Goal: Task Accomplishment & Management: Use online tool/utility

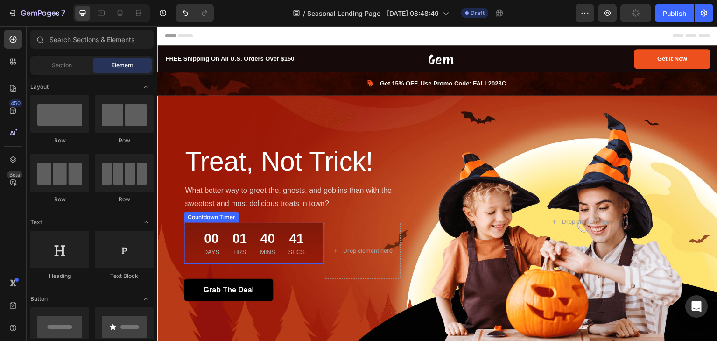
click at [218, 233] on div "00 Days" at bounding box center [210, 243] width 23 height 26
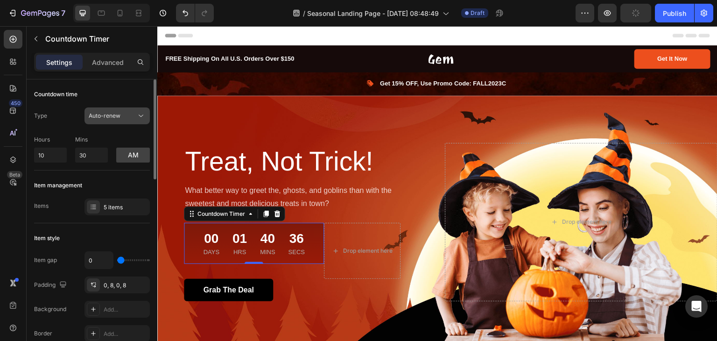
click at [112, 110] on button "Auto-renew" at bounding box center [116, 115] width 65 height 17
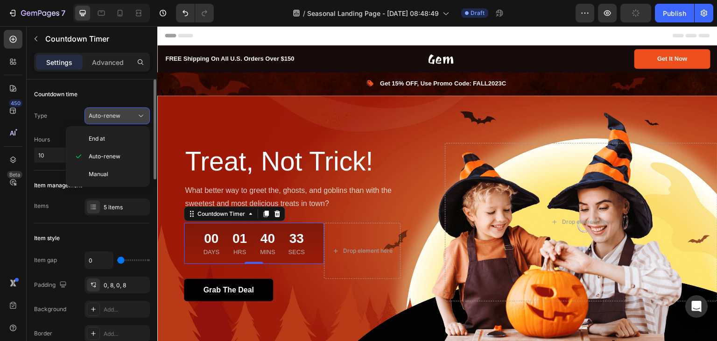
click at [112, 110] on button "Auto-renew" at bounding box center [116, 115] width 65 height 17
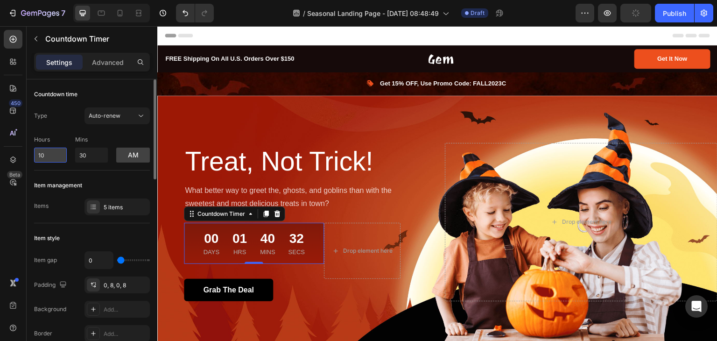
click at [49, 154] on input "10" at bounding box center [50, 154] width 33 height 15
type input "1"
type input "6"
type input "2"
type input "0"
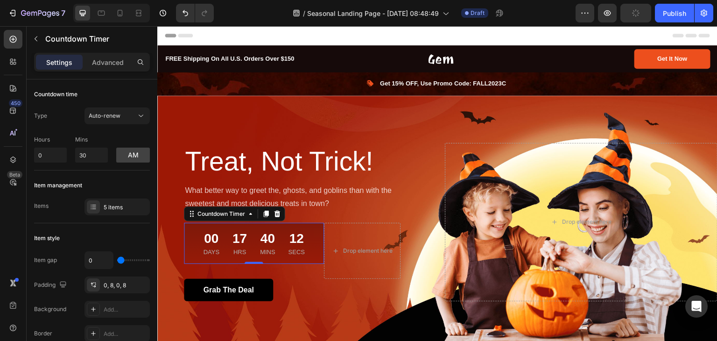
click at [209, 240] on div "00" at bounding box center [211, 238] width 16 height 17
click at [56, 156] on input "0" at bounding box center [50, 154] width 33 height 15
click at [131, 114] on div "Auto-renew" at bounding box center [113, 116] width 48 height 8
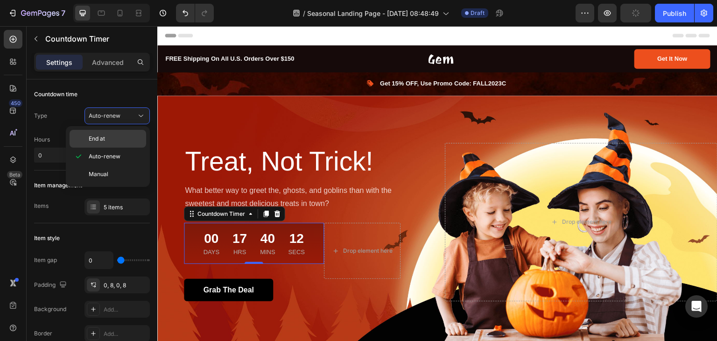
click at [128, 140] on p "End at" at bounding box center [115, 138] width 53 height 8
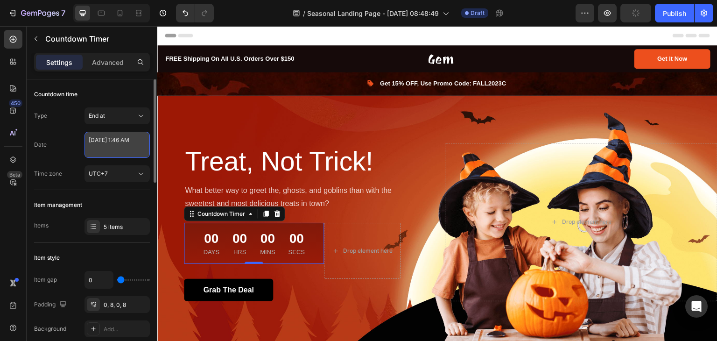
click at [140, 154] on textarea "[DATE] 1:46 AM" at bounding box center [116, 145] width 65 height 26
select select "1"
select select "46"
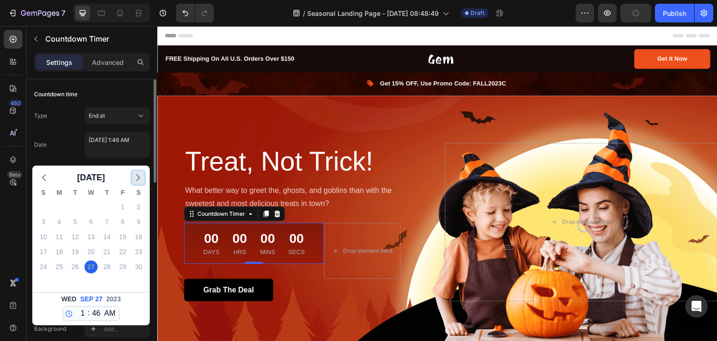
click at [140, 180] on icon "button" at bounding box center [138, 177] width 11 height 11
click at [138, 180] on polyline "button" at bounding box center [138, 178] width 3 height 6
click at [123, 208] on div "3" at bounding box center [122, 206] width 13 height 13
click at [82, 310] on select "12 1 2 3 4 5 6 7 8 9 10 11" at bounding box center [81, 313] width 12 height 14
select select "0"
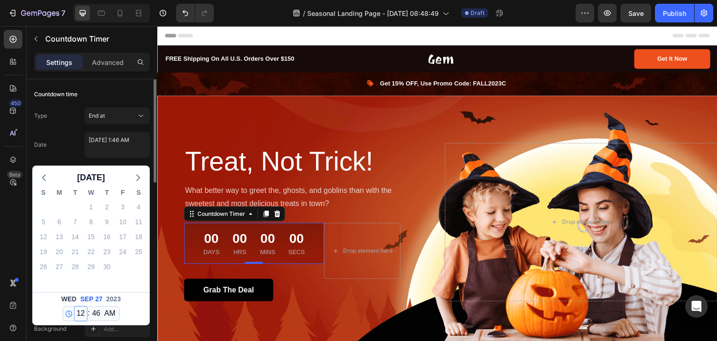
click at [75, 306] on select "12 1 2 3 4 5 6 7 8 9 10 11" at bounding box center [81, 313] width 12 height 14
click at [98, 311] on select "00 01 02 03 04 05 06 07 08 09 10 11 12 13 14 15 16 17 18 19 20 21 22 23 24 25 2…" at bounding box center [96, 313] width 12 height 14
select select "59"
click at [90, 306] on select "00 01 02 03 04 05 06 07 08 09 10 11 12 13 14 15 16 17 18 19 20 21 22 23 24 25 2…" at bounding box center [96, 313] width 12 height 14
click at [53, 301] on div "[DATE] 12 1 2 3 4 5 6 7 8 9 10 11 : 00 01 02 03 04 05 06 07 08 09 10 11 12 13 1…" at bounding box center [91, 308] width 117 height 33
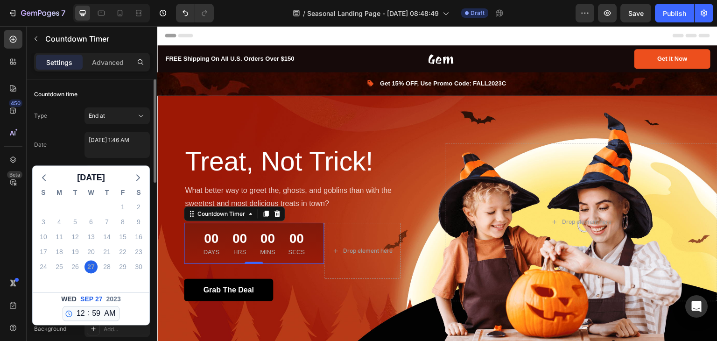
click at [95, 297] on span "27" at bounding box center [98, 299] width 7 height 10
click at [139, 173] on icon "button" at bounding box center [138, 177] width 11 height 11
click at [134, 180] on icon "button" at bounding box center [138, 177] width 11 height 11
click at [91, 205] on div "1" at bounding box center [90, 206] width 13 height 13
click at [105, 179] on span "[DATE]" at bounding box center [91, 177] width 28 height 14
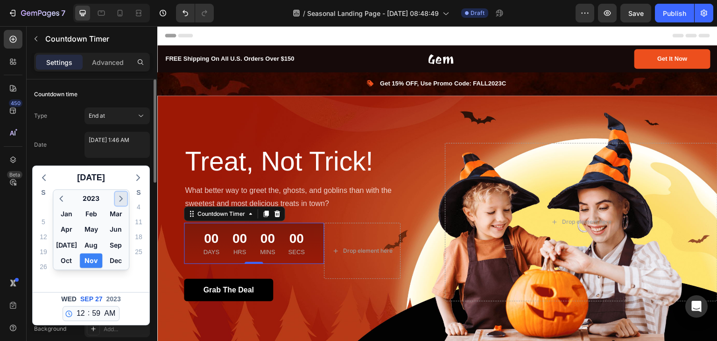
click at [117, 202] on icon "button" at bounding box center [121, 198] width 10 height 11
click at [84, 260] on button "Nov" at bounding box center [91, 260] width 22 height 14
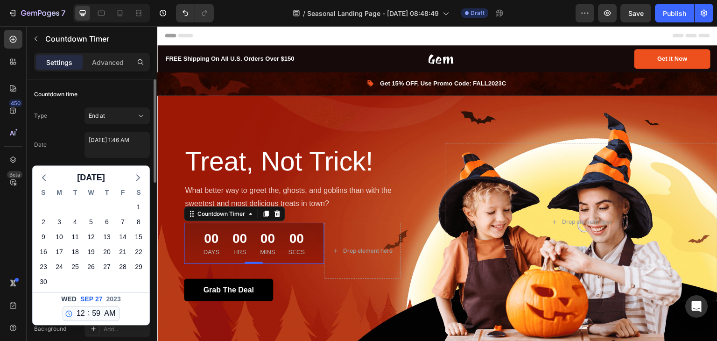
click at [102, 297] on div "[DATE]" at bounding box center [90, 299] width 63 height 10
click at [136, 210] on div "1" at bounding box center [138, 206] width 13 height 13
type textarea "[DATE] 1:46 AM"
select select "1"
select select "46"
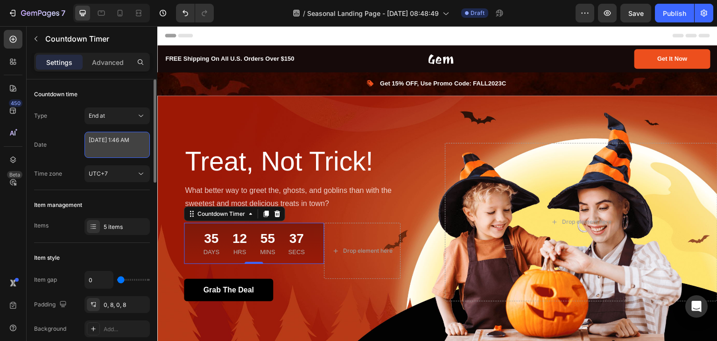
click at [130, 154] on textarea "[DATE] 1:46 AM" at bounding box center [116, 145] width 65 height 26
select select "1"
select select "46"
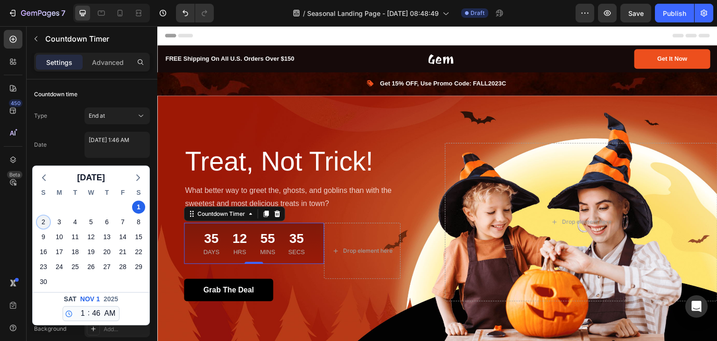
click at [42, 223] on div "2" at bounding box center [43, 221] width 13 height 13
type textarea "[DATE] 1:46 AM"
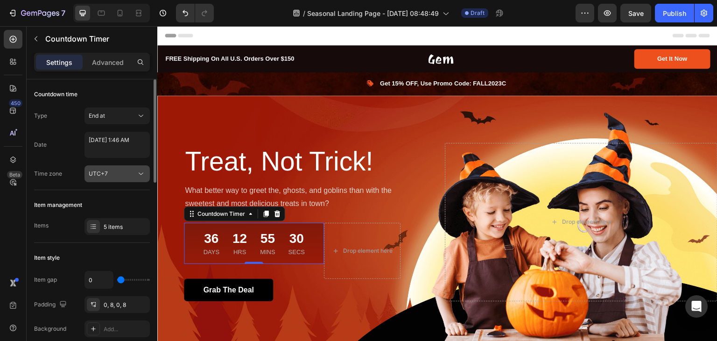
click at [127, 176] on div "UTC+7" at bounding box center [113, 173] width 48 height 8
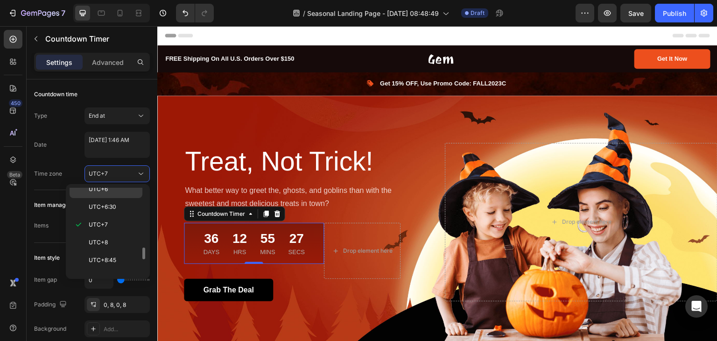
scroll to position [340, 0]
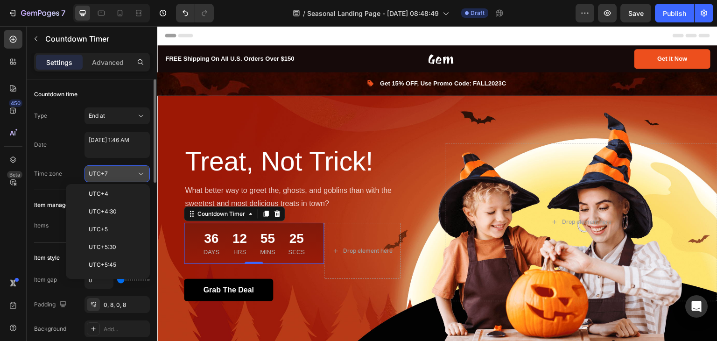
click at [127, 172] on div "UTC+7" at bounding box center [113, 173] width 48 height 8
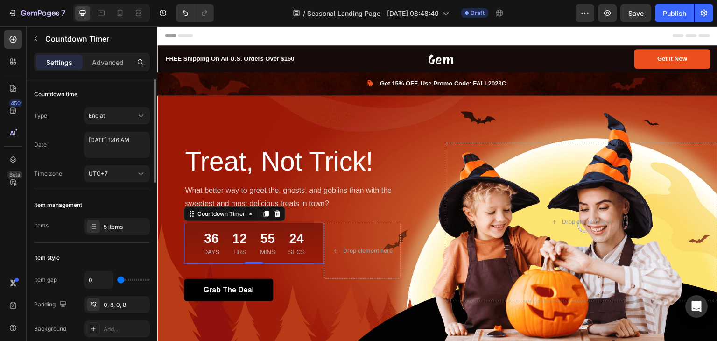
click at [115, 187] on div "Countdown time Type End at Date [DATE] 1:46 AM Time zone UTC+7" at bounding box center [92, 134] width 116 height 111
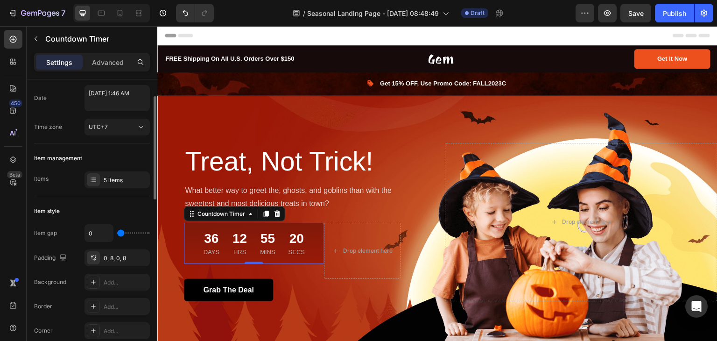
scroll to position [93, 0]
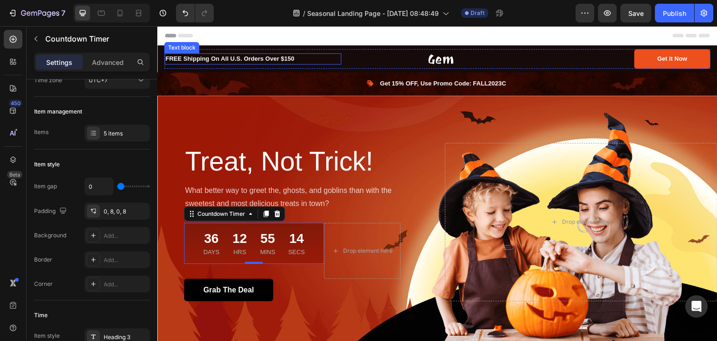
click at [277, 63] on p "FREE Shipping On All U.S. Orders Over $150" at bounding box center [252, 58] width 175 height 9
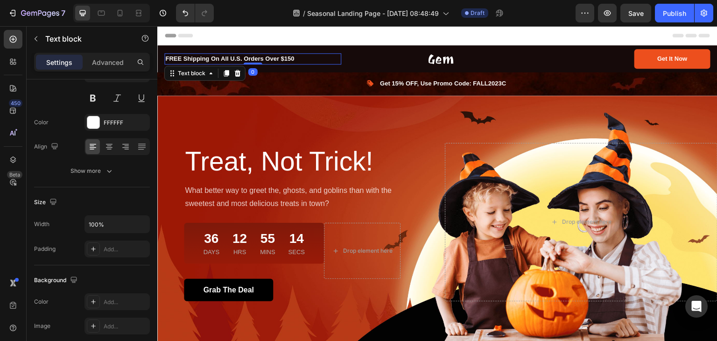
scroll to position [0, 0]
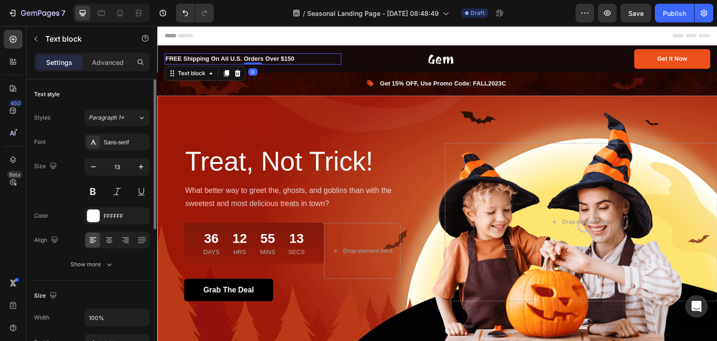
click at [294, 59] on p "FREE Shipping On All U.S. Orders Over $150" at bounding box center [252, 58] width 175 height 9
click at [106, 220] on div "FFFFFF" at bounding box center [116, 215] width 65 height 17
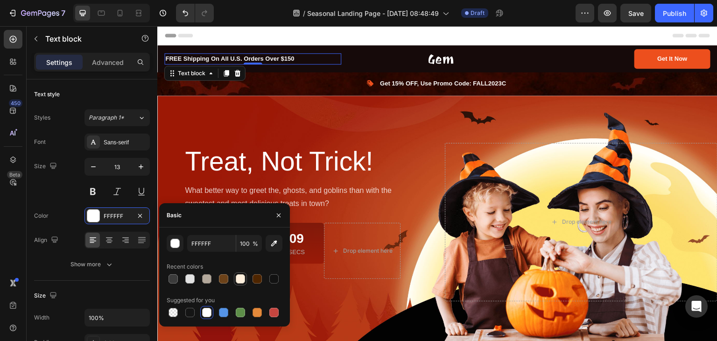
click at [239, 279] on div at bounding box center [240, 278] width 9 height 9
type input "FFF0DD"
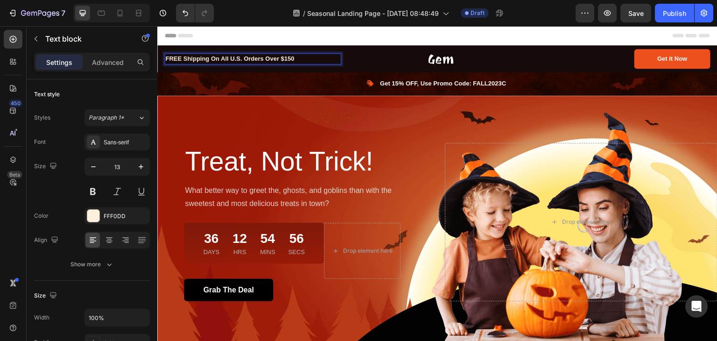
click at [242, 60] on p "FREE Shipping On All U.S. Orders Over $150" at bounding box center [252, 58] width 175 height 9
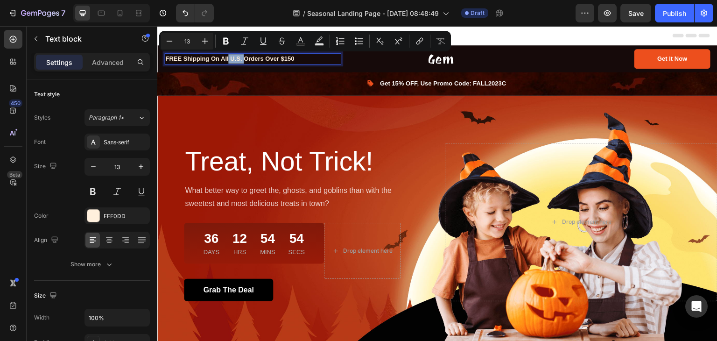
drag, startPoint x: 243, startPoint y: 58, endPoint x: 229, endPoint y: 57, distance: 14.1
click at [229, 57] on p "FREE Shipping On All U.S. Orders Over $150" at bounding box center [252, 58] width 175 height 9
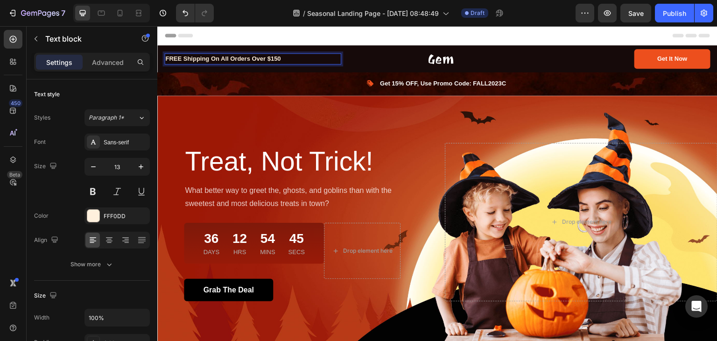
click at [283, 60] on p "FREE Shipping On All Orders Over $150" at bounding box center [252, 58] width 175 height 9
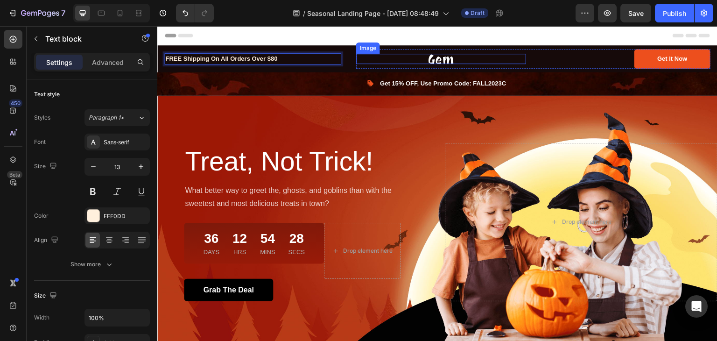
click at [442, 60] on img at bounding box center [440, 59] width 25 height 10
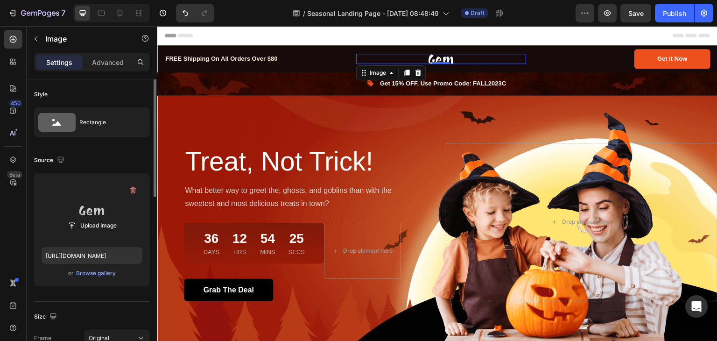
click at [86, 211] on label at bounding box center [92, 210] width 101 height 59
click at [86, 217] on input "file" at bounding box center [92, 225] width 64 height 16
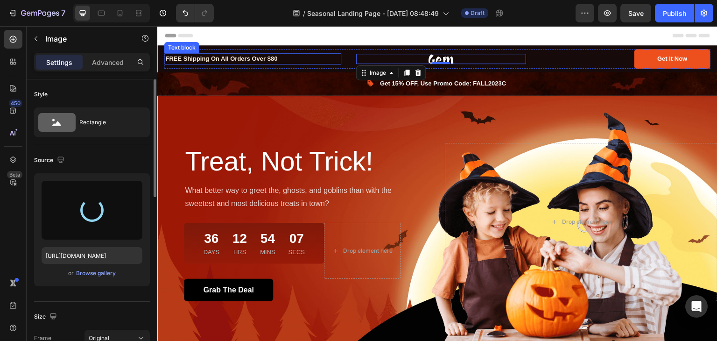
type input "[URL][DOMAIN_NAME]"
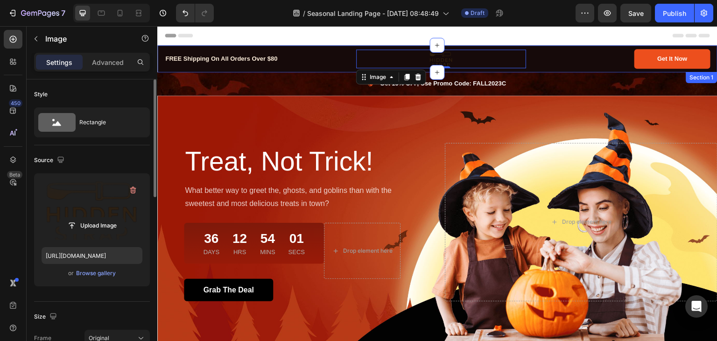
click at [300, 63] on div "FREE Shipping On All Orders Over $80" at bounding box center [252, 58] width 177 height 11
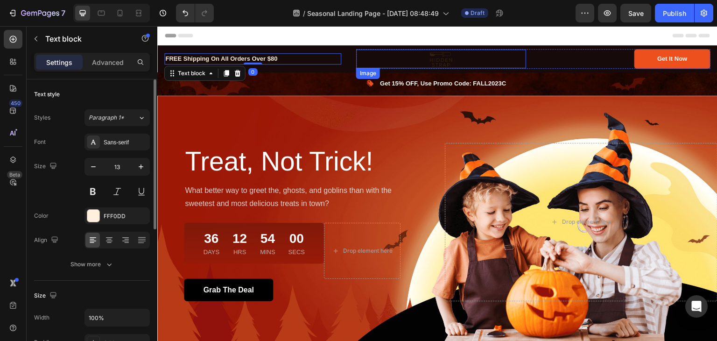
click at [354, 70] on div "FREE Shipping On All Orders Over $80 Text block 0 Image Get It Now Button Row R…" at bounding box center [437, 58] width 560 height 27
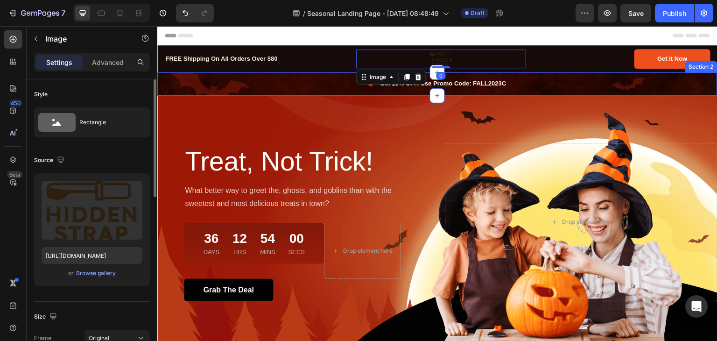
click at [338, 72] on div "Image Get 15% OFF, Use Promo Code: FALL2023C Text block Icon List Row Section 2" at bounding box center [437, 83] width 560 height 23
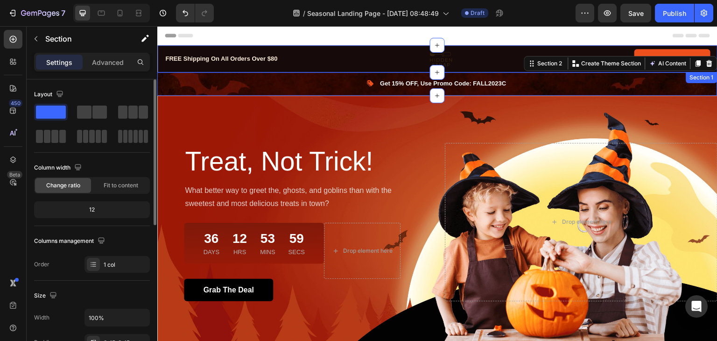
click at [330, 68] on div "FREE Shipping On All Orders Over $80 Text block Image Get It Now Button Row Row…" at bounding box center [437, 58] width 560 height 27
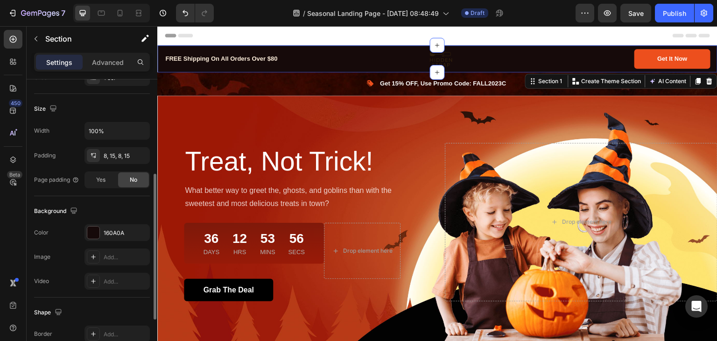
scroll to position [280, 0]
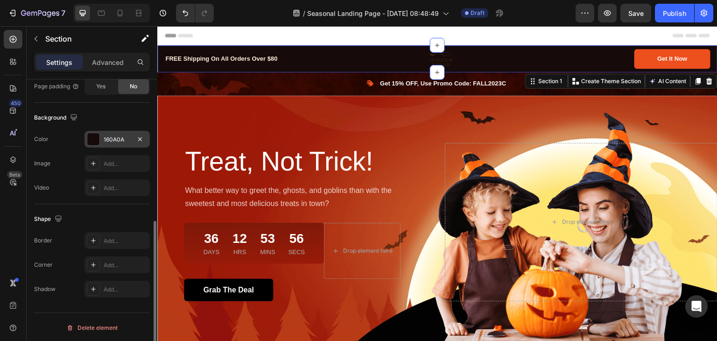
click at [113, 131] on div "160A0A" at bounding box center [116, 139] width 65 height 17
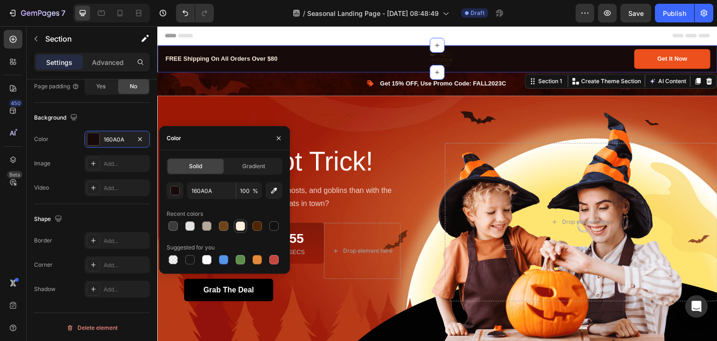
click at [240, 225] on div at bounding box center [240, 225] width 9 height 9
type input "FFF0DD"
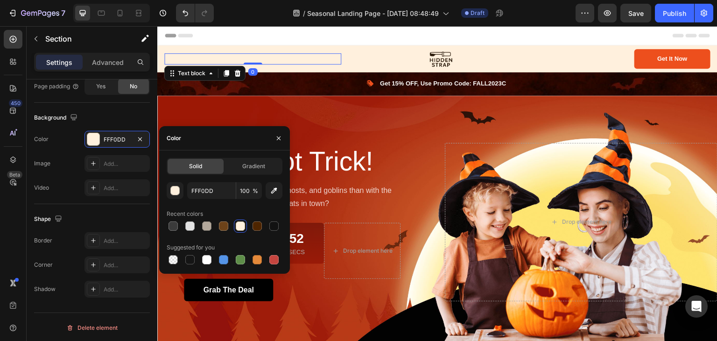
click at [203, 57] on p "FREE Shipping On All Orders Over $80" at bounding box center [252, 58] width 175 height 9
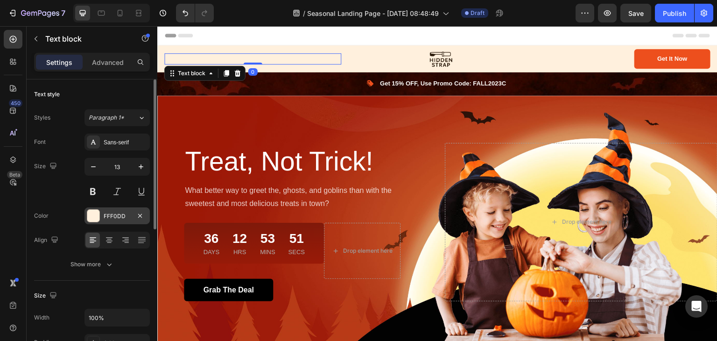
click at [118, 218] on div "FFF0DD" at bounding box center [117, 216] width 27 height 8
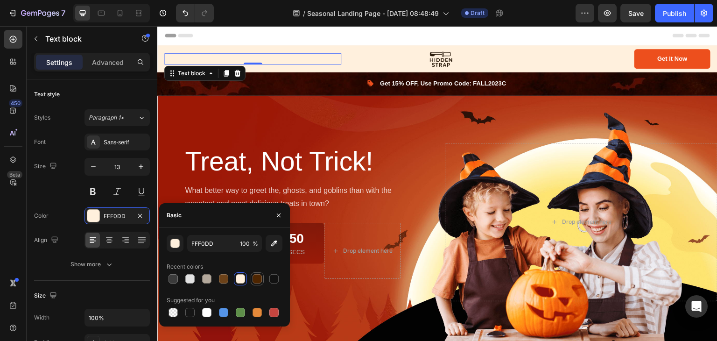
click at [254, 279] on div at bounding box center [256, 278] width 9 height 9
type input "4E2500"
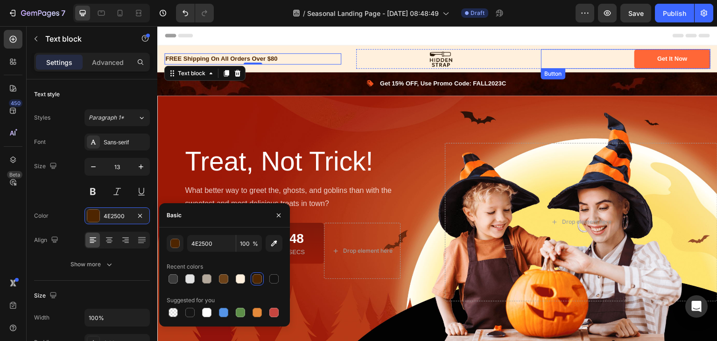
click at [634, 60] on button "Get It Now" at bounding box center [672, 59] width 76 height 20
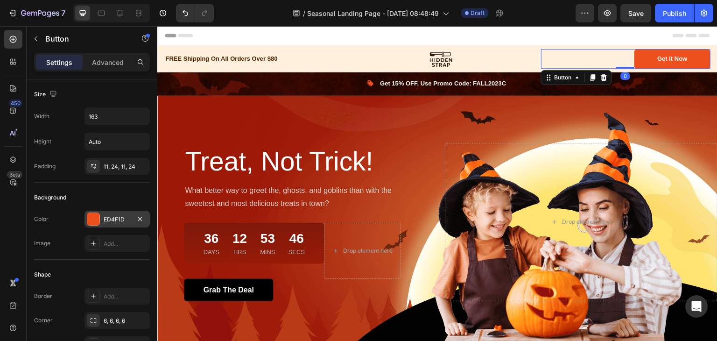
click at [116, 216] on div "ED4F1D" at bounding box center [117, 219] width 27 height 8
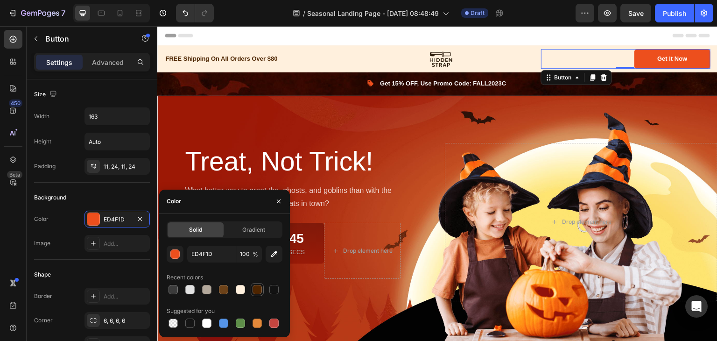
click at [258, 292] on div at bounding box center [256, 289] width 9 height 9
type input "4E2500"
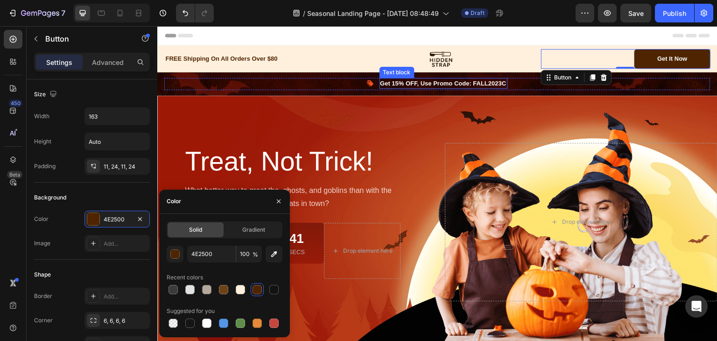
click at [394, 81] on p "Get 15% OFF, Use Promo Code: FALL2023C" at bounding box center [443, 83] width 127 height 9
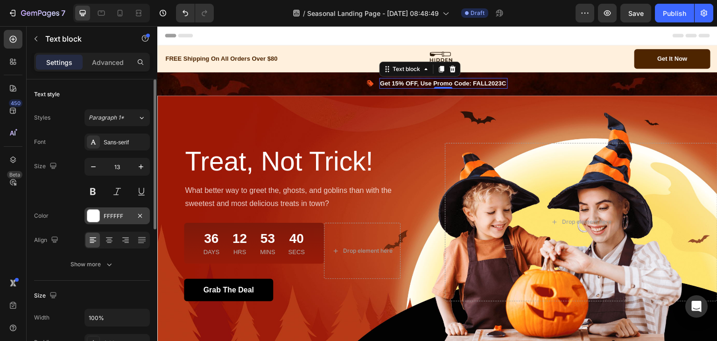
click at [100, 211] on div "FFFFFF" at bounding box center [116, 215] width 65 height 17
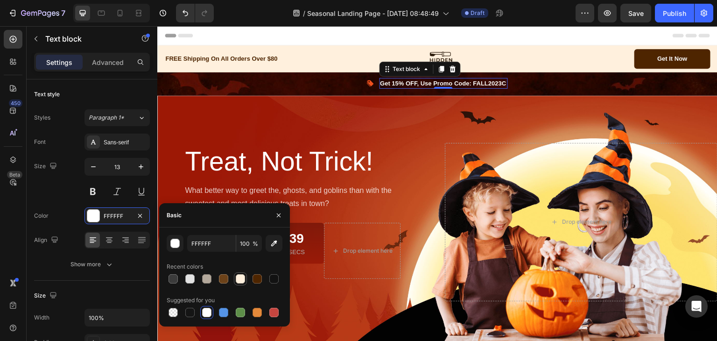
click at [239, 281] on div at bounding box center [240, 278] width 9 height 9
type input "FFF0DD"
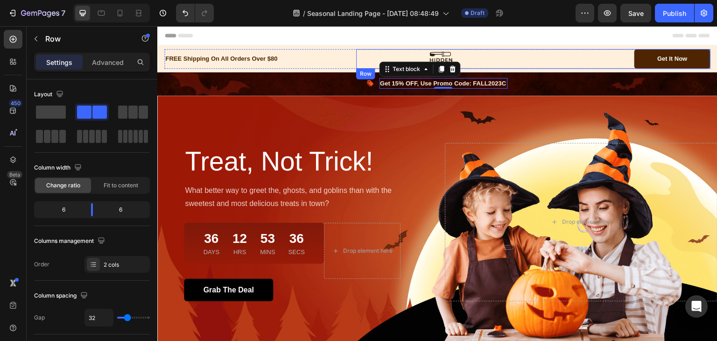
click at [528, 61] on div "Image Get It Now Button Row" at bounding box center [533, 59] width 354 height 20
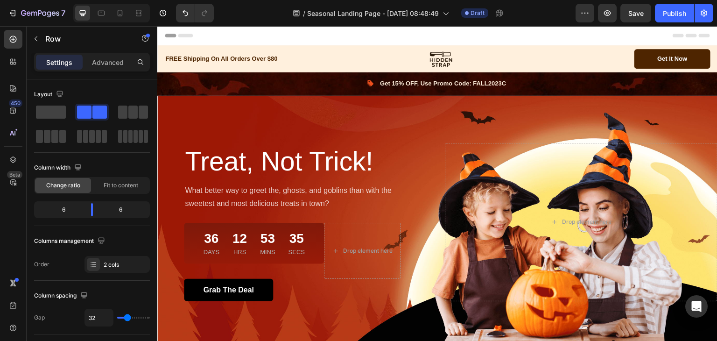
click at [351, 37] on div "Header" at bounding box center [437, 35] width 545 height 19
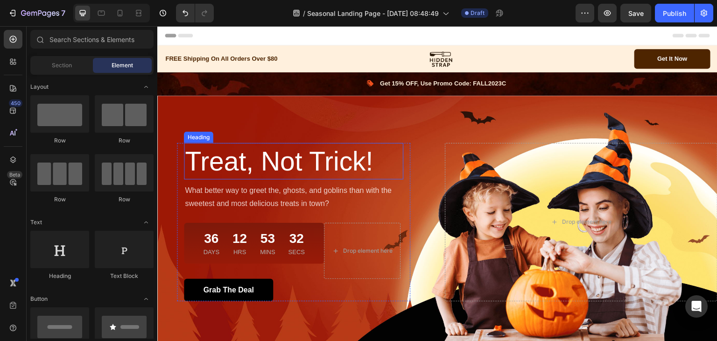
scroll to position [47, 0]
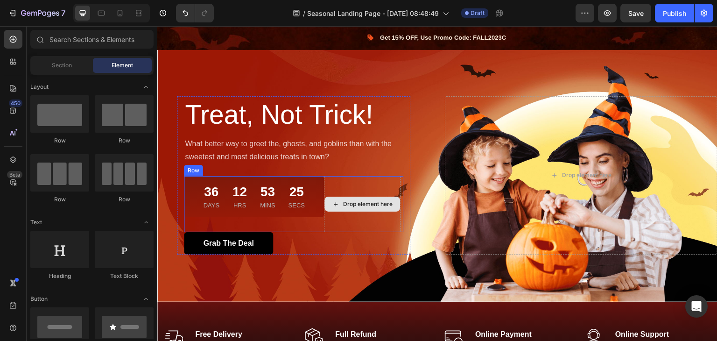
click at [361, 182] on div "Drop element here" at bounding box center [362, 204] width 77 height 56
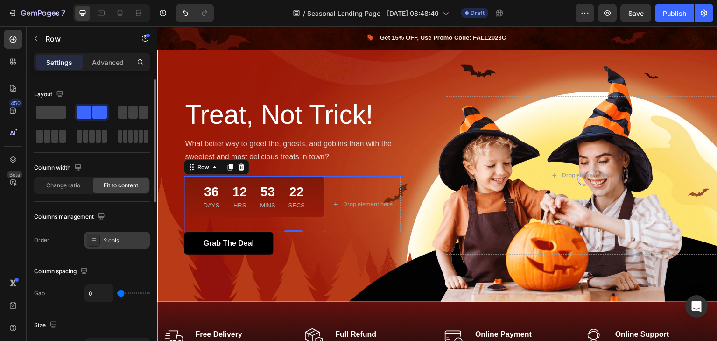
click at [105, 240] on div "2 cols" at bounding box center [126, 240] width 44 height 8
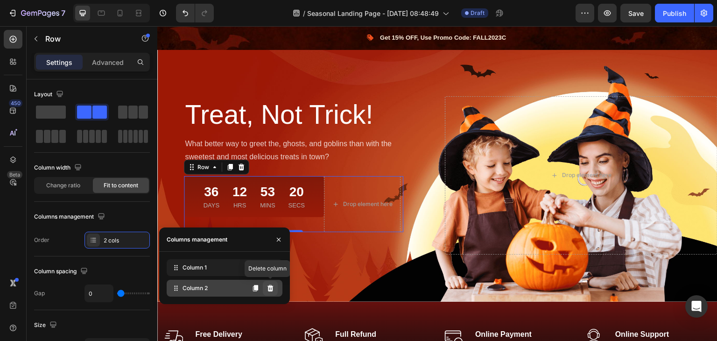
click at [272, 292] on icon at bounding box center [269, 287] width 7 height 7
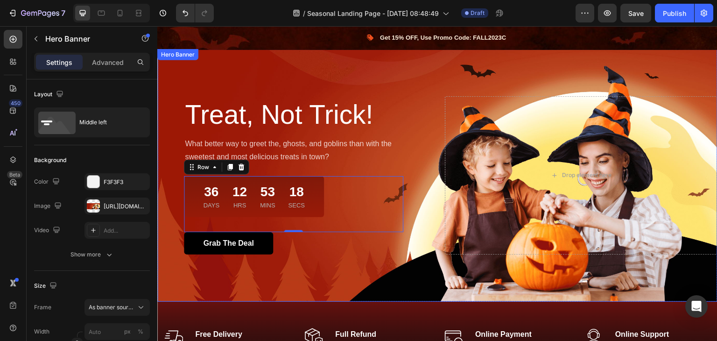
click at [366, 261] on div "Overlay" at bounding box center [437, 175] width 560 height 253
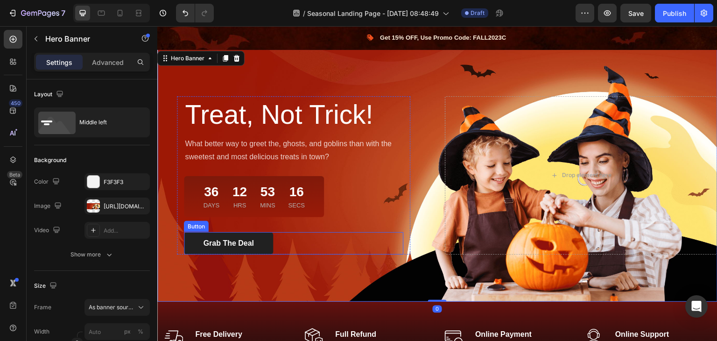
click at [196, 244] on button "Grab The Deal" at bounding box center [228, 243] width 89 height 22
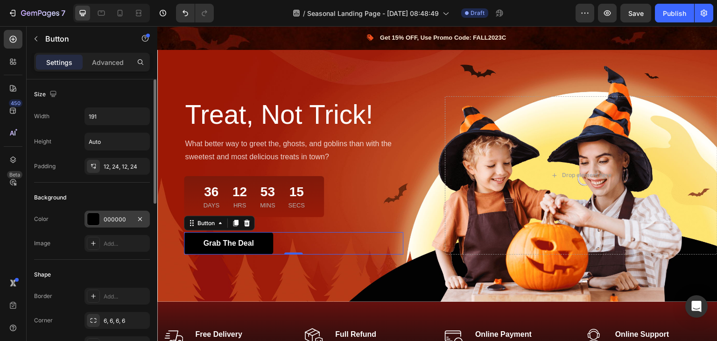
click at [101, 220] on div "000000" at bounding box center [116, 218] width 65 height 17
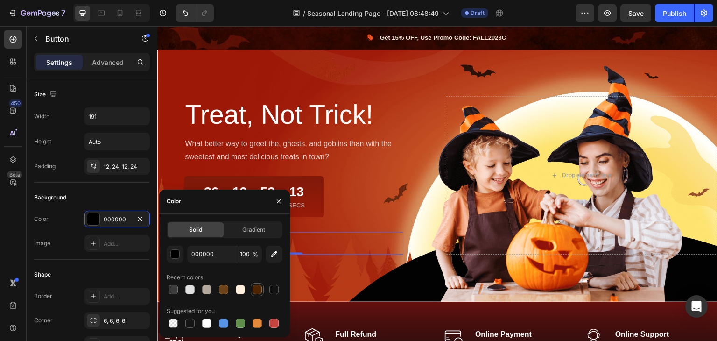
click at [256, 289] on div at bounding box center [256, 289] width 9 height 9
type input "4E2500"
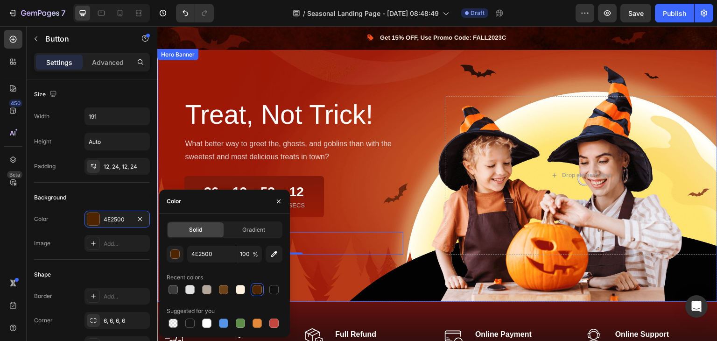
click at [308, 268] on div "Overlay" at bounding box center [437, 175] width 560 height 253
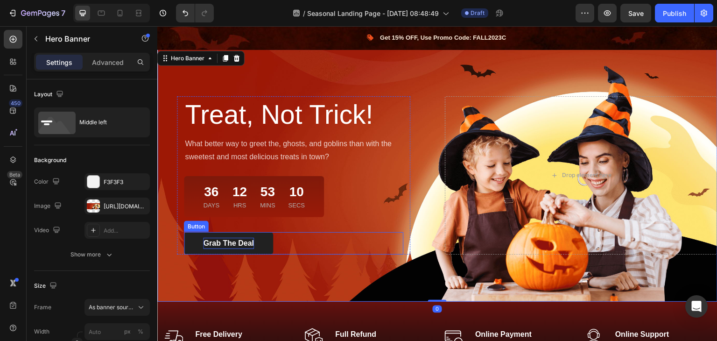
click at [211, 241] on div "Grab The Deal" at bounding box center [228, 242] width 50 height 11
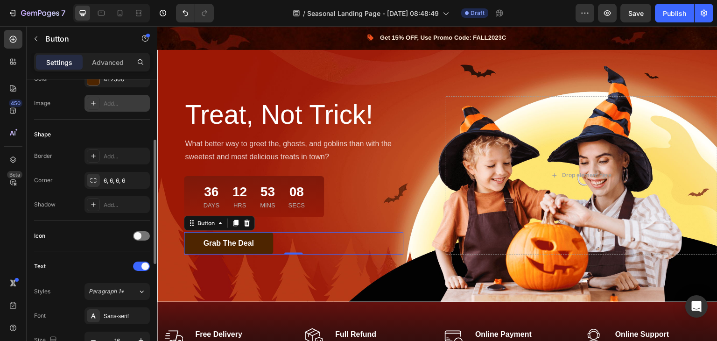
scroll to position [233, 0]
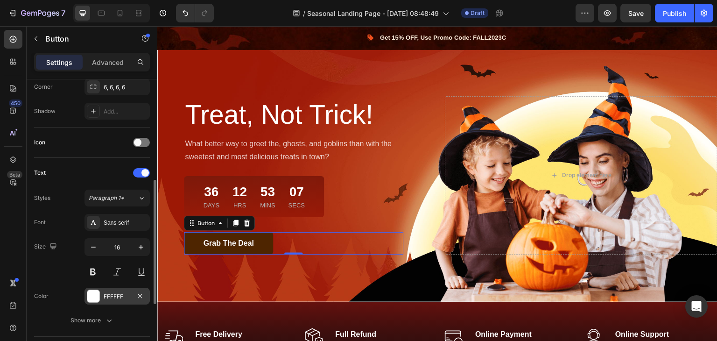
click at [107, 300] on div "FFFFFF" at bounding box center [116, 295] width 65 height 17
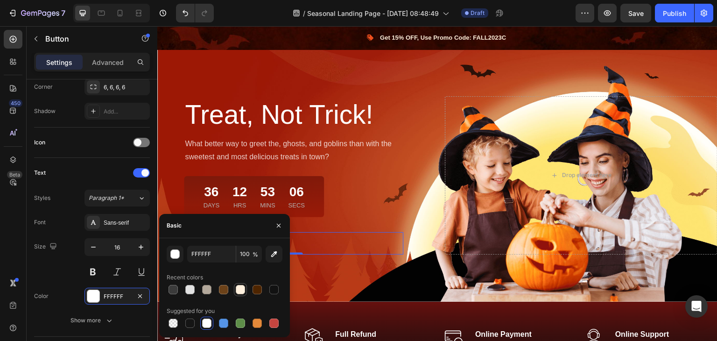
click at [239, 292] on div at bounding box center [240, 289] width 9 height 9
type input "FFF0DD"
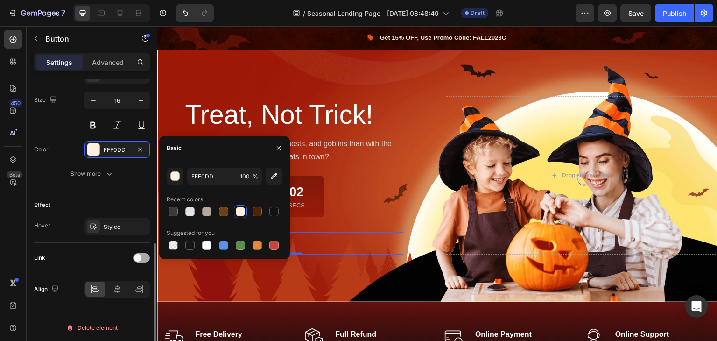
click at [141, 259] on div at bounding box center [141, 257] width 17 height 9
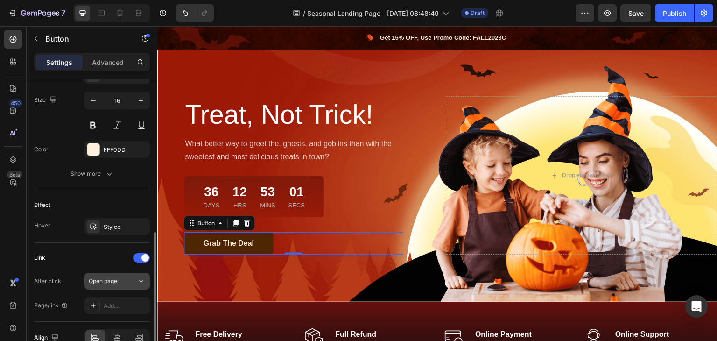
click at [121, 279] on div "Open page" at bounding box center [113, 281] width 48 height 8
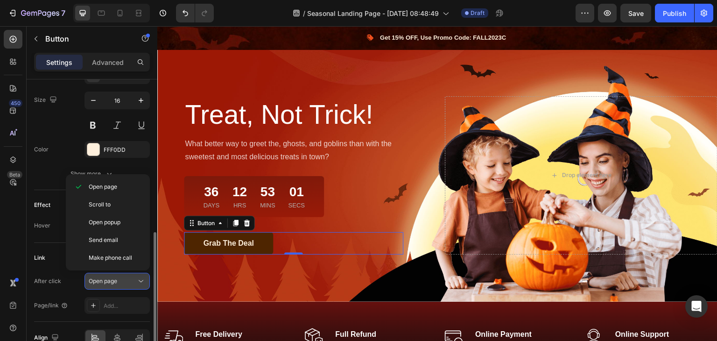
click at [121, 279] on div "Open page" at bounding box center [113, 281] width 48 height 8
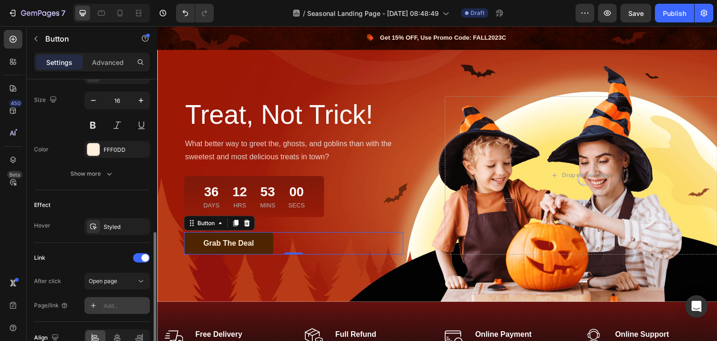
click at [129, 306] on div "Add..." at bounding box center [126, 305] width 44 height 8
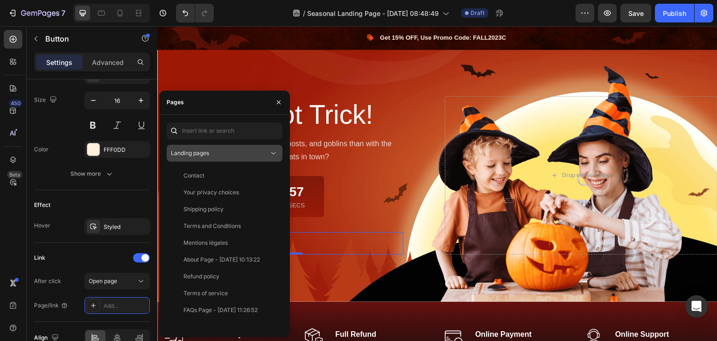
click at [230, 152] on div "Landing pages" at bounding box center [220, 153] width 98 height 8
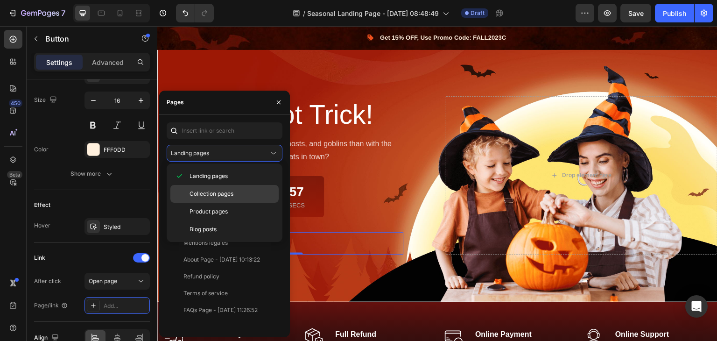
click at [230, 198] on div "Collection pages" at bounding box center [224, 194] width 108 height 18
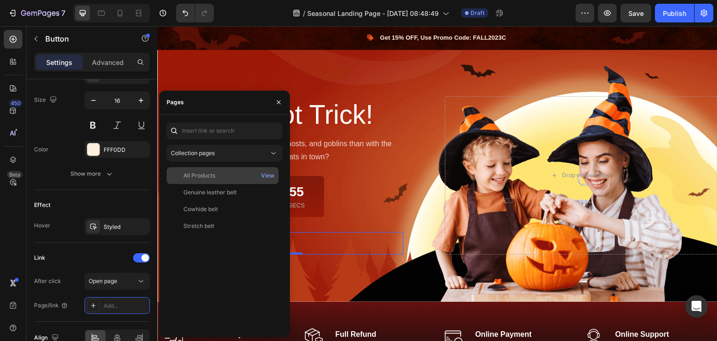
click at [210, 177] on div "All Products" at bounding box center [199, 175] width 32 height 8
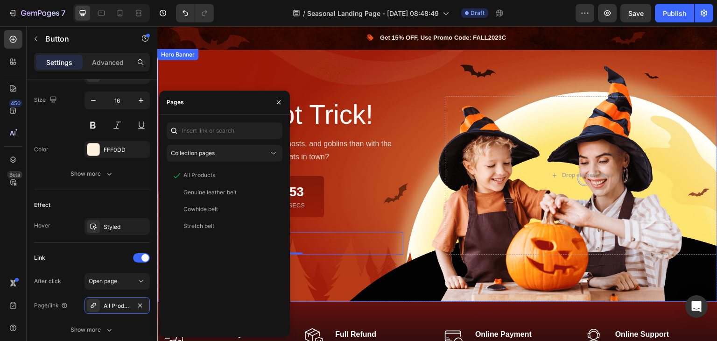
click at [395, 263] on div "Overlay" at bounding box center [437, 175] width 560 height 253
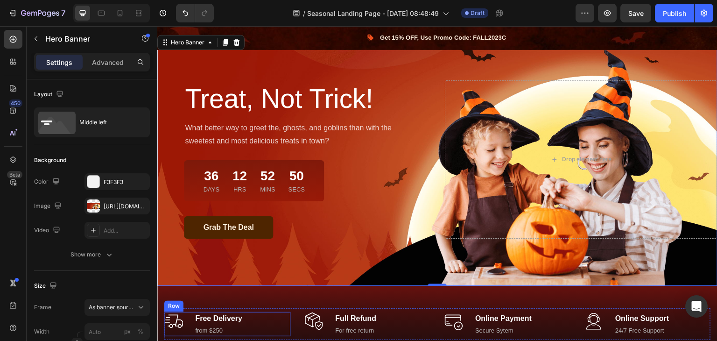
scroll to position [47, 0]
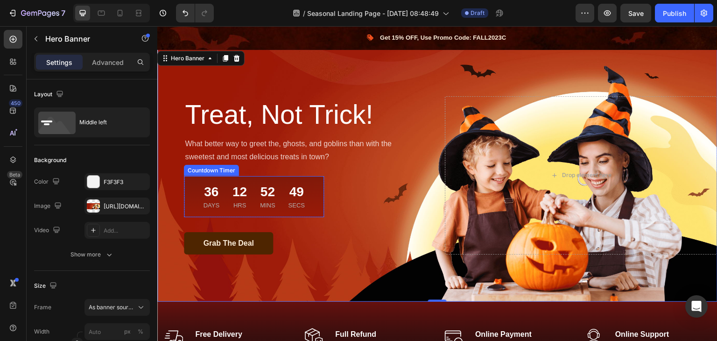
click at [190, 204] on div "36 Days 12 Hrs 52 Mins 49 Secs Countdown Timer" at bounding box center [254, 196] width 140 height 41
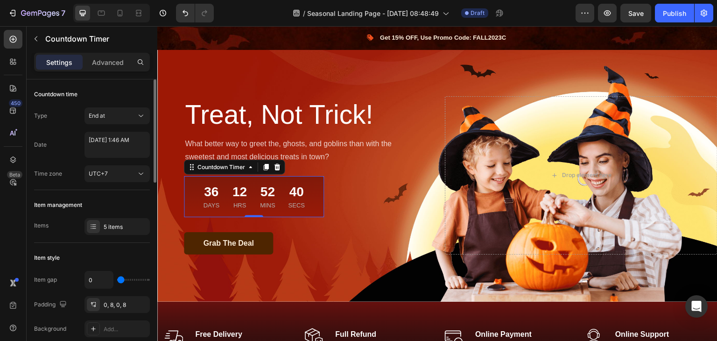
scroll to position [93, 0]
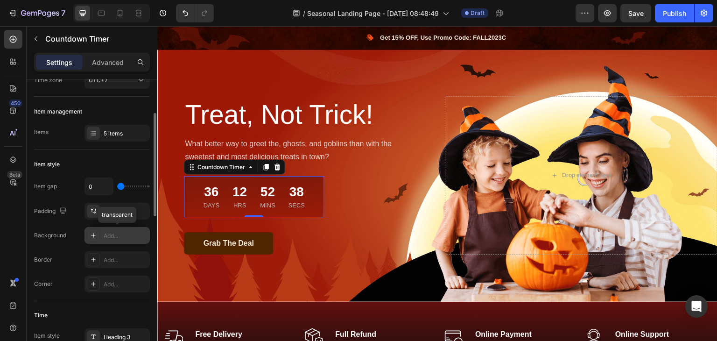
click at [107, 238] on div "Add..." at bounding box center [126, 235] width 44 height 8
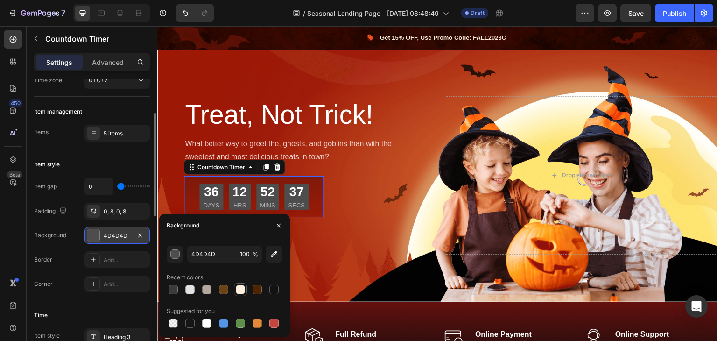
click at [240, 290] on div at bounding box center [240, 289] width 9 height 9
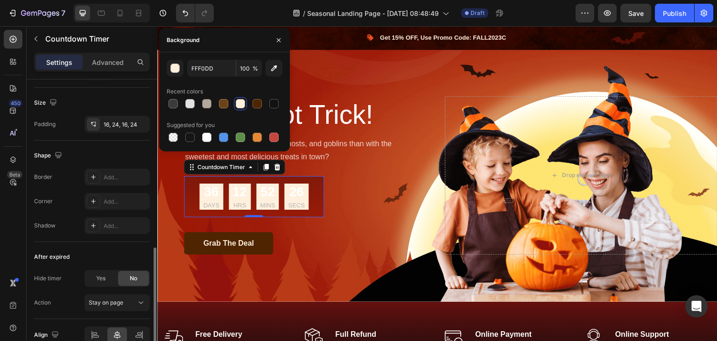
scroll to position [512, 0]
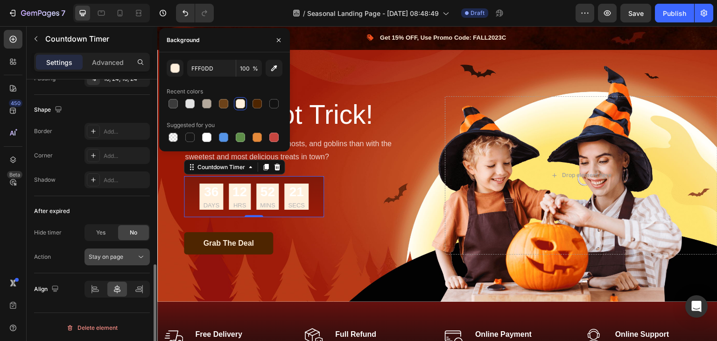
click at [136, 255] on div "Stay on page" at bounding box center [113, 256] width 48 height 8
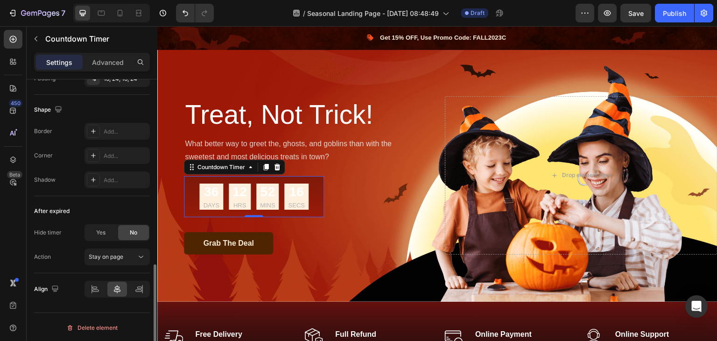
click at [71, 264] on div "After expired Hide timer Yes No Action Stay on page" at bounding box center [92, 234] width 116 height 77
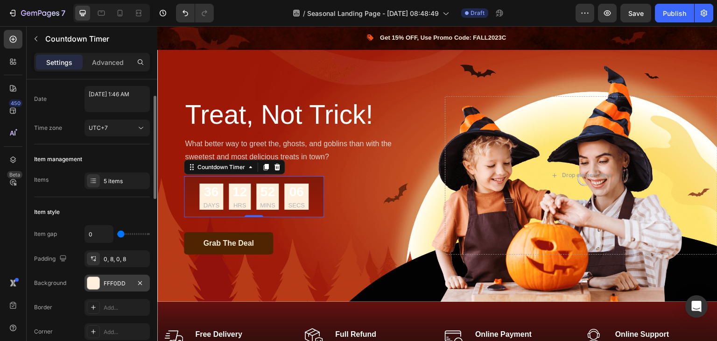
scroll to position [0, 0]
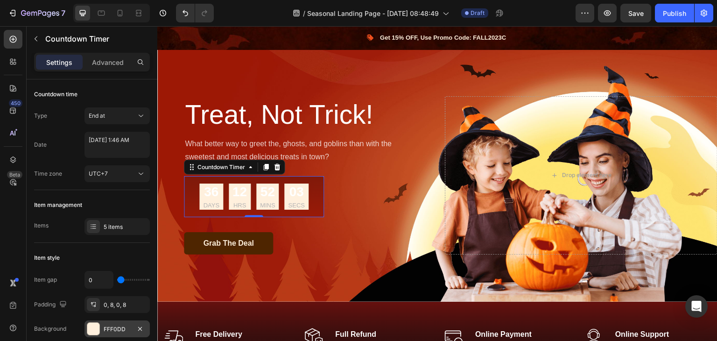
click at [314, 202] on div "36 Days 12 Hrs 52 Mins 03 Secs Countdown Timer 0" at bounding box center [254, 196] width 140 height 41
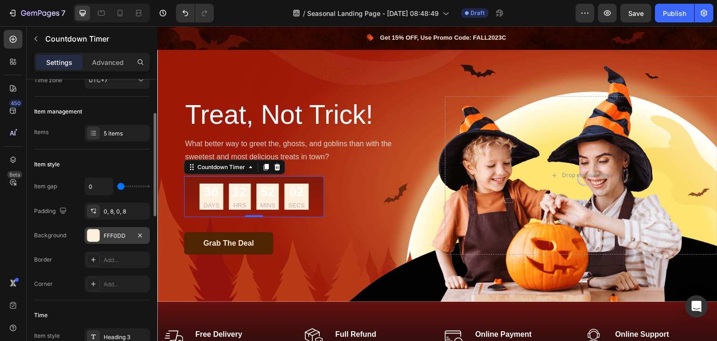
click at [102, 236] on div "FFF0DD" at bounding box center [116, 235] width 65 height 17
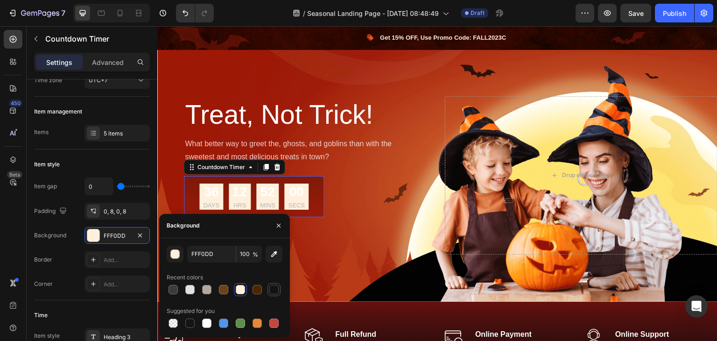
click at [272, 291] on div at bounding box center [273, 289] width 9 height 9
type input "121212"
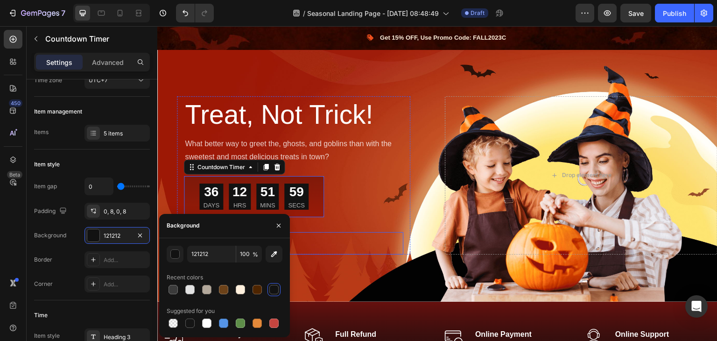
click at [321, 239] on div "Grab The Deal Button" at bounding box center [293, 243] width 219 height 22
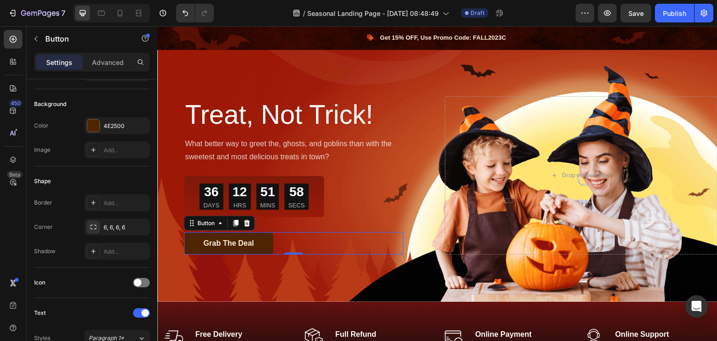
scroll to position [0, 0]
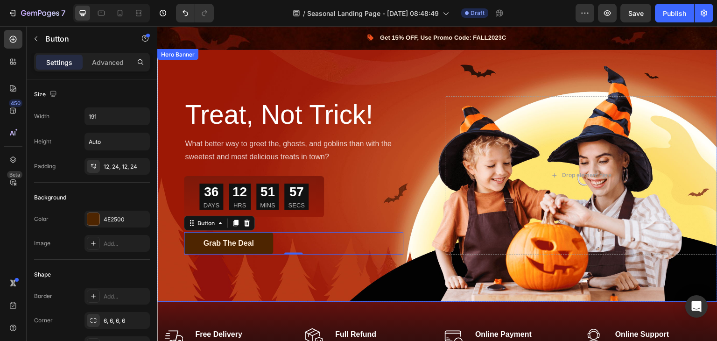
click at [405, 264] on div "Overlay" at bounding box center [437, 175] width 560 height 253
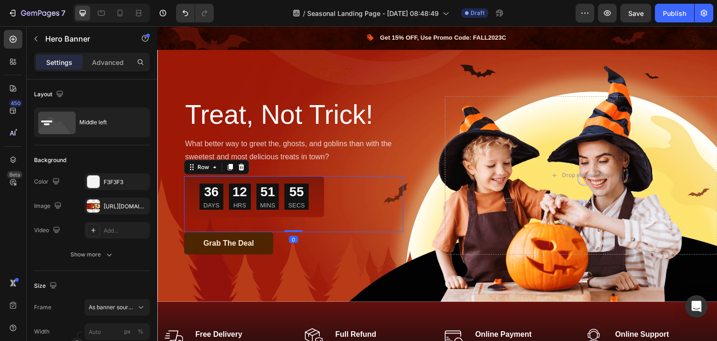
click at [320, 216] on div "36 Days 12 Hrs 51 Mins 55 Secs Countdown Timer Row" at bounding box center [254, 204] width 140 height 56
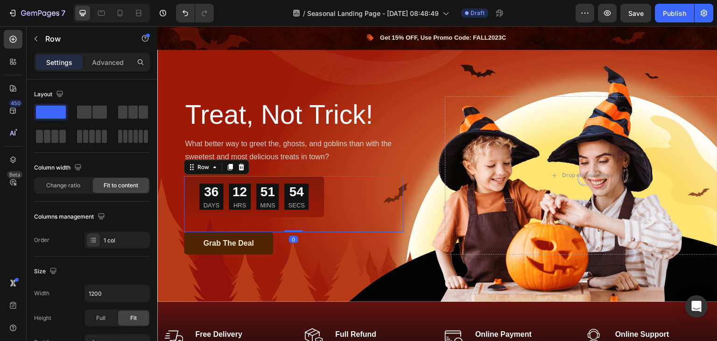
click at [320, 216] on div "36 Days 12 Hrs 51 Mins 54 Secs Countdown Timer Row" at bounding box center [254, 204] width 140 height 56
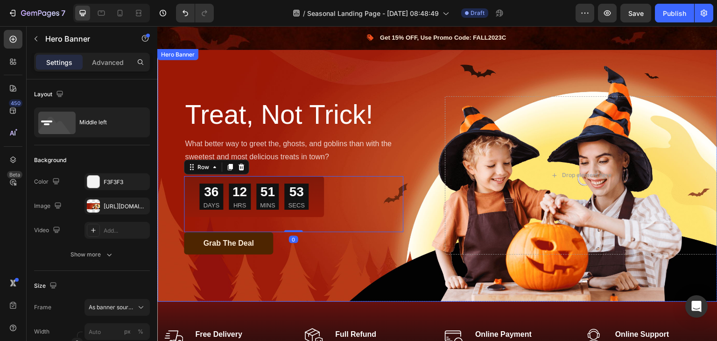
click at [376, 268] on div "Overlay" at bounding box center [437, 175] width 560 height 253
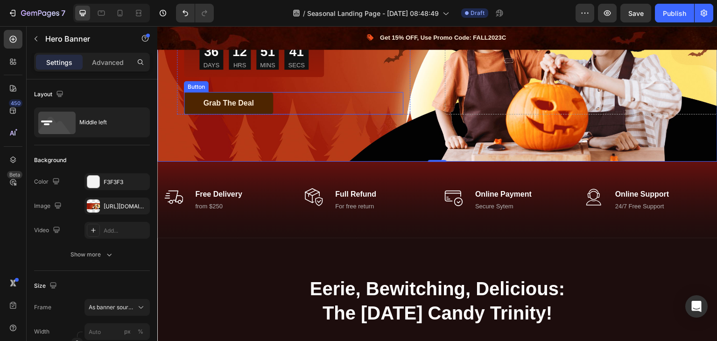
scroll to position [233, 0]
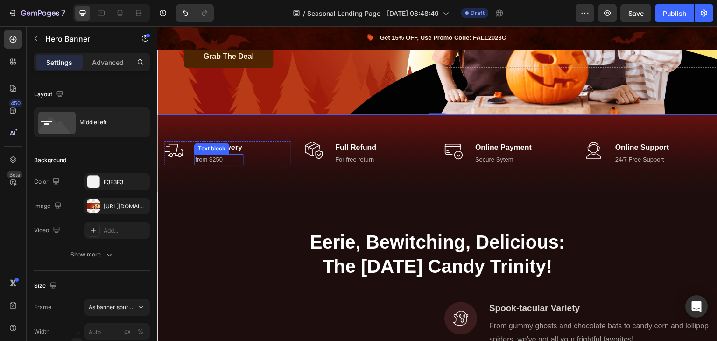
click at [222, 155] on p "from $250" at bounding box center [218, 159] width 47 height 9
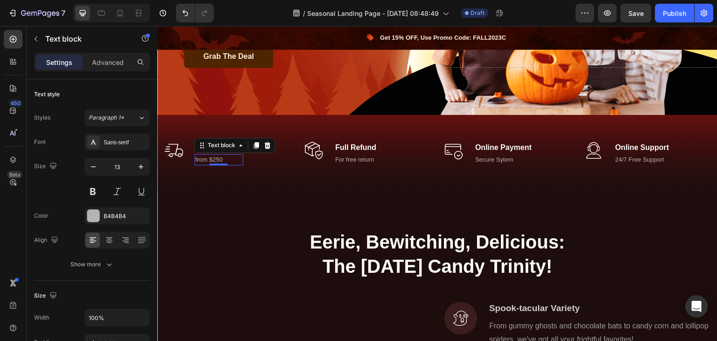
click at [219, 155] on p "from $250" at bounding box center [218, 159] width 47 height 9
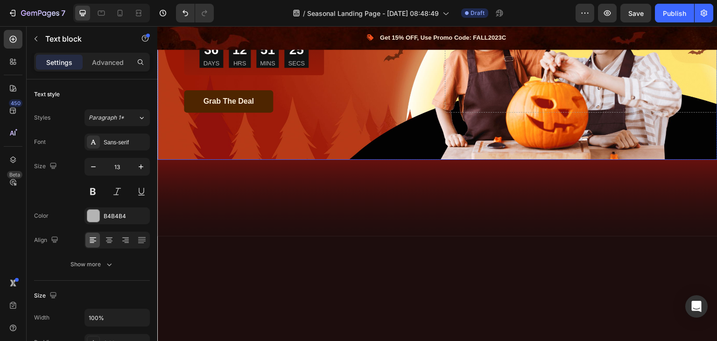
scroll to position [0, 0]
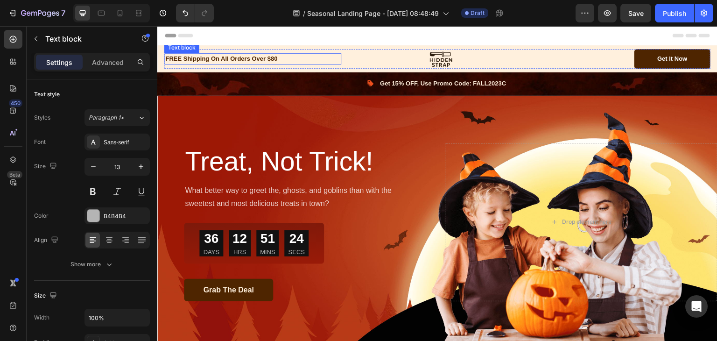
click at [275, 60] on p "FREE Shipping On All Orders Over $80" at bounding box center [252, 58] width 175 height 9
click at [273, 60] on p "FREE Shipping On All Orders Over $80" at bounding box center [252, 58] width 175 height 9
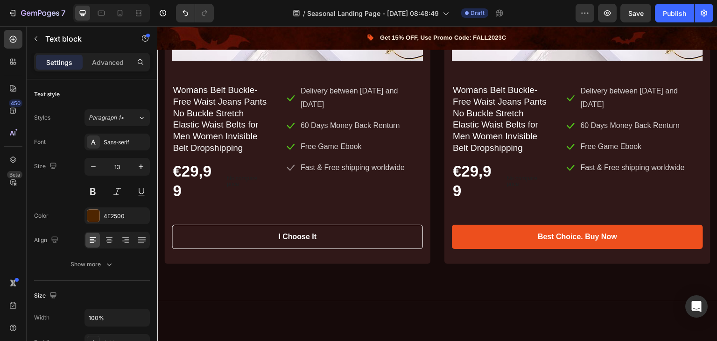
scroll to position [1820, 0]
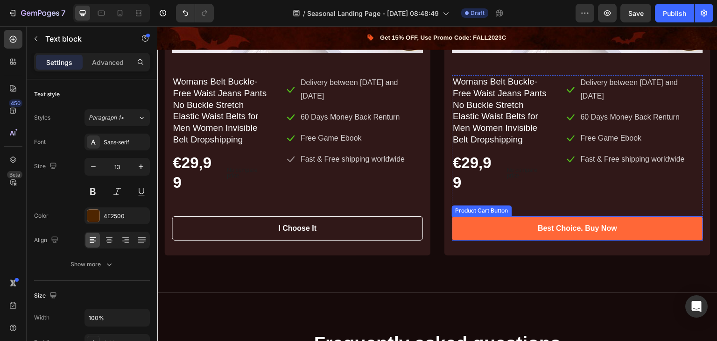
click at [477, 221] on button "Best Choice. Buy Now" at bounding box center [577, 228] width 251 height 24
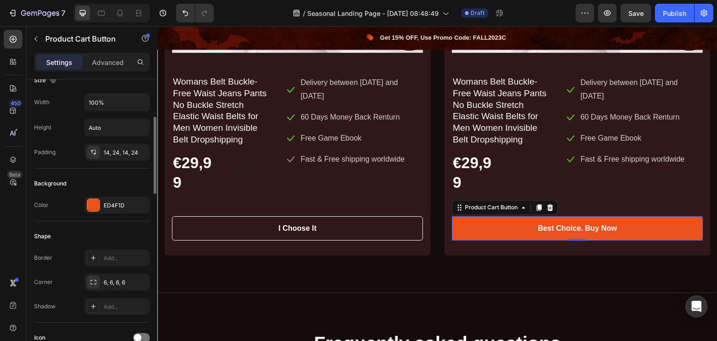
scroll to position [187, 0]
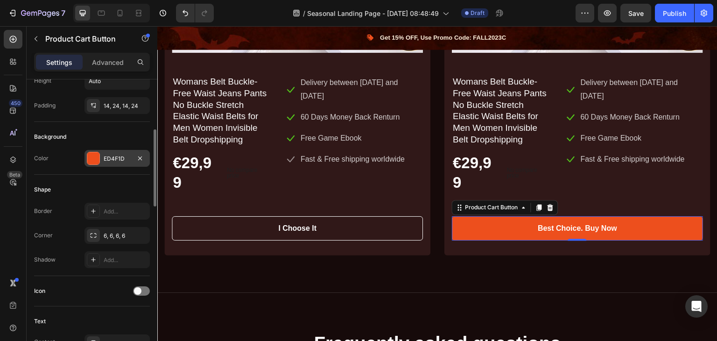
click at [107, 155] on div "ED4F1D" at bounding box center [117, 158] width 27 height 8
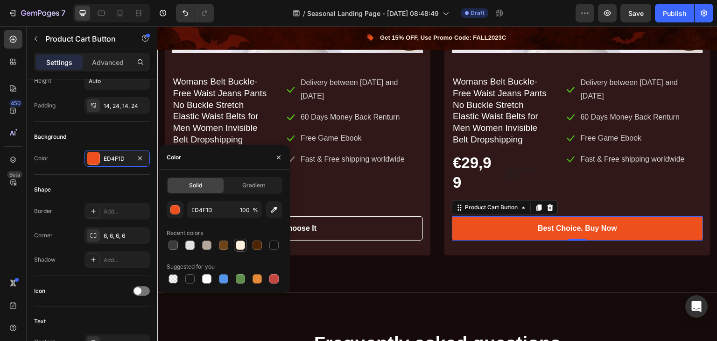
click at [243, 247] on div at bounding box center [240, 244] width 9 height 9
type input "FFF0DD"
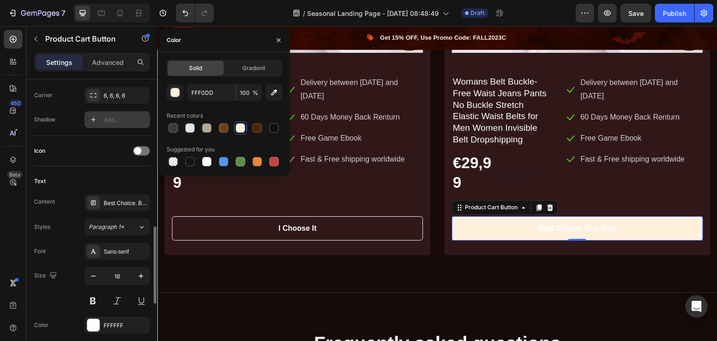
scroll to position [373, 0]
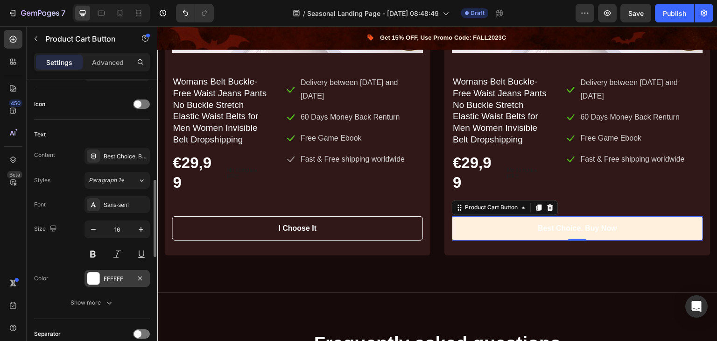
click at [106, 274] on div "FFFFFF" at bounding box center [117, 278] width 27 height 8
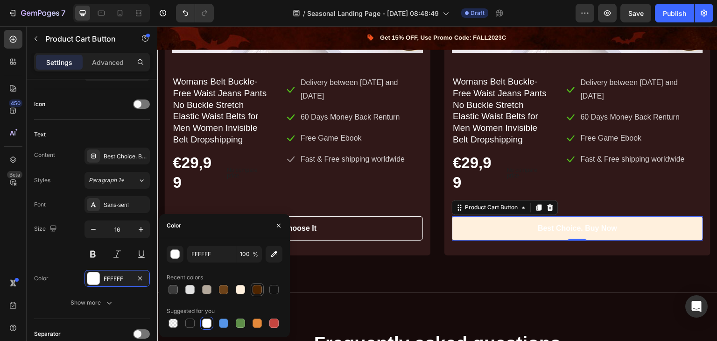
click at [258, 290] on div at bounding box center [256, 289] width 9 height 9
type input "4E2500"
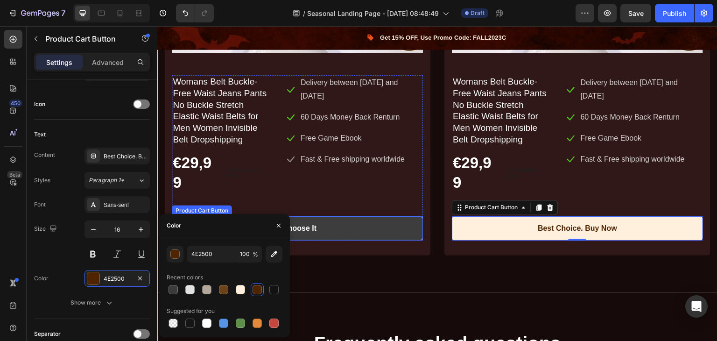
click at [342, 227] on button "I Choose It" at bounding box center [297, 228] width 251 height 24
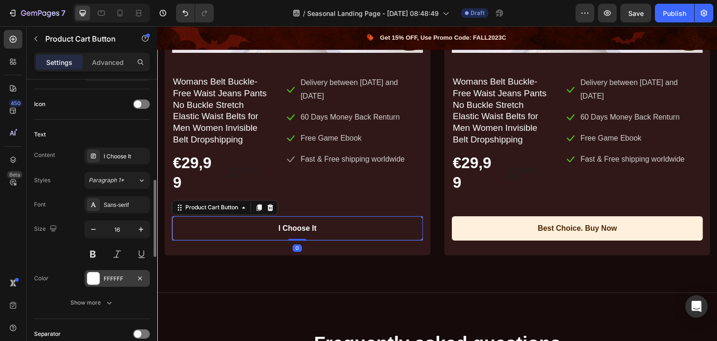
click at [108, 275] on div "FFFFFF" at bounding box center [117, 278] width 27 height 8
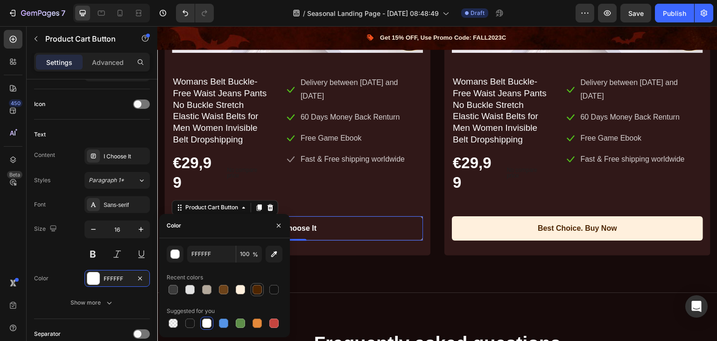
click at [258, 288] on div at bounding box center [256, 289] width 9 height 9
type input "4E2500"
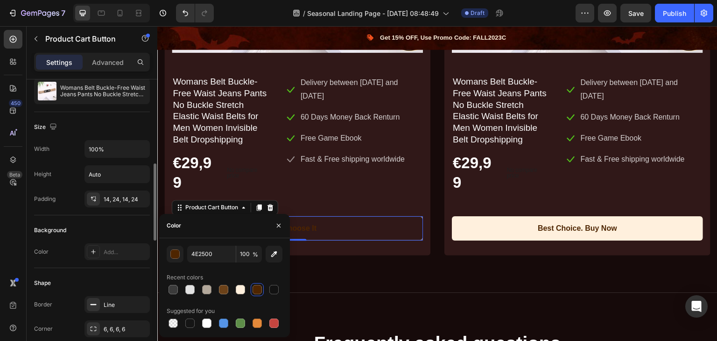
scroll to position [187, 0]
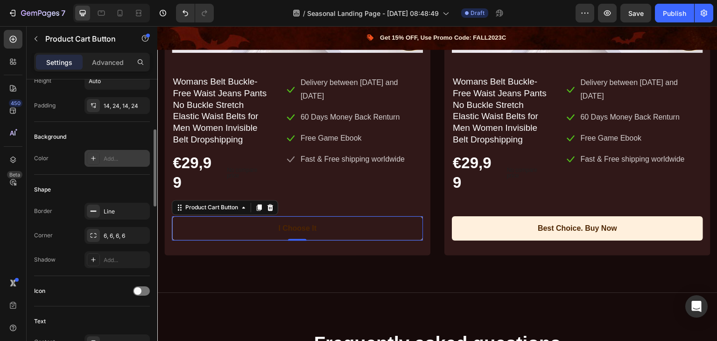
click at [108, 161] on div "Add..." at bounding box center [126, 158] width 44 height 8
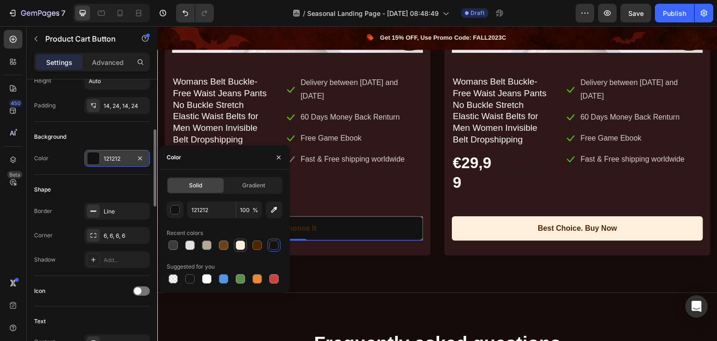
click at [244, 248] on div at bounding box center [240, 244] width 9 height 9
type input "FFF0DD"
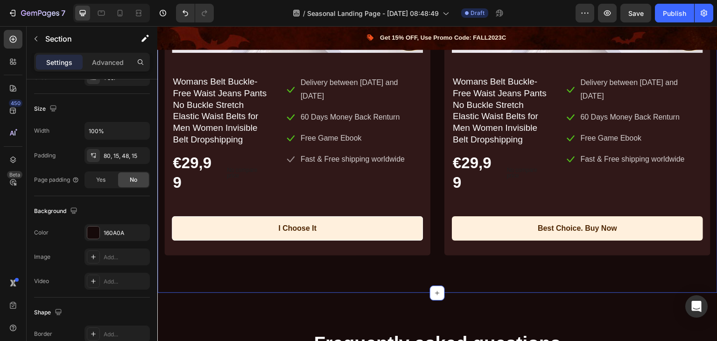
scroll to position [0, 0]
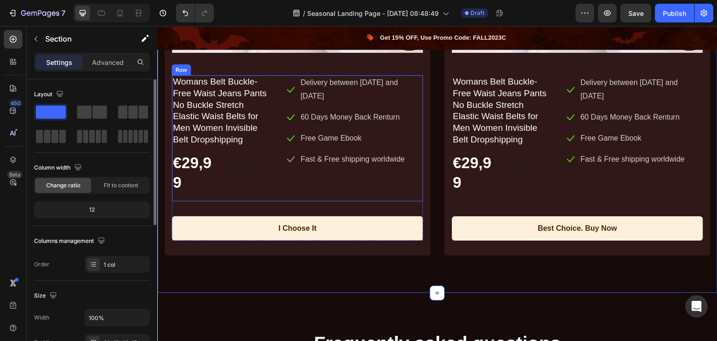
click at [215, 147] on div "Womans Belt Buckle-Free Waist Jeans Pants No Buckle Stretch Elastic Waist Belts…" at bounding box center [221, 138] width 99 height 126
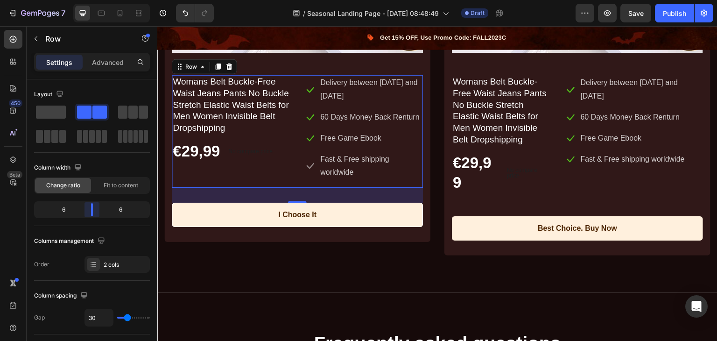
drag, startPoint x: 87, startPoint y: 209, endPoint x: 95, endPoint y: 185, distance: 25.8
click at [96, 0] on body "7 Version history / Seasonal Landing Page - [DATE] 08:48:49 Draft Preview Save …" at bounding box center [358, 0] width 717 height 0
click at [510, 152] on div "No compare price Price" at bounding box center [527, 173] width 48 height 42
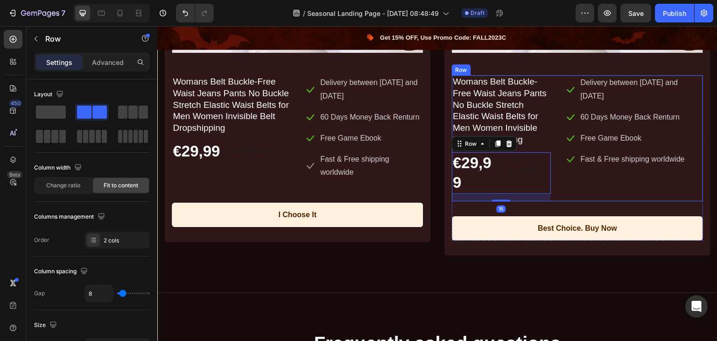
click at [573, 170] on div "Icon Delivery between [DATE] and [DATE] Text block Icon 60 Days Money Back Rent…" at bounding box center [634, 138] width 138 height 126
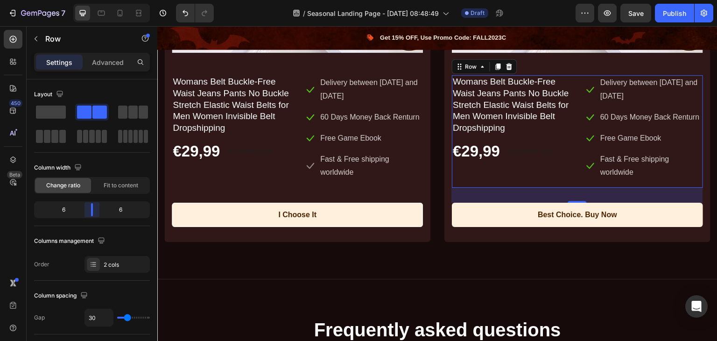
drag, startPoint x: 88, startPoint y: 211, endPoint x: 93, endPoint y: 211, distance: 5.6
click at [93, 0] on body "7 Version history / Seasonal Landing Page - [DATE] 08:48:49 Draft Preview Save …" at bounding box center [358, 0] width 717 height 0
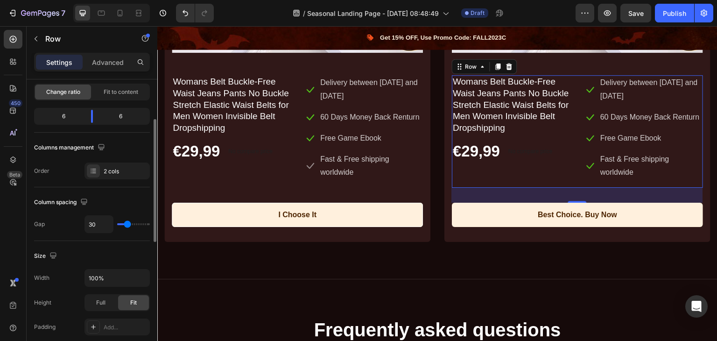
scroll to position [140, 0]
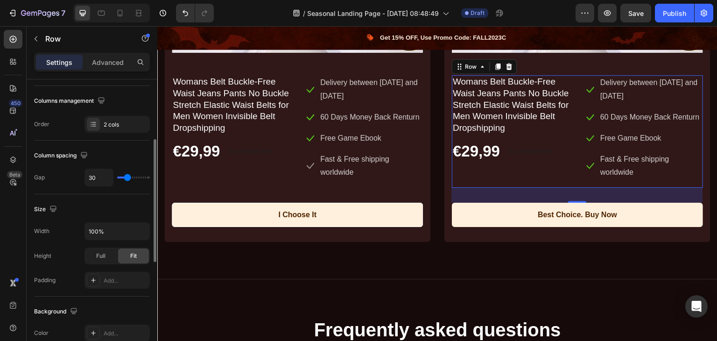
type input "24"
type input "22"
type input "9"
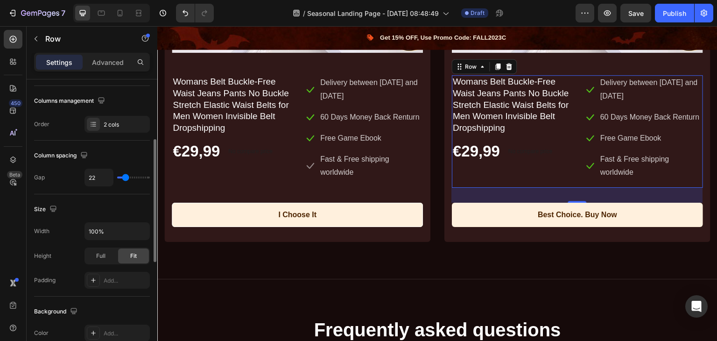
type input "9"
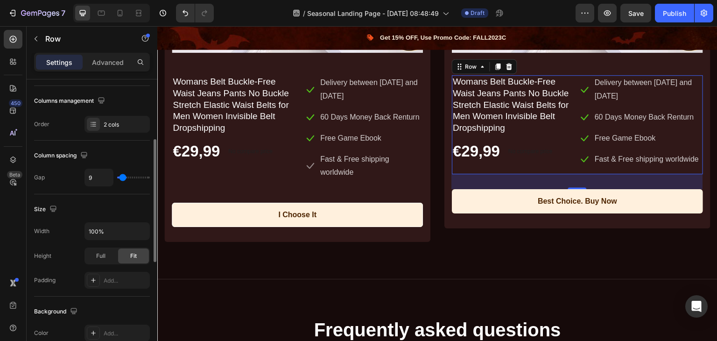
type input "6"
type input "4"
click at [121, 176] on input "range" at bounding box center [133, 177] width 33 height 2
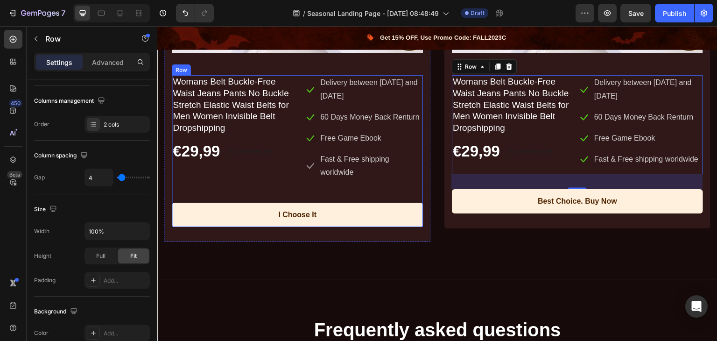
click at [222, 187] on div "Womans Belt Buckle-Free Waist Jeans Pants No Buckle Stretch Elastic Waist Belts…" at bounding box center [297, 151] width 251 height 152
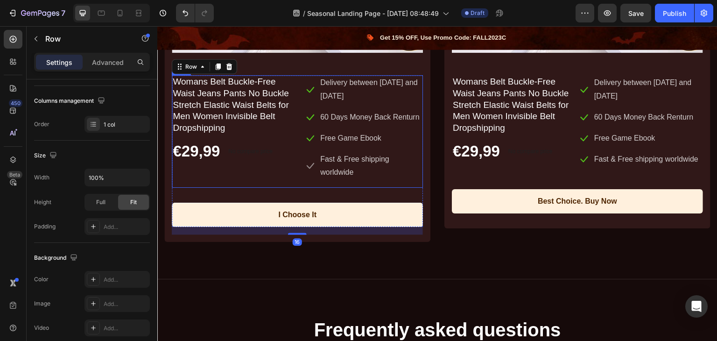
click at [186, 171] on div "Womans Belt Buckle-Free Waist Jeans Pants No Buckle Stretch Elastic Waist Belts…" at bounding box center [231, 131] width 119 height 112
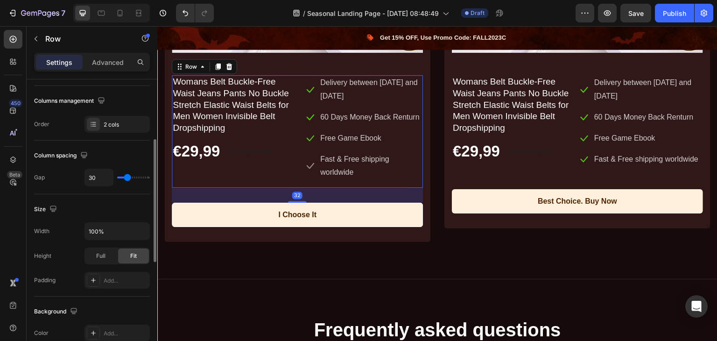
type input "18"
type input "16"
type input "13"
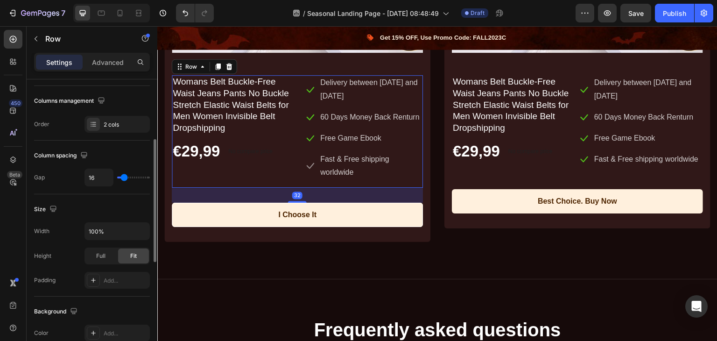
type input "13"
type input "11"
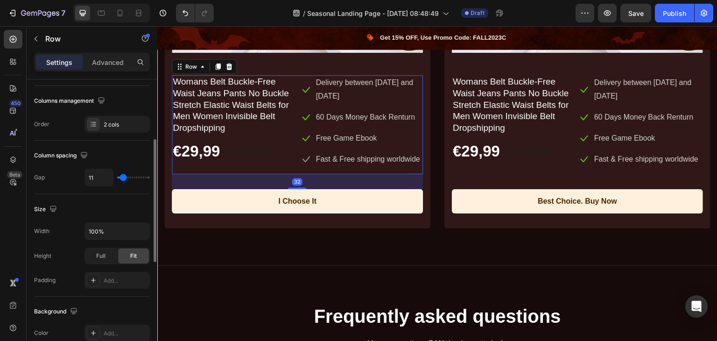
type input "9"
click at [123, 176] on input "range" at bounding box center [133, 177] width 33 height 2
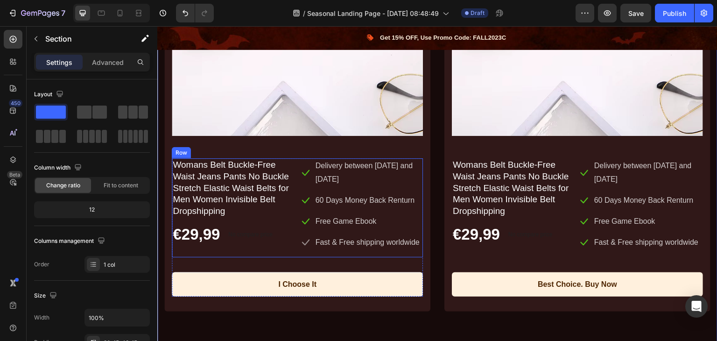
scroll to position [1726, 0]
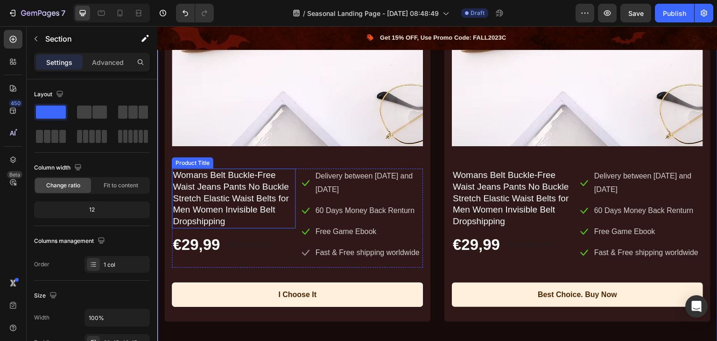
click at [229, 197] on h1 "Womans Belt Buckle-Free Waist Jeans Pants No Buckle Stretch Elastic Waist Belts…" at bounding box center [234, 198] width 124 height 60
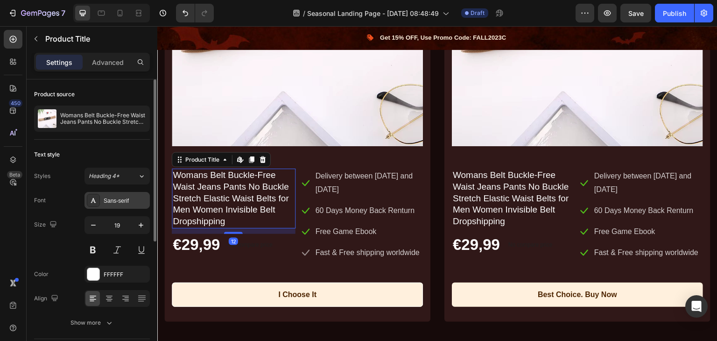
click at [115, 195] on div "Sans-serif" at bounding box center [116, 200] width 65 height 17
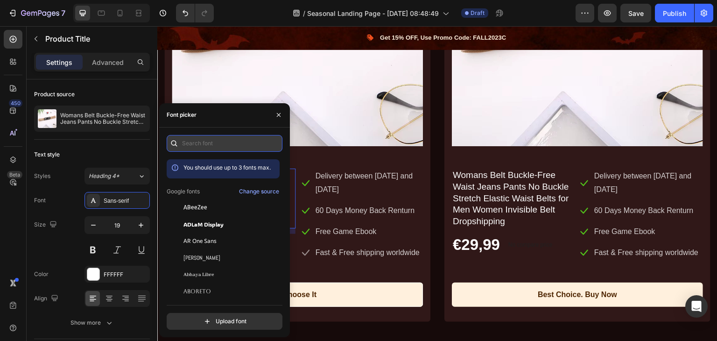
click at [194, 140] on input "text" at bounding box center [225, 143] width 116 height 17
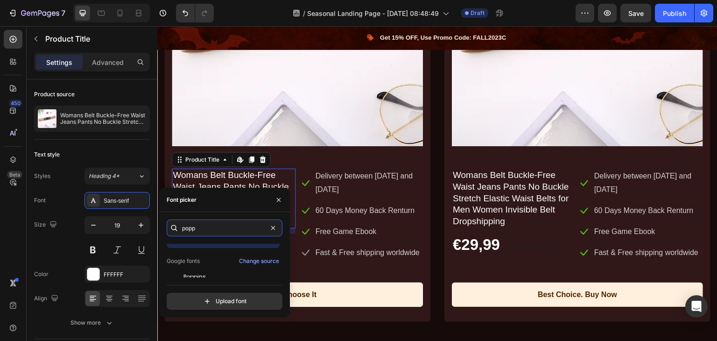
scroll to position [23, 0]
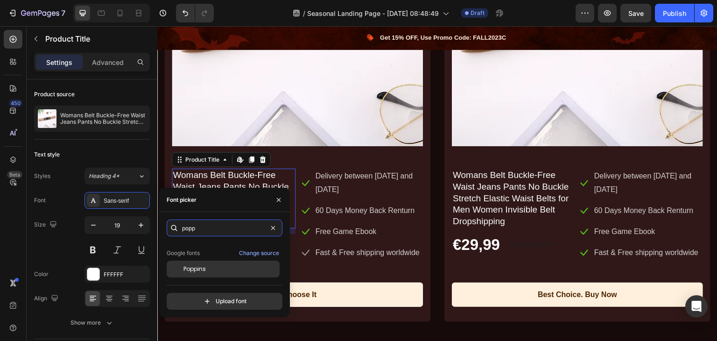
type input "popp"
click at [227, 265] on div "Poppins" at bounding box center [230, 269] width 94 height 8
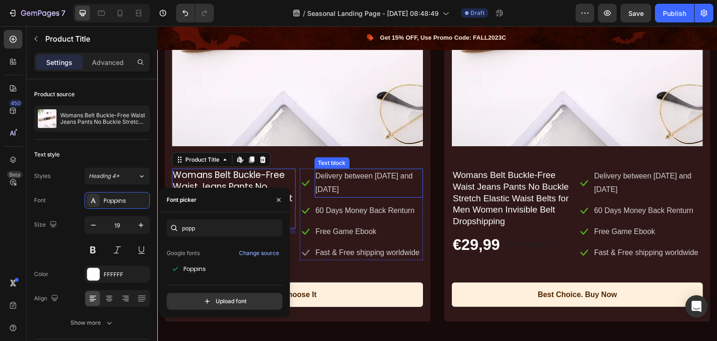
click at [360, 189] on p "Delivery between [DATE] and [DATE]" at bounding box center [368, 182] width 107 height 27
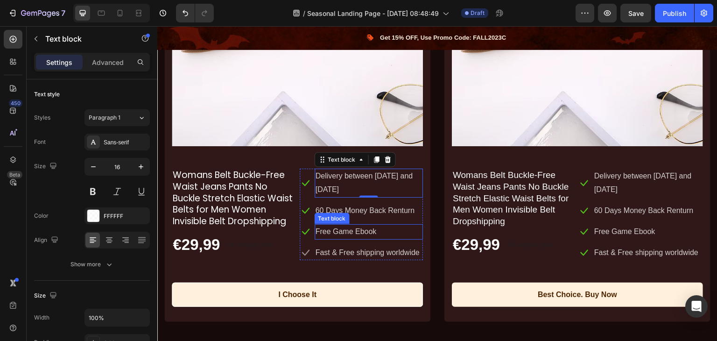
click at [343, 230] on p "Free Game Ebook" at bounding box center [368, 232] width 107 height 14
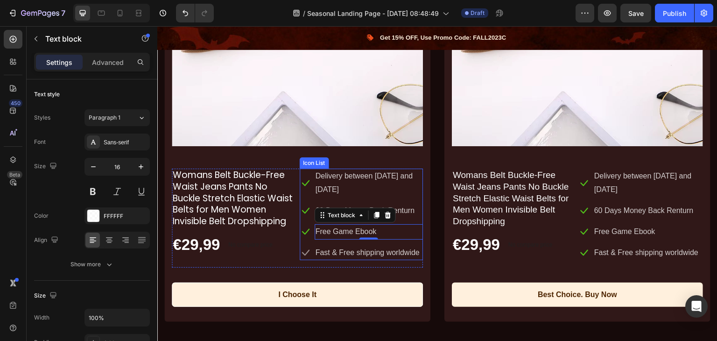
click at [308, 168] on li "Icon Delivery between [DATE] and [DATE] Text block" at bounding box center [362, 182] width 124 height 29
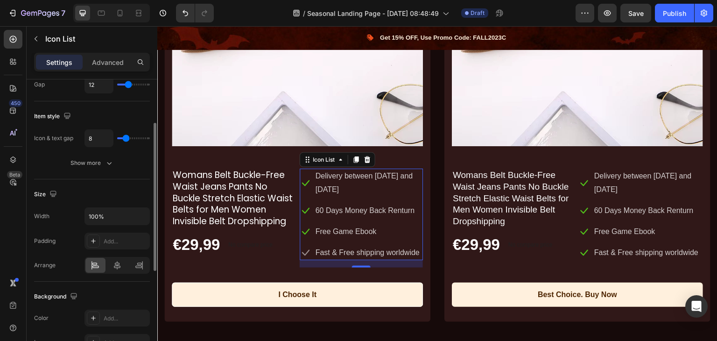
scroll to position [0, 0]
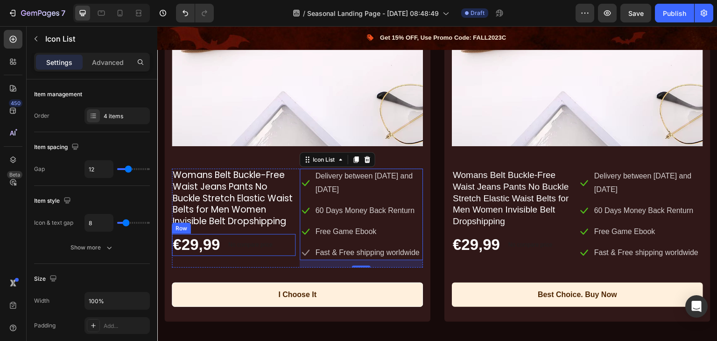
click at [282, 256] on div "€29,99 Price Price No compare price Price Row" at bounding box center [234, 245] width 124 height 22
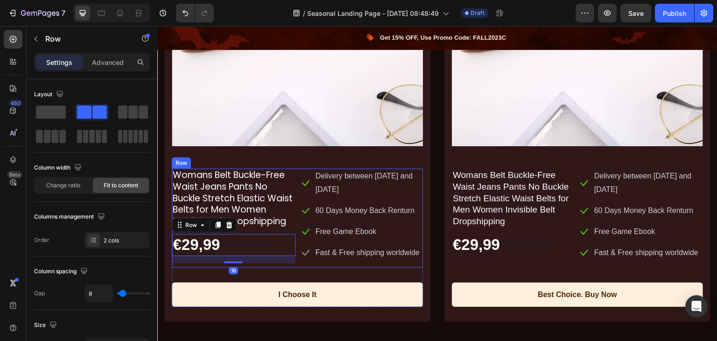
click at [297, 266] on div "Womans Belt Buckle-Free Waist Jeans Pants No Buckle Stretch Elastic Waist Belts…" at bounding box center [297, 217] width 251 height 99
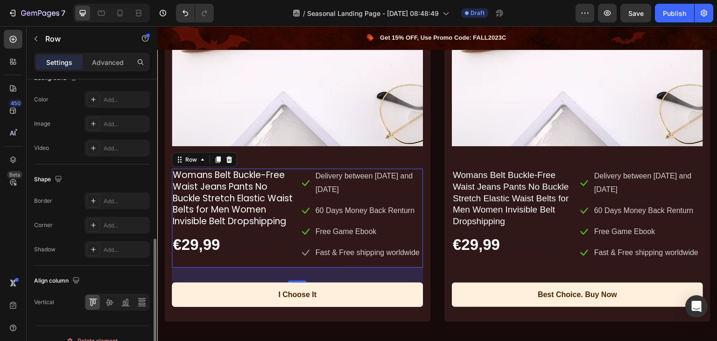
scroll to position [386, 0]
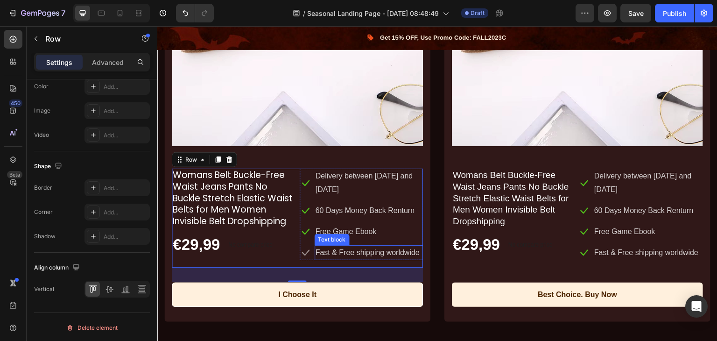
click at [326, 253] on p "Fast & Free shipping worldwide" at bounding box center [368, 253] width 107 height 14
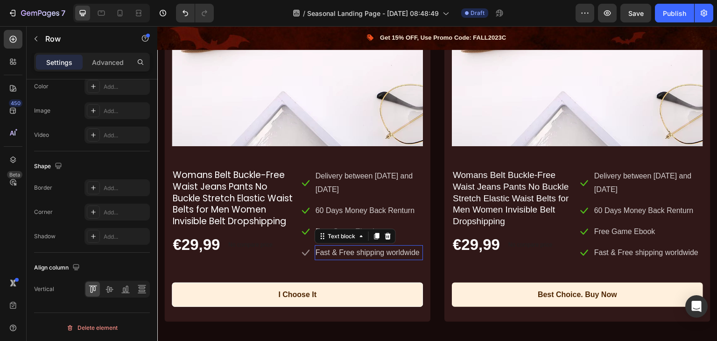
scroll to position [0, 0]
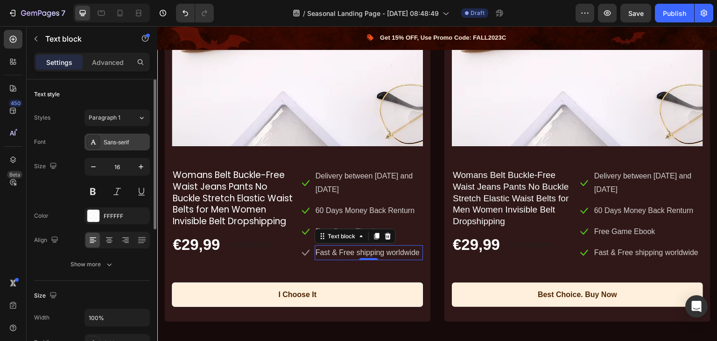
click at [121, 136] on div "Sans-serif" at bounding box center [116, 141] width 65 height 17
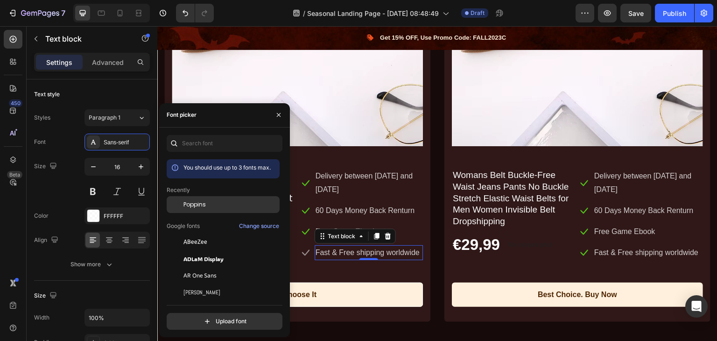
click at [214, 206] on div "Poppins" at bounding box center [230, 204] width 94 height 8
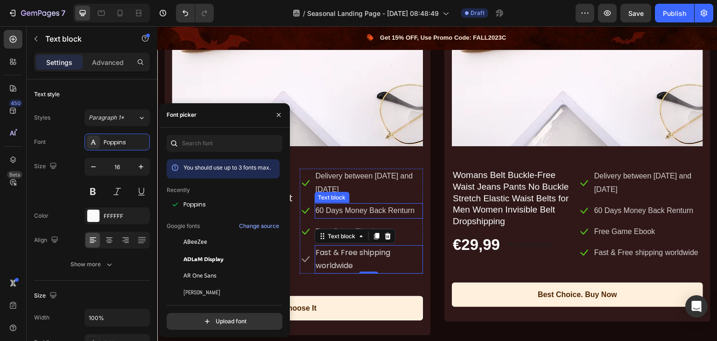
click at [337, 209] on p "60 Days Money Back Renturn" at bounding box center [368, 211] width 107 height 14
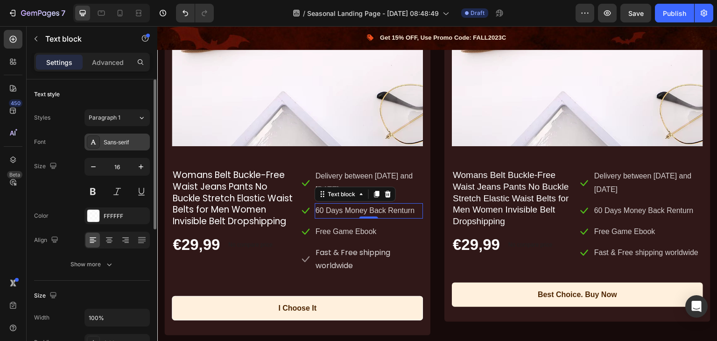
click at [116, 140] on div "Sans-serif" at bounding box center [126, 142] width 44 height 8
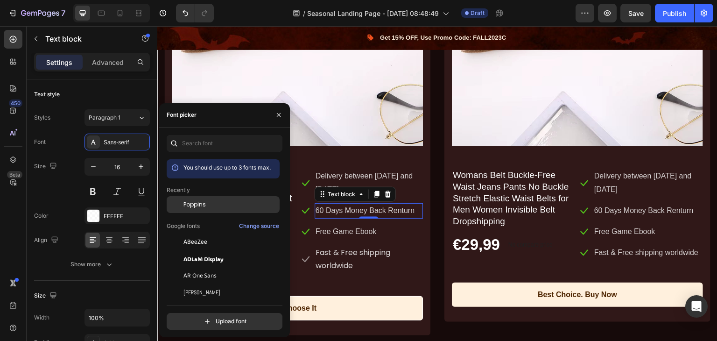
click at [221, 209] on div "Poppins" at bounding box center [223, 204] width 113 height 17
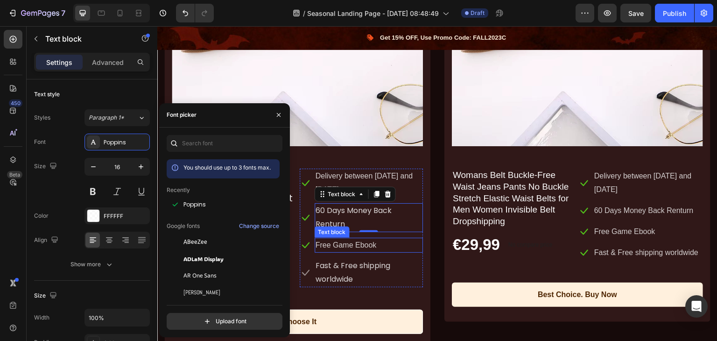
click at [330, 241] on p "Free Game Ebook" at bounding box center [368, 245] width 107 height 14
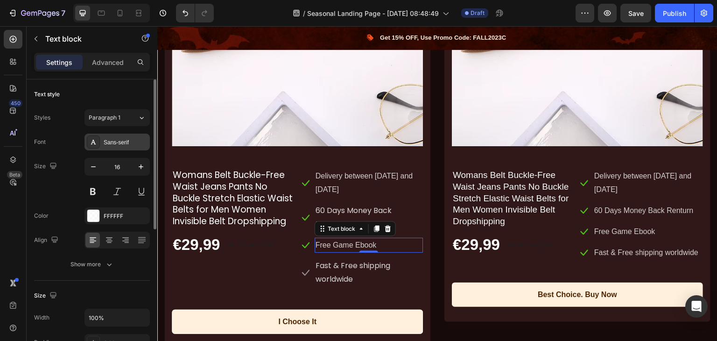
click at [104, 142] on div "Sans-serif" at bounding box center [126, 142] width 44 height 8
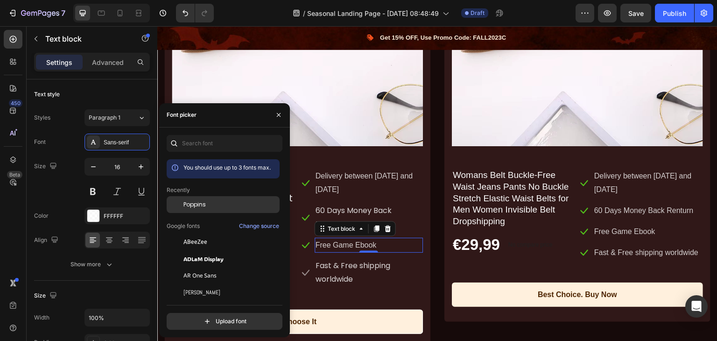
click at [196, 200] on span "Poppins" at bounding box center [194, 204] width 22 height 8
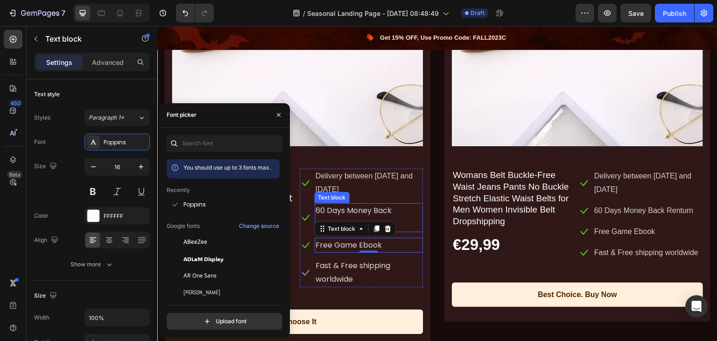
click at [332, 206] on p "60 Days Money Back Renturn" at bounding box center [368, 217] width 107 height 27
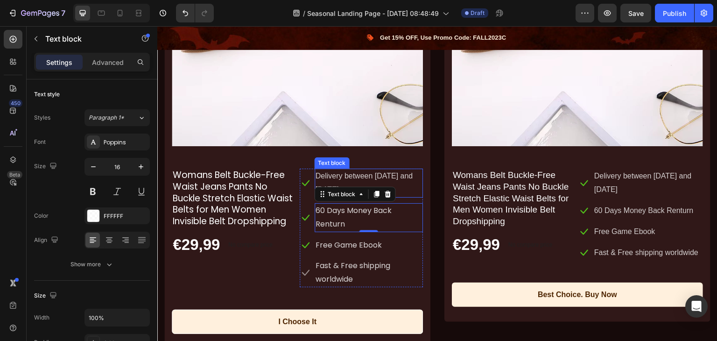
click at [321, 178] on p "Delivery between [DATE] and [DATE]" at bounding box center [368, 182] width 107 height 27
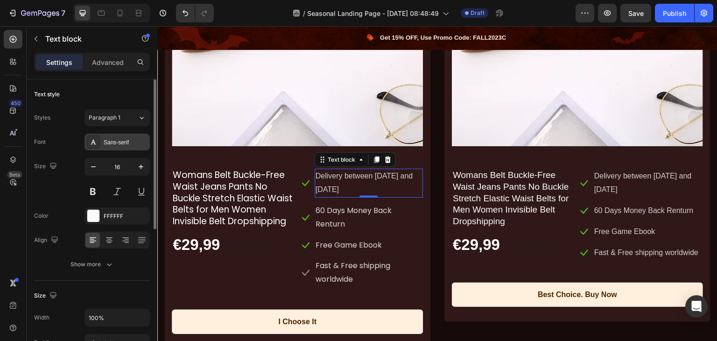
click at [123, 139] on div "Sans-serif" at bounding box center [126, 142] width 44 height 8
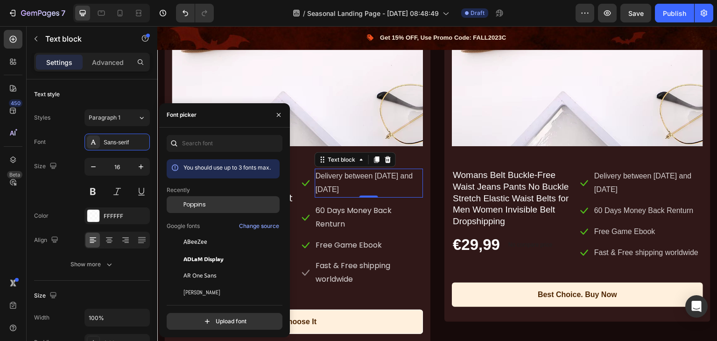
click at [213, 204] on div "Poppins" at bounding box center [230, 204] width 94 height 8
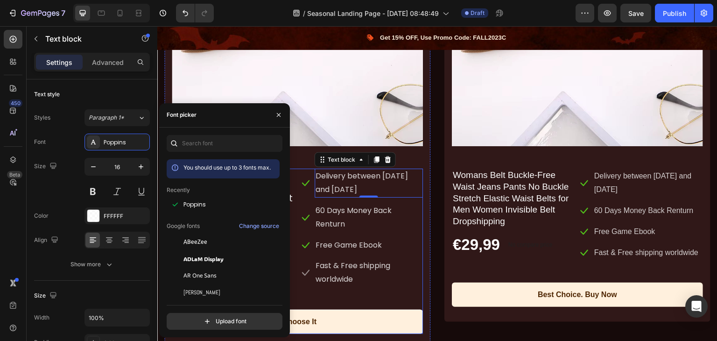
click at [295, 293] on div "Womans Belt Buckle-Free Waist Jeans Pants No Buckle Stretch Elastic Waist Belts…" at bounding box center [297, 250] width 251 height 165
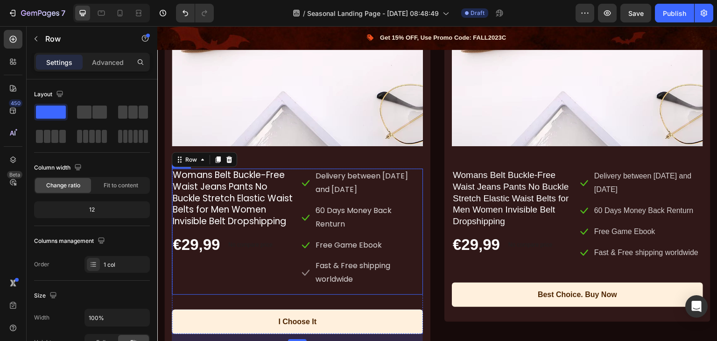
click at [240, 288] on div "Womans Belt Buckle-Free Waist Jeans Pants No Buckle Stretch Elastic Waist Belts…" at bounding box center [234, 231] width 124 height 126
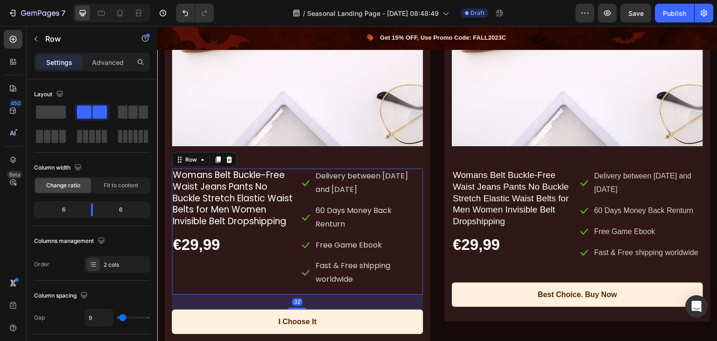
click at [216, 279] on div "Womans Belt Buckle-Free Waist Jeans Pants No Buckle Stretch Elastic Waist Belts…" at bounding box center [234, 231] width 124 height 126
click at [88, 0] on body "7 Version history / Seasonal Landing Page - [DATE] 08:48:49 Draft Preview Save …" at bounding box center [358, 0] width 717 height 0
drag, startPoint x: 94, startPoint y: 209, endPoint x: 86, endPoint y: 209, distance: 7.9
click at [86, 0] on body "7 Version history / Seasonal Landing Page - [DATE] 08:48:49 Draft Preview Save …" at bounding box center [358, 0] width 717 height 0
drag, startPoint x: 84, startPoint y: 209, endPoint x: 91, endPoint y: 210, distance: 7.1
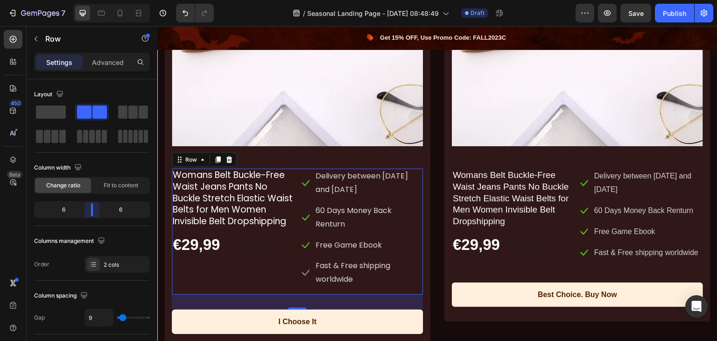
click at [91, 0] on body "7 Version history / Seasonal Landing Page - [DATE] 08:48:49 Draft Preview Save …" at bounding box center [358, 0] width 717 height 0
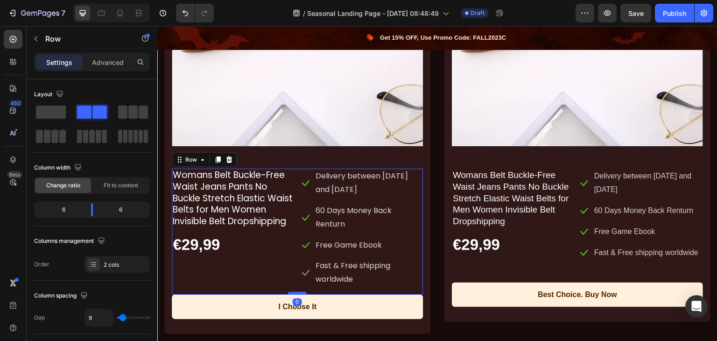
drag, startPoint x: 291, startPoint y: 304, endPoint x: 292, endPoint y: 288, distance: 15.9
click at [292, 292] on div at bounding box center [297, 293] width 19 height 3
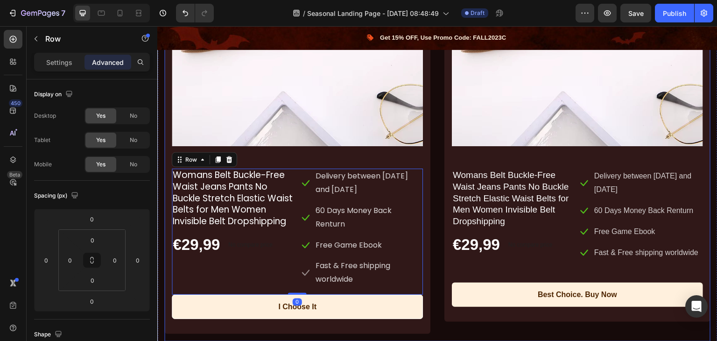
click at [434, 313] on div "Product Images & Gallery Womans Belt Buckle-Free Waist Jeans Pants No Buckle St…" at bounding box center [437, 115] width 546 height 454
click at [300, 287] on div "Icon Delivery between [DATE] and [DATE] Text block Icon 60 Days Money Back Rent…" at bounding box center [362, 231] width 124 height 126
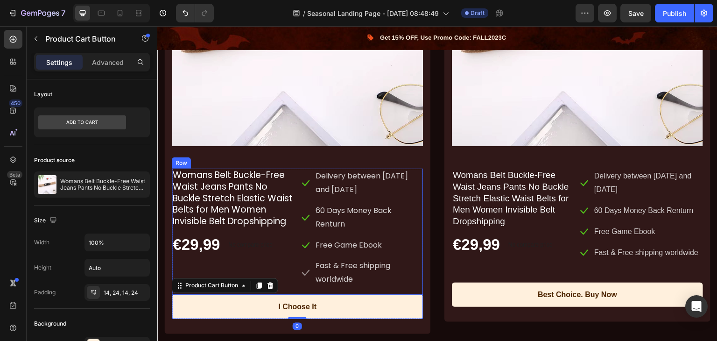
click at [292, 286] on div "Womans Belt Buckle-Free Waist Jeans Pants No Buckle Stretch Elastic Waist Belts…" at bounding box center [234, 231] width 124 height 126
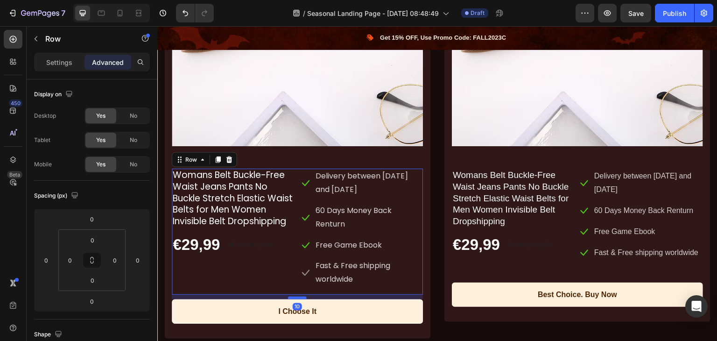
click at [299, 296] on div at bounding box center [297, 297] width 19 height 3
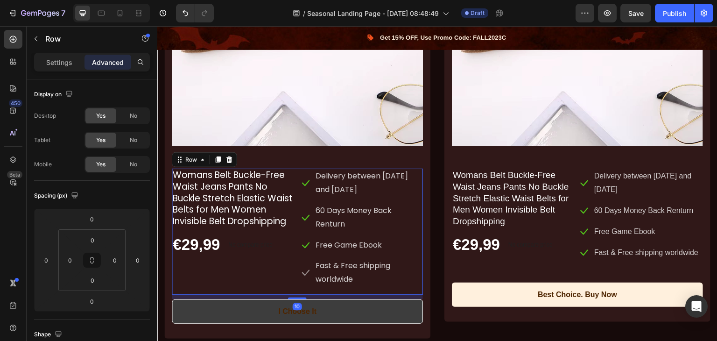
type input "10"
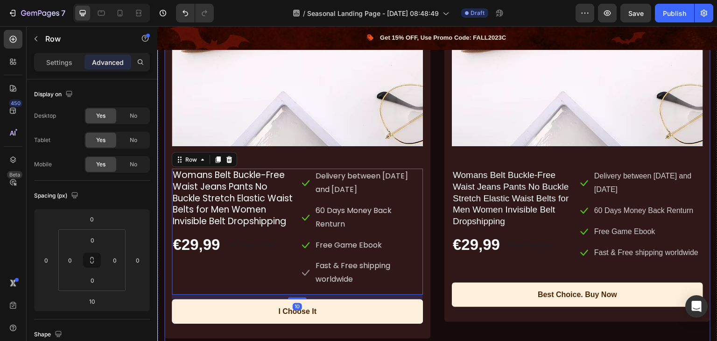
click at [431, 295] on div "Product Images & Gallery Womans Belt Buckle-Free Waist Jeans Pants No Buckle St…" at bounding box center [437, 117] width 546 height 458
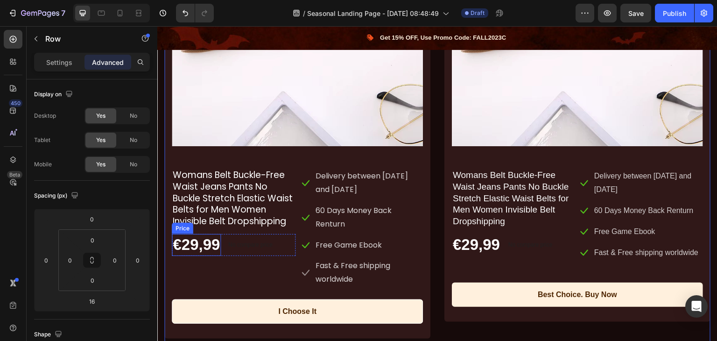
click at [214, 251] on div "€29,99" at bounding box center [196, 245] width 49 height 22
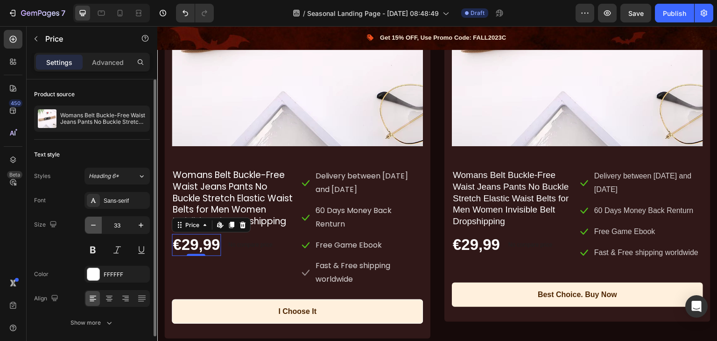
click at [91, 224] on icon "button" at bounding box center [93, 224] width 9 height 9
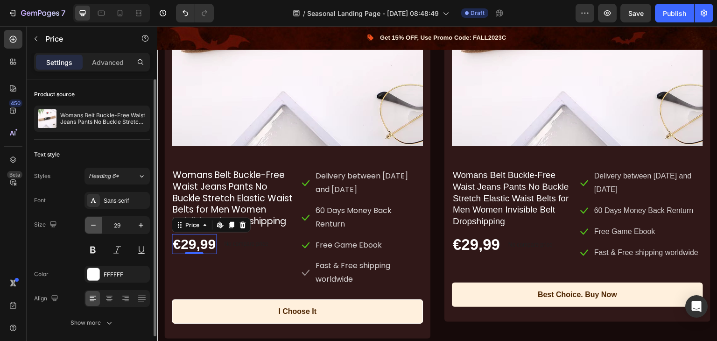
click at [91, 224] on icon "button" at bounding box center [93, 224] width 9 height 9
type input "25"
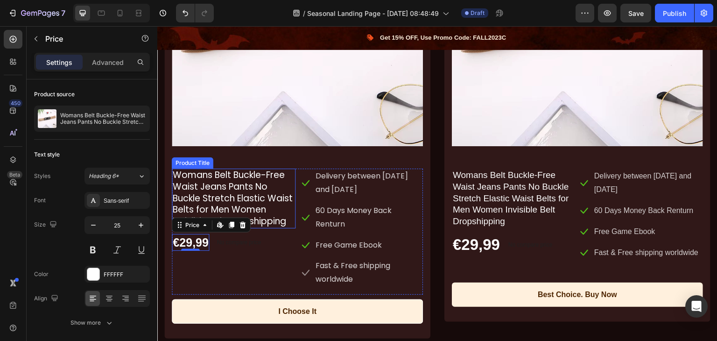
click at [207, 209] on h1 "Womans Belt Buckle-Free Waist Jeans Pants No Buckle Stretch Elastic Waist Belts…" at bounding box center [234, 198] width 124 height 60
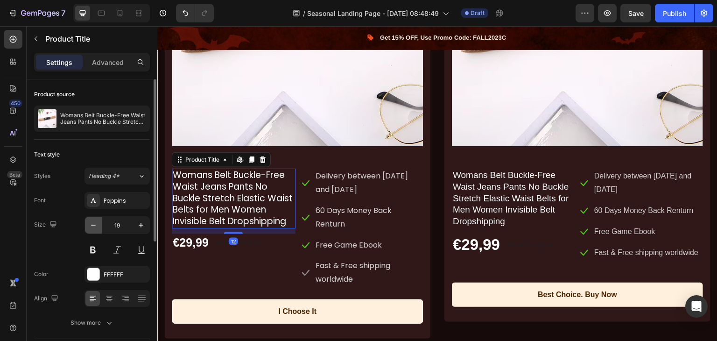
click at [94, 225] on icon "button" at bounding box center [93, 224] width 9 height 9
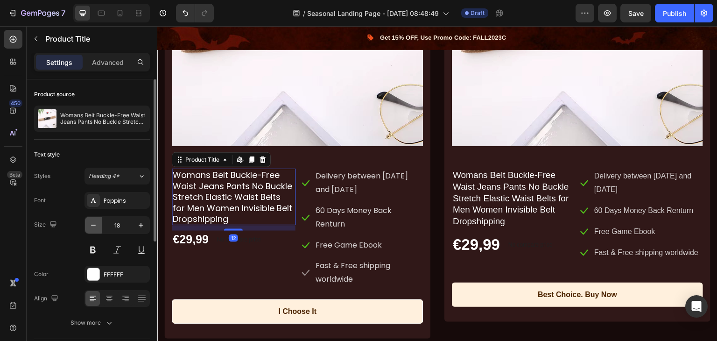
click at [94, 225] on icon "button" at bounding box center [93, 224] width 9 height 9
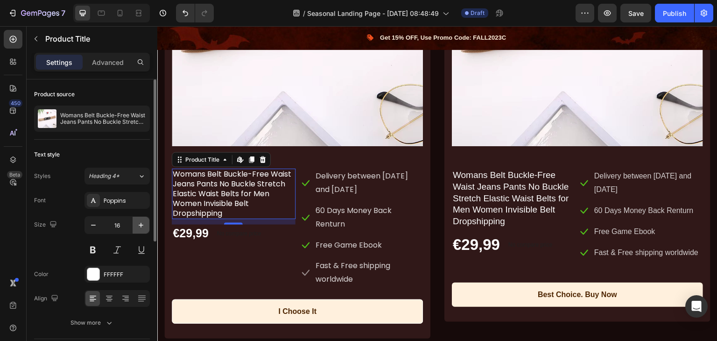
click at [145, 223] on icon "button" at bounding box center [140, 224] width 9 height 9
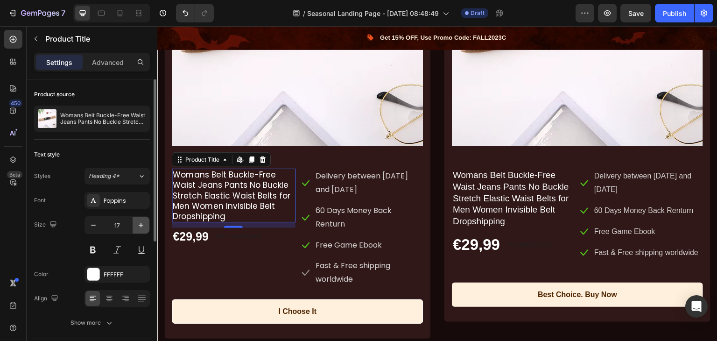
click at [145, 223] on icon "button" at bounding box center [140, 224] width 9 height 9
type input "18"
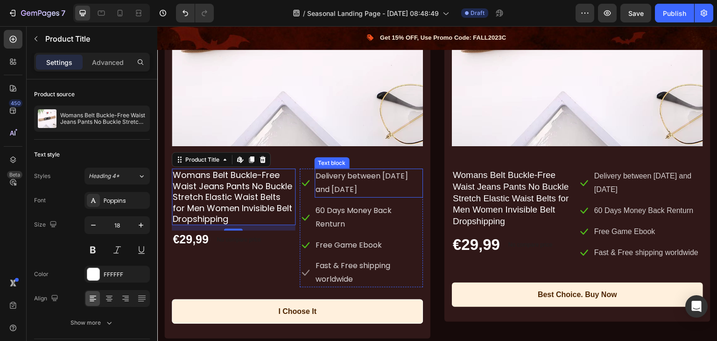
click at [347, 179] on p "Delivery between [DATE] and [DATE]" at bounding box center [368, 182] width 107 height 27
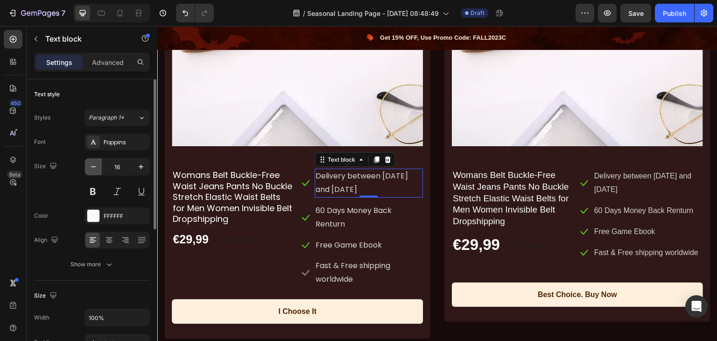
click at [98, 170] on icon "button" at bounding box center [93, 166] width 9 height 9
type input "15"
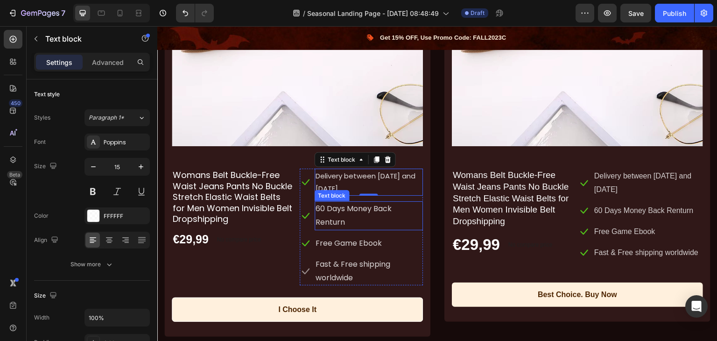
click at [344, 212] on p "60 Days Money Back Renturn" at bounding box center [368, 215] width 107 height 27
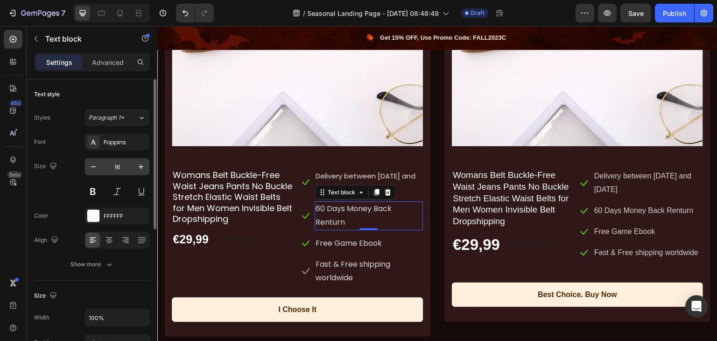
click at [102, 171] on input "16" at bounding box center [117, 166] width 31 height 17
click at [95, 168] on icon "button" at bounding box center [93, 166] width 9 height 9
type input "15"
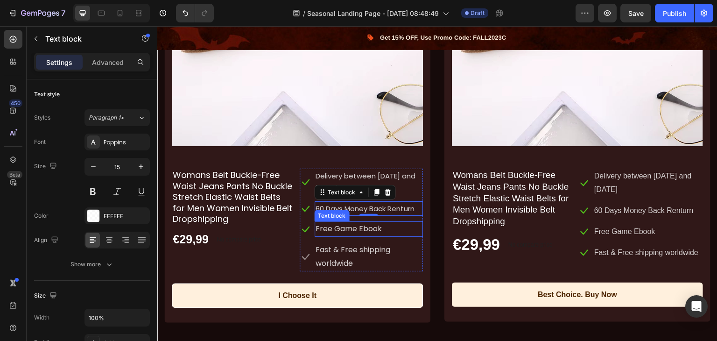
click at [336, 229] on p "Free Game Ebook" at bounding box center [368, 229] width 107 height 14
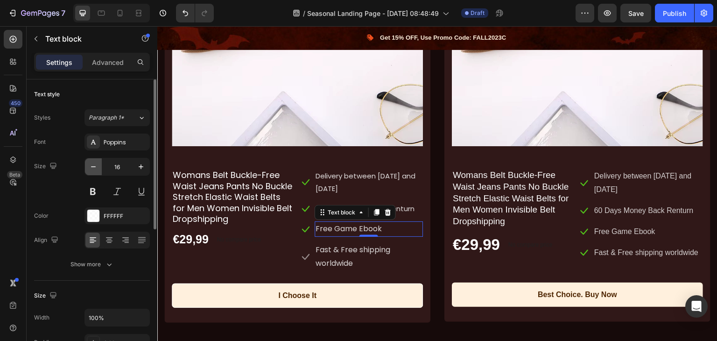
click at [94, 162] on icon "button" at bounding box center [93, 166] width 9 height 9
type input "15"
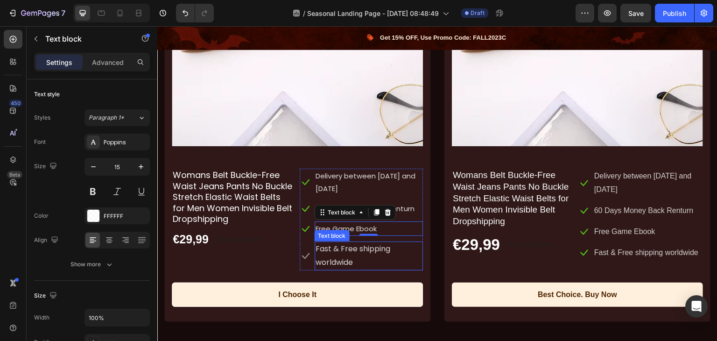
click at [333, 247] on p "Fast & Free shipping worldwide" at bounding box center [368, 255] width 107 height 27
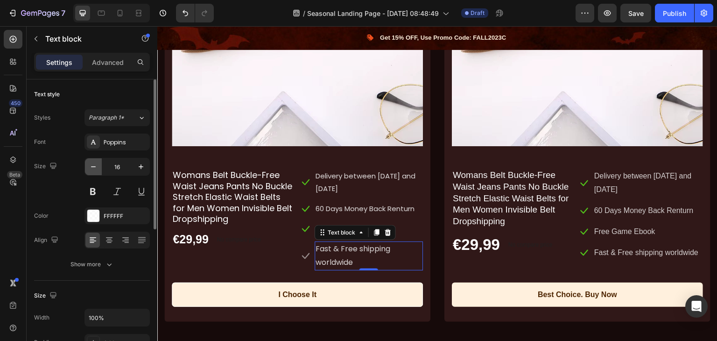
click at [94, 165] on icon "button" at bounding box center [93, 166] width 9 height 9
type input "15"
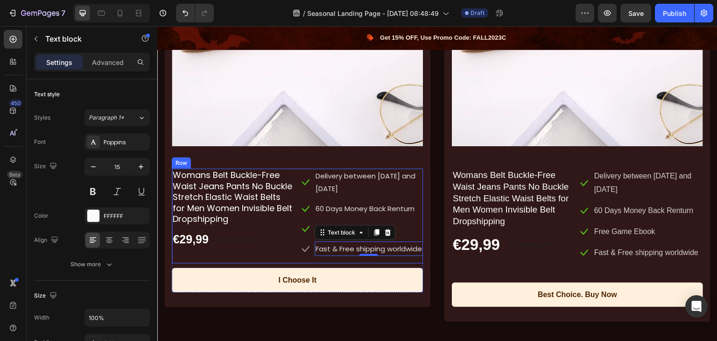
click at [258, 263] on div "Womans Belt Buckle-Free Waist Jeans Pants No Buckle Stretch Elastic Waist Belts…" at bounding box center [234, 215] width 124 height 95
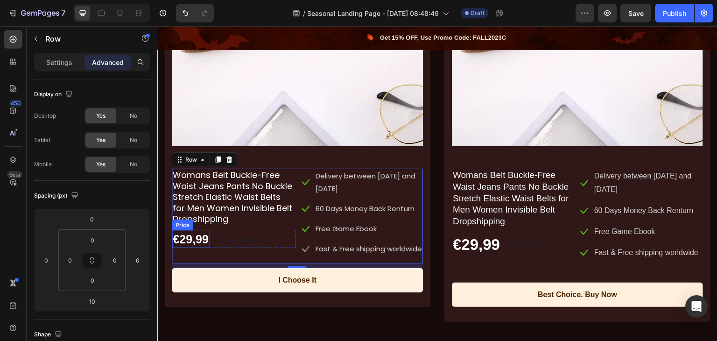
click at [206, 237] on div "€29,99" at bounding box center [190, 238] width 37 height 17
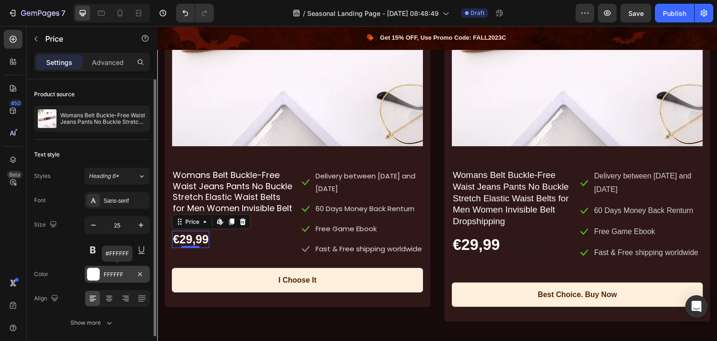
click at [106, 271] on div "FFFFFF" at bounding box center [117, 274] width 27 height 8
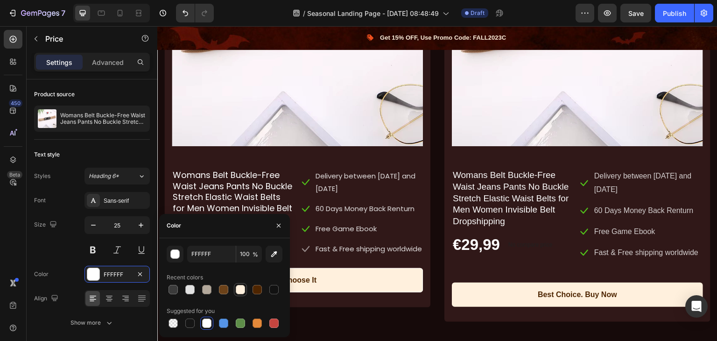
click at [237, 285] on div at bounding box center [240, 289] width 9 height 9
type input "FFF0DD"
click at [223, 195] on h1 "Womans Belt Buckle-Free Waist Jeans Pants No Buckle Stretch Elastic Waist Belts…" at bounding box center [234, 196] width 124 height 56
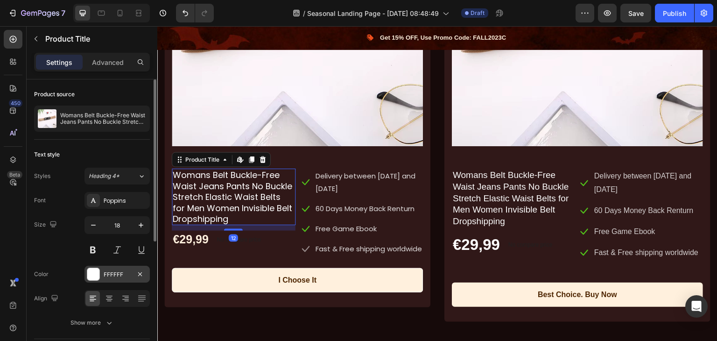
click at [114, 271] on div "FFFFFF" at bounding box center [117, 274] width 27 height 8
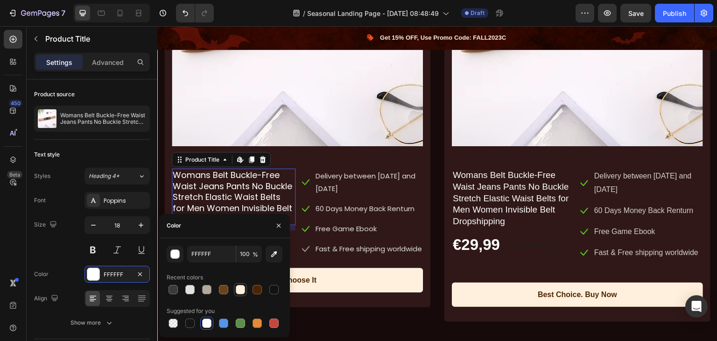
click at [240, 289] on div at bounding box center [240, 289] width 9 height 9
type input "FFF0DD"
click at [341, 191] on div "Text block" at bounding box center [331, 195] width 31 height 8
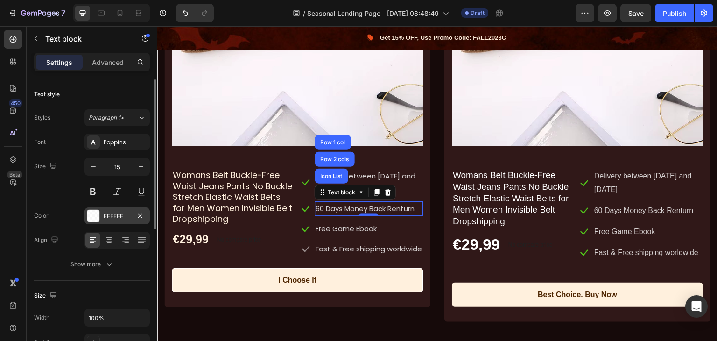
click at [108, 217] on div "FFFFFF" at bounding box center [117, 216] width 27 height 8
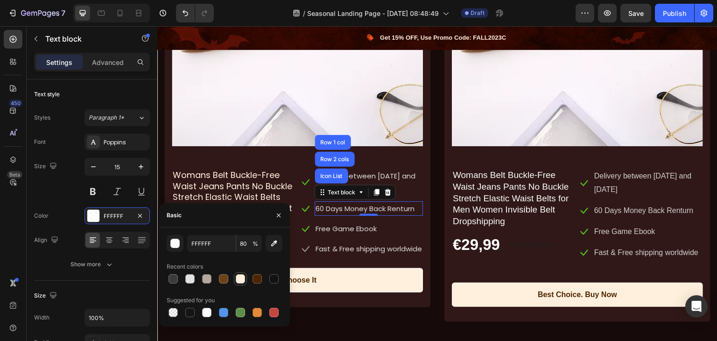
click at [240, 280] on div at bounding box center [240, 278] width 9 height 9
type input "FFF0DD"
type input "100"
click at [342, 253] on p "Fast & Free shipping worldwide" at bounding box center [368, 248] width 107 height 13
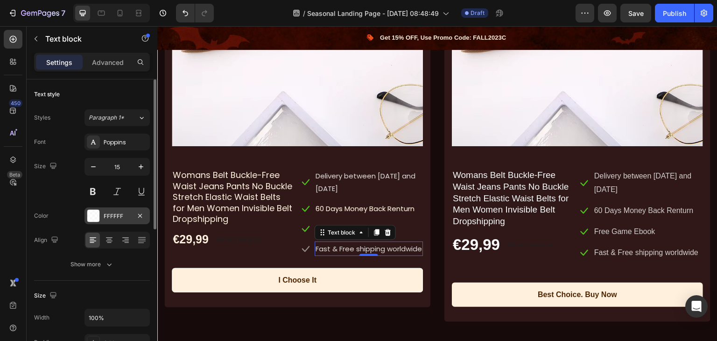
click at [108, 218] on div "FFFFFF" at bounding box center [117, 216] width 27 height 8
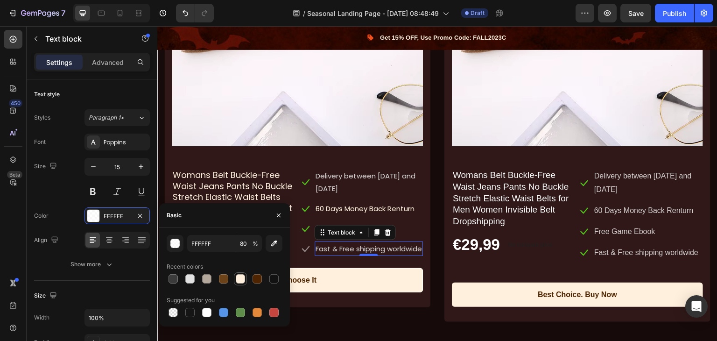
click at [239, 279] on div at bounding box center [240, 278] width 9 height 9
type input "FFF0DD"
type input "100"
click at [326, 191] on div "Text block" at bounding box center [331, 195] width 31 height 8
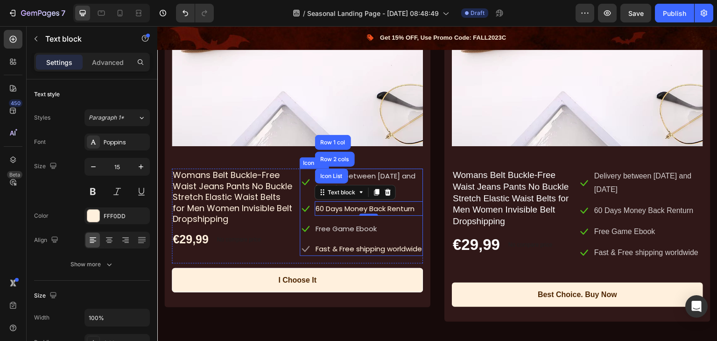
click at [303, 193] on ul "Icon Delivery between [DATE] and [DATE] Text block Icon 60 Days Money Back Rent…" at bounding box center [362, 211] width 124 height 87
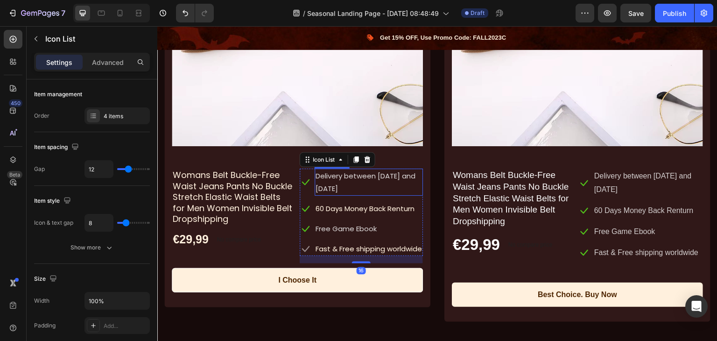
click at [327, 183] on p "Delivery between [DATE] and [DATE]" at bounding box center [368, 181] width 107 height 25
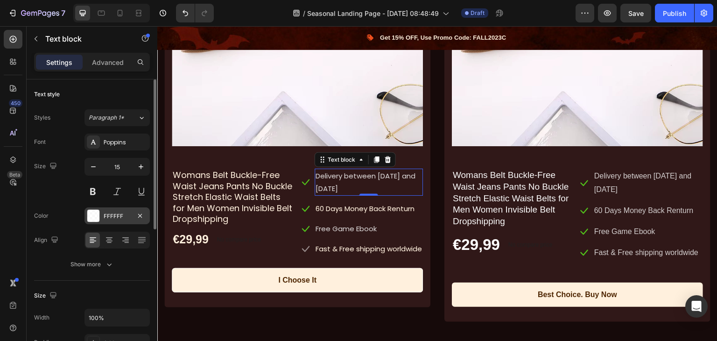
click at [125, 214] on div "FFFFFF" at bounding box center [117, 216] width 27 height 8
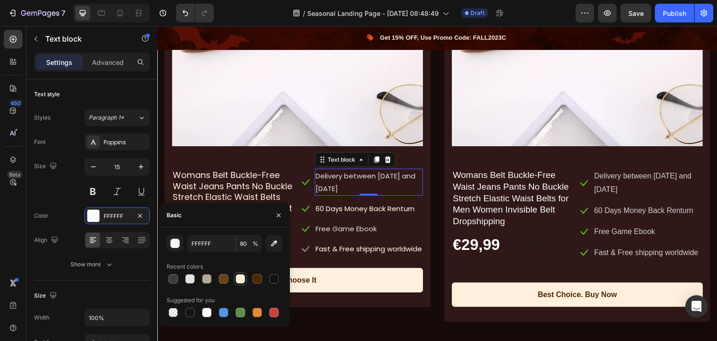
click at [239, 280] on div at bounding box center [240, 278] width 9 height 9
type input "FFF0DD"
type input "100"
click at [357, 223] on p "Free Game Ebook" at bounding box center [368, 228] width 107 height 13
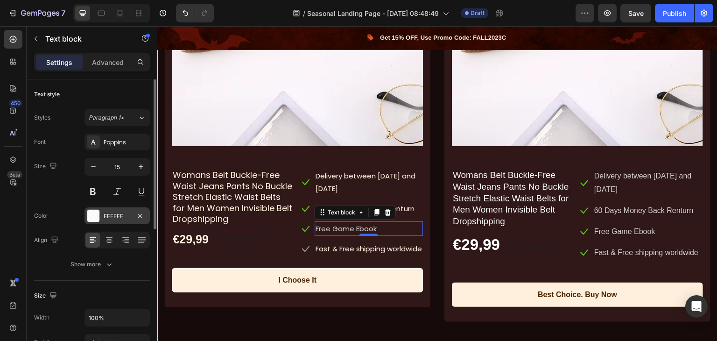
click at [105, 219] on div "FFFFFF" at bounding box center [117, 216] width 27 height 8
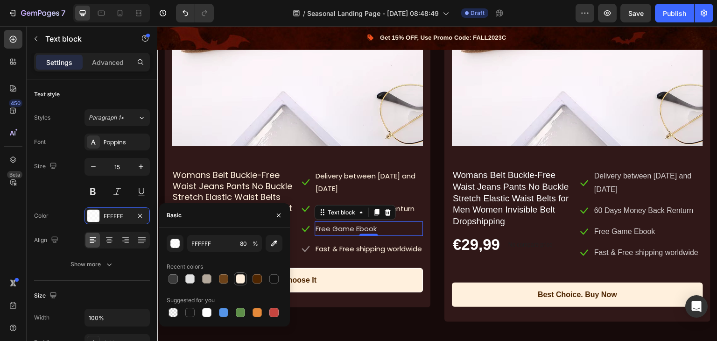
click at [237, 277] on div at bounding box center [240, 278] width 9 height 9
type input "FFF0DD"
type input "100"
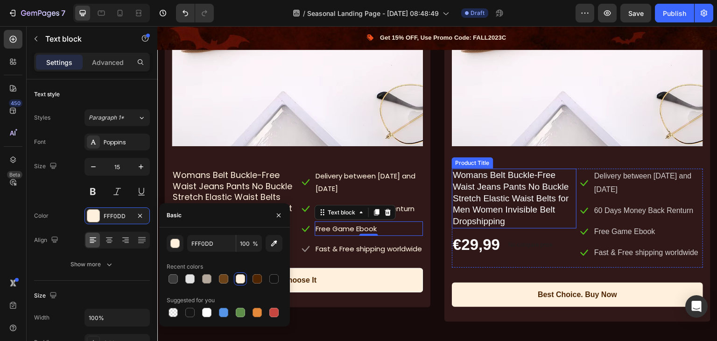
click at [510, 189] on h1 "Womans Belt Buckle-Free Waist Jeans Pants No Buckle Stretch Elastic Waist Belts…" at bounding box center [514, 198] width 125 height 60
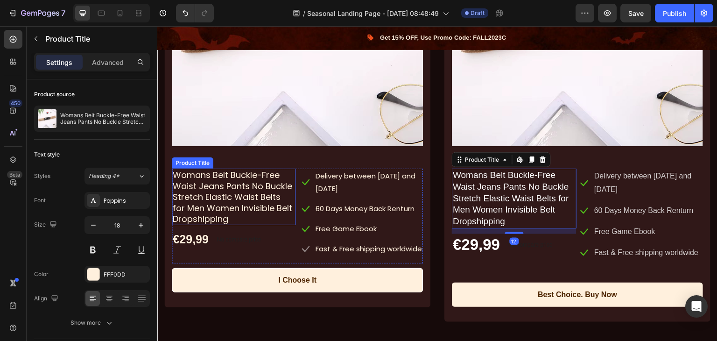
click at [233, 192] on h1 "Womans Belt Buckle-Free Waist Jeans Pants No Buckle Stretch Elastic Waist Belts…" at bounding box center [234, 196] width 124 height 56
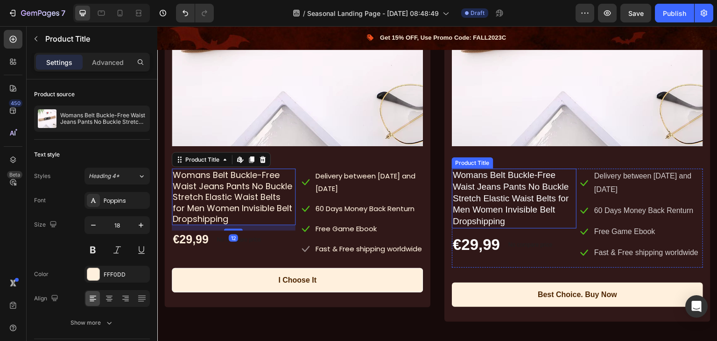
click at [498, 184] on h1 "Womans Belt Buckle-Free Waist Jeans Pants No Buckle Stretch Elastic Waist Belts…" at bounding box center [514, 198] width 125 height 60
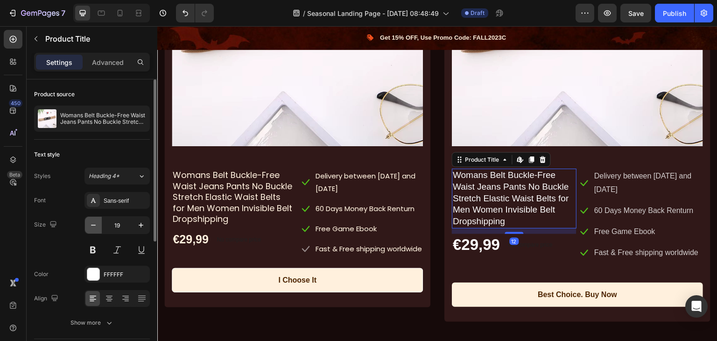
click at [94, 225] on icon "button" at bounding box center [93, 224] width 9 height 9
type input "18"
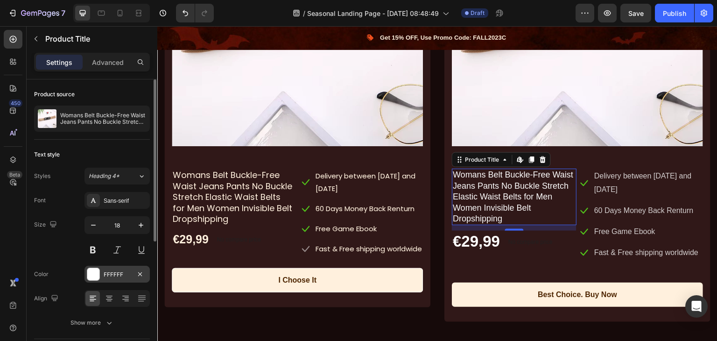
click at [104, 271] on div "FFFFFF" at bounding box center [117, 274] width 27 height 8
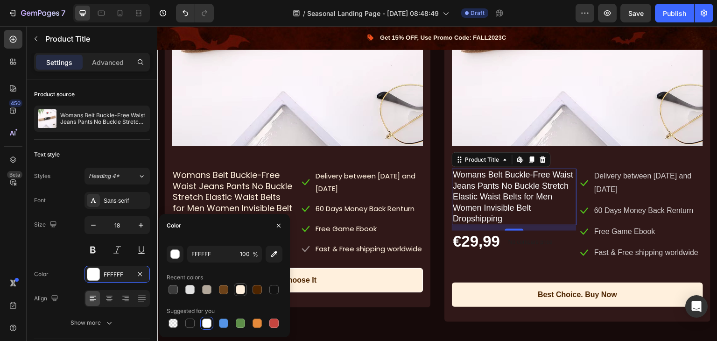
click at [237, 290] on div at bounding box center [240, 289] width 9 height 9
type input "FFF0DD"
click at [483, 242] on div "€29,99" at bounding box center [476, 241] width 49 height 22
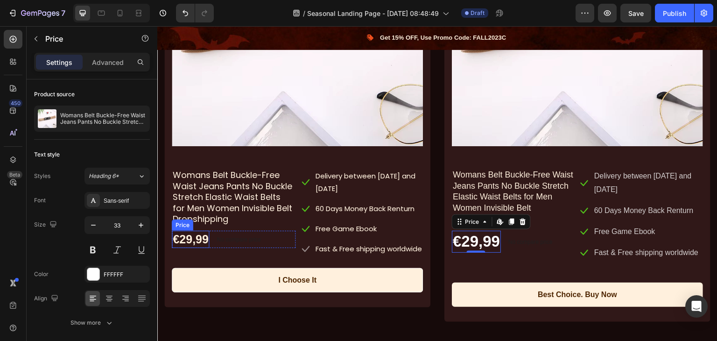
click at [192, 237] on div "€29,99" at bounding box center [190, 238] width 37 height 17
click at [465, 236] on div "€29,99" at bounding box center [476, 241] width 49 height 22
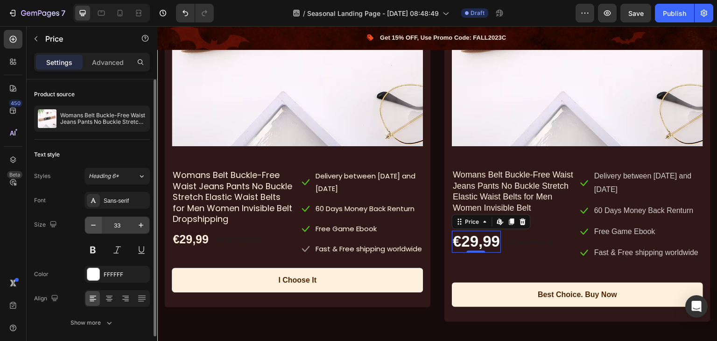
click at [97, 224] on icon "button" at bounding box center [93, 224] width 9 height 9
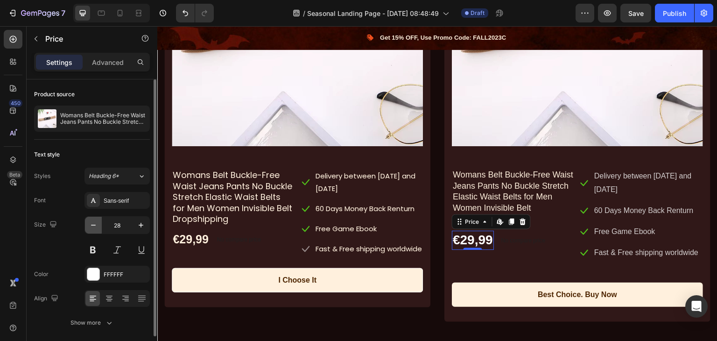
click at [97, 224] on icon "button" at bounding box center [93, 224] width 9 height 9
type input "25"
click at [103, 271] on div "FFFFFF" at bounding box center [116, 273] width 65 height 17
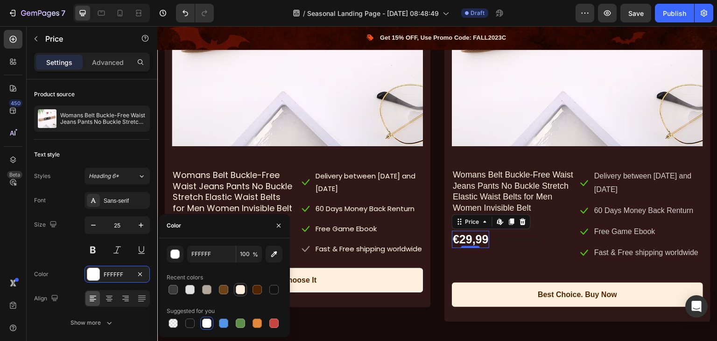
drag, startPoint x: 241, startPoint y: 291, endPoint x: 267, endPoint y: 288, distance: 26.7
click at [241, 291] on div at bounding box center [240, 289] width 9 height 9
type input "FFF0DD"
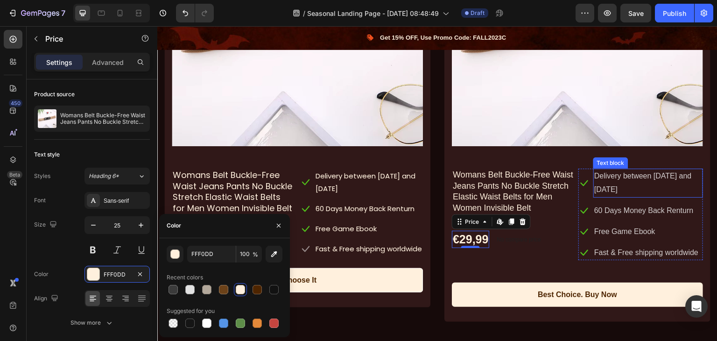
click at [624, 174] on p "Delivery between [DATE] and [DATE]" at bounding box center [648, 182] width 108 height 27
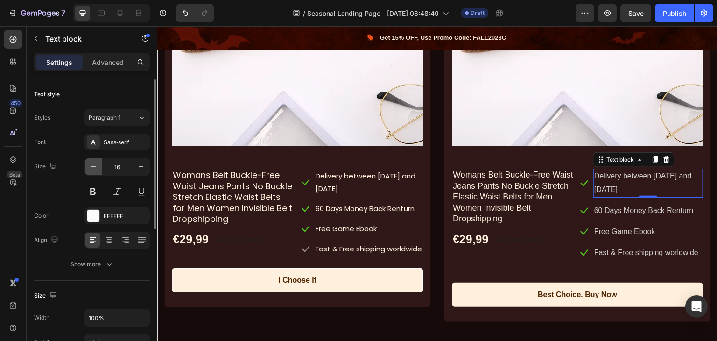
click at [94, 166] on icon "button" at bounding box center [93, 166] width 5 height 1
type input "15"
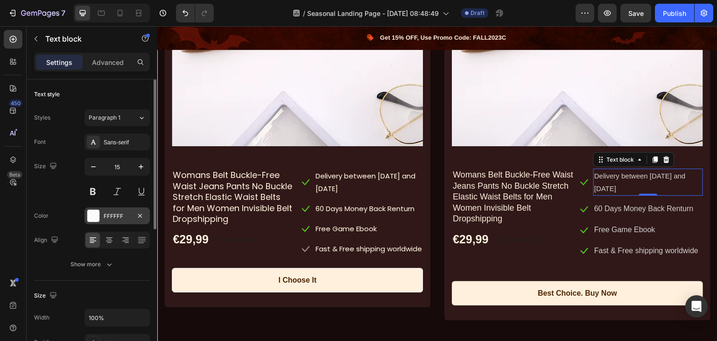
click at [111, 215] on div "FFFFFF" at bounding box center [117, 216] width 27 height 8
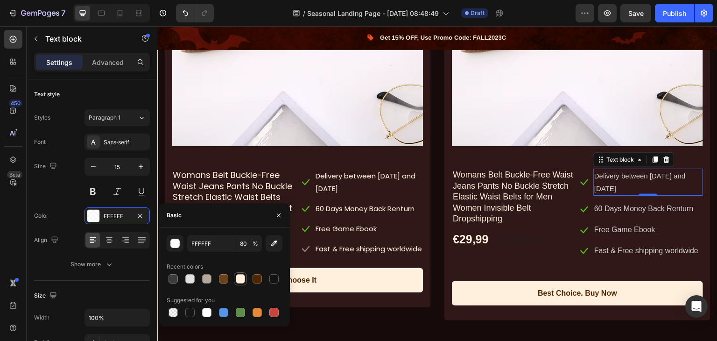
click at [244, 279] on div at bounding box center [240, 278] width 9 height 9
type input "FFF0DD"
type input "100"
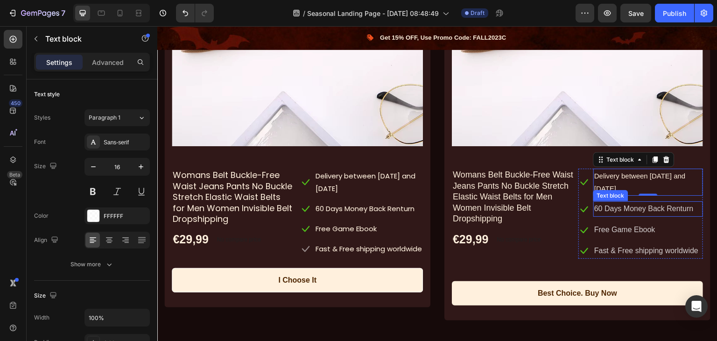
click at [621, 202] on p "60 Days Money Back Renturn" at bounding box center [648, 209] width 108 height 14
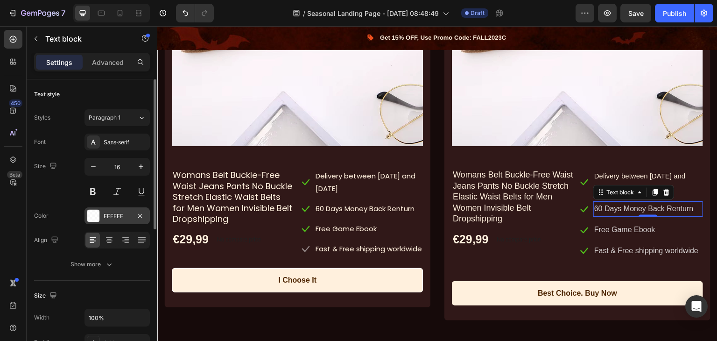
click at [111, 217] on div "FFFFFF" at bounding box center [117, 216] width 27 height 8
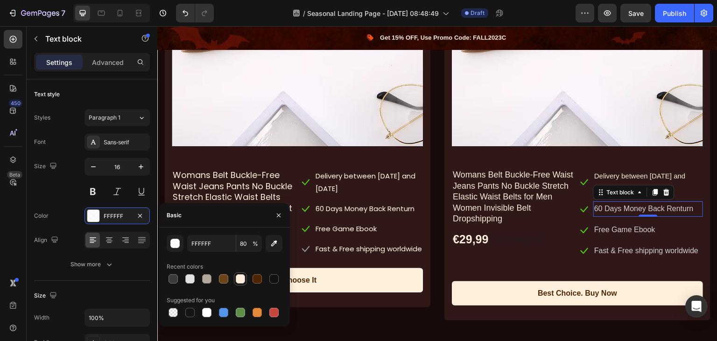
click at [241, 278] on div at bounding box center [240, 278] width 9 height 9
type input "FFF0DD"
type input "100"
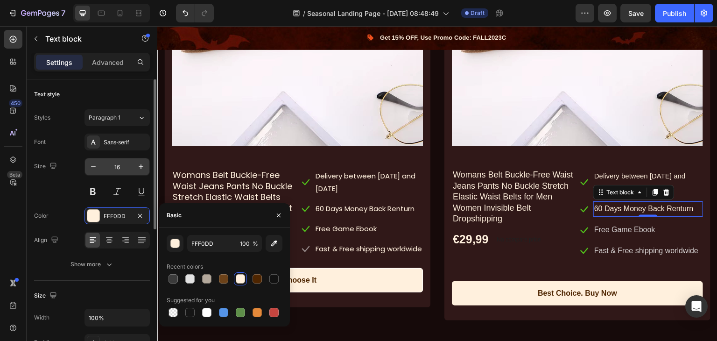
click at [106, 168] on input "16" at bounding box center [117, 166] width 31 height 17
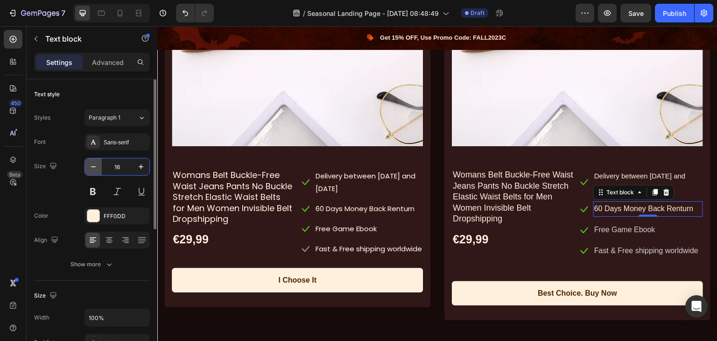
click at [97, 167] on icon "button" at bounding box center [93, 166] width 9 height 9
type input "15"
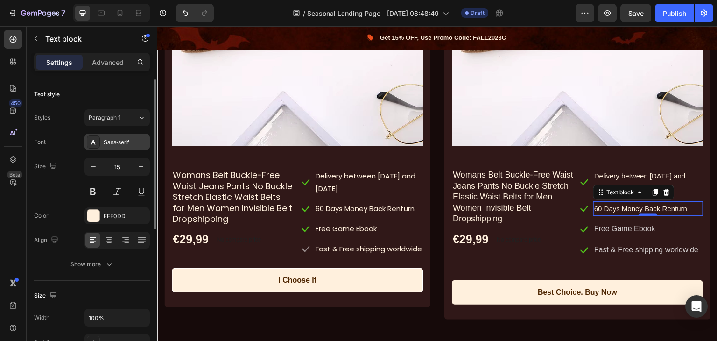
click at [111, 142] on div "Sans-serif" at bounding box center [126, 142] width 44 height 8
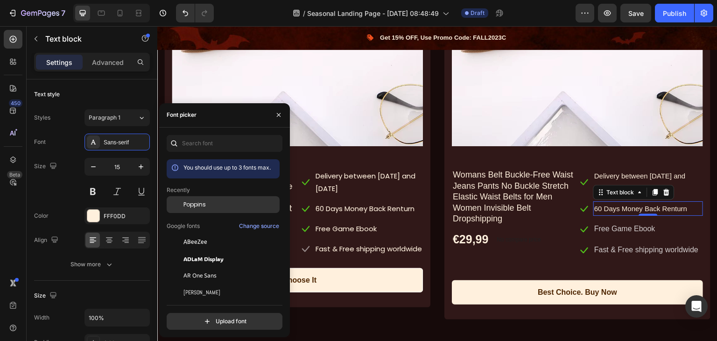
click at [201, 204] on span "Poppins" at bounding box center [194, 204] width 22 height 8
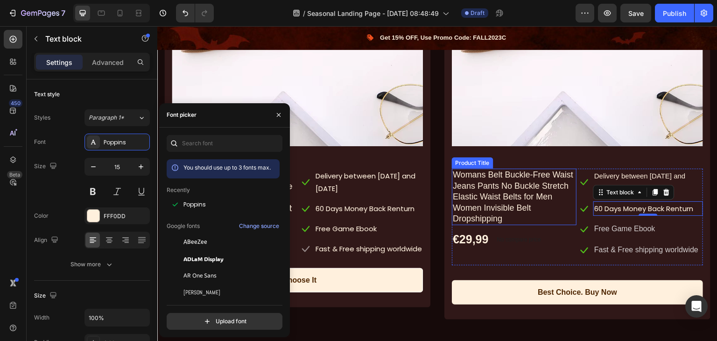
click at [517, 194] on h1 "Womans Belt Buckle-Free Waist Jeans Pants No Buckle Stretch Elastic Waist Belts…" at bounding box center [514, 196] width 125 height 56
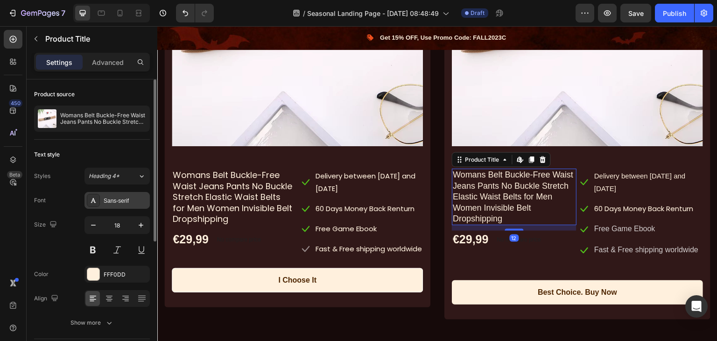
click at [118, 196] on div "Sans-serif" at bounding box center [126, 200] width 44 height 8
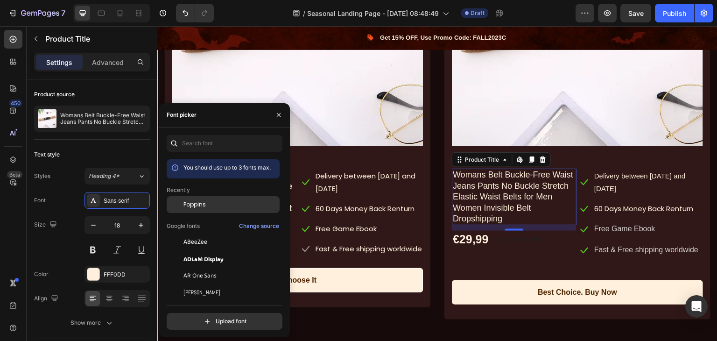
click at [216, 206] on div "Poppins" at bounding box center [230, 204] width 94 height 8
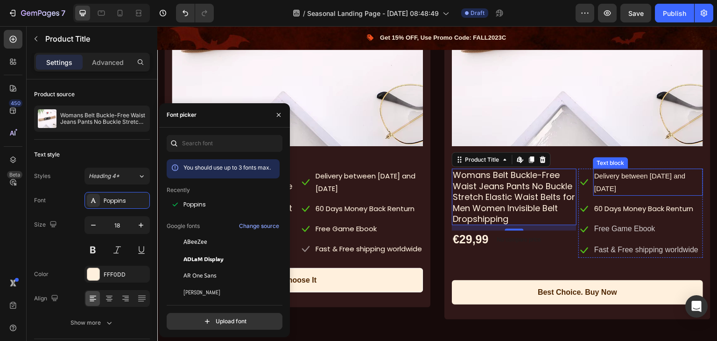
click at [635, 175] on p "Delivery between [DATE] and [DATE]" at bounding box center [648, 181] width 108 height 25
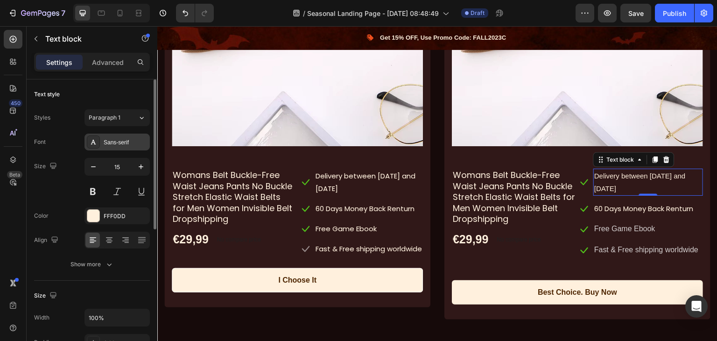
click at [110, 144] on div "Sans-serif" at bounding box center [126, 142] width 44 height 8
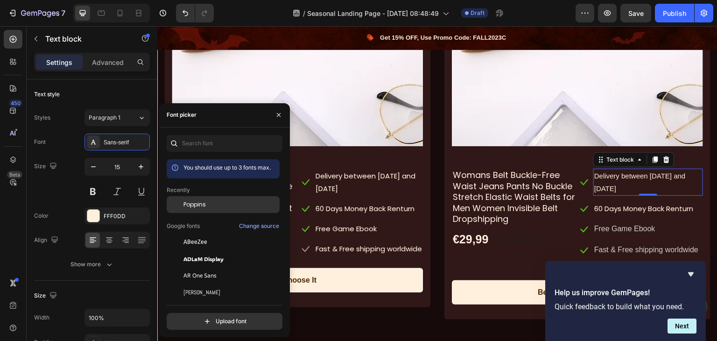
click at [221, 207] on div "Poppins" at bounding box center [230, 204] width 94 height 8
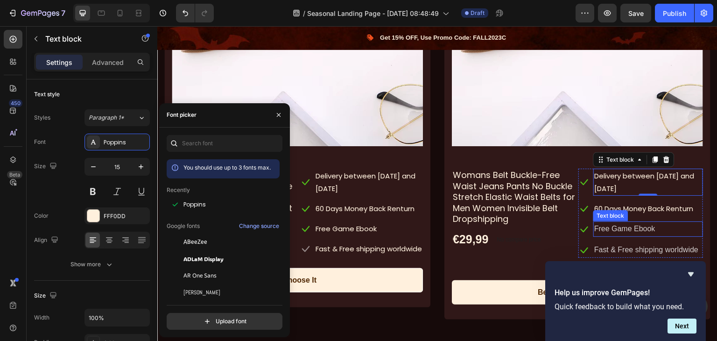
click at [627, 225] on p "Free Game Ebook" at bounding box center [648, 229] width 108 height 14
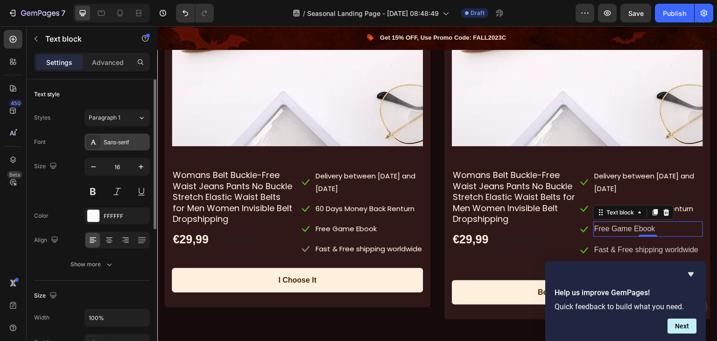
click at [108, 135] on div "Sans-serif" at bounding box center [116, 141] width 65 height 17
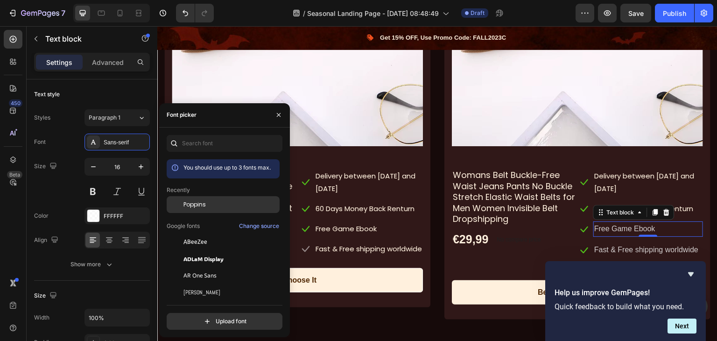
click at [215, 202] on div "Poppins" at bounding box center [230, 204] width 94 height 8
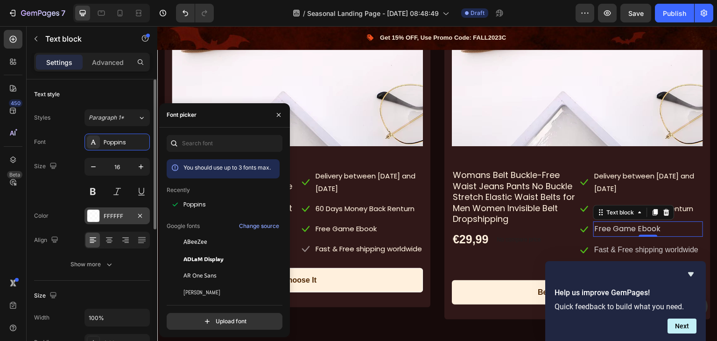
click at [121, 215] on div "FFFFFF" at bounding box center [117, 216] width 27 height 8
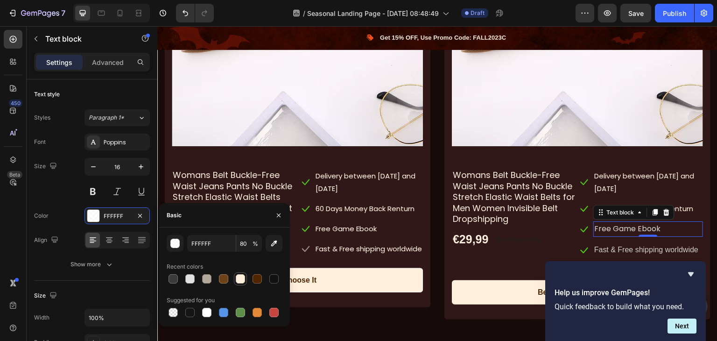
click at [241, 281] on div at bounding box center [240, 278] width 9 height 9
type input "FFF0DD"
type input "100"
click at [92, 165] on icon "button" at bounding box center [93, 166] width 9 height 9
type input "15"
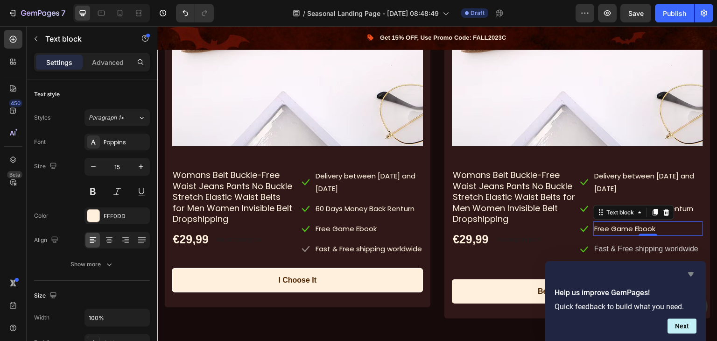
click at [689, 271] on icon "Hide survey" at bounding box center [690, 273] width 11 height 11
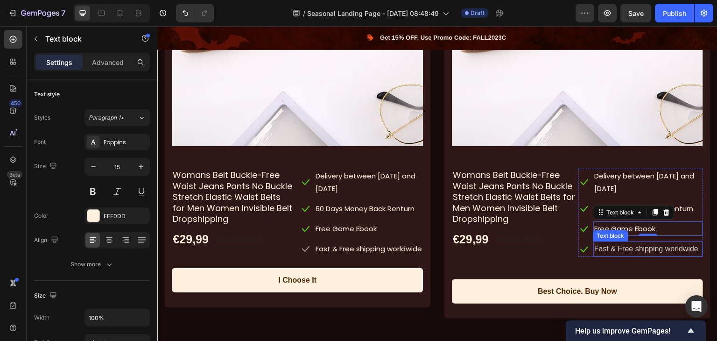
click at [627, 245] on p "Fast & Free shipping worldwide" at bounding box center [648, 249] width 108 height 14
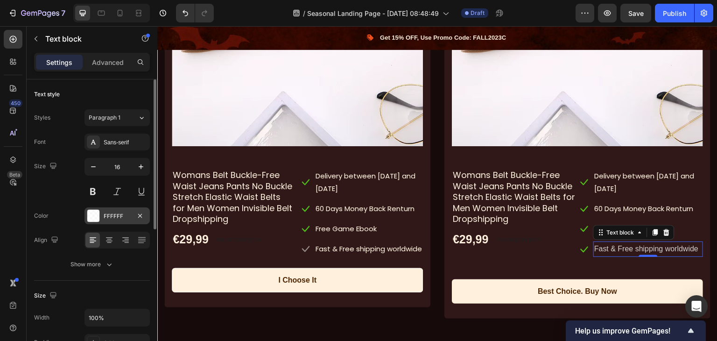
click at [112, 218] on div "FFFFFF" at bounding box center [117, 216] width 27 height 8
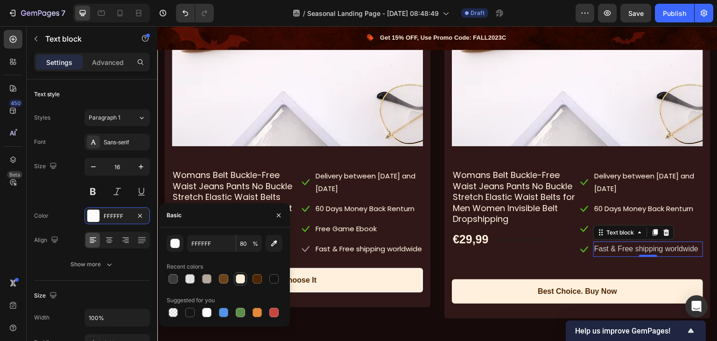
click at [238, 279] on div at bounding box center [240, 278] width 9 height 9
type input "FFF0DD"
type input "100"
click at [95, 168] on icon "button" at bounding box center [93, 166] width 9 height 9
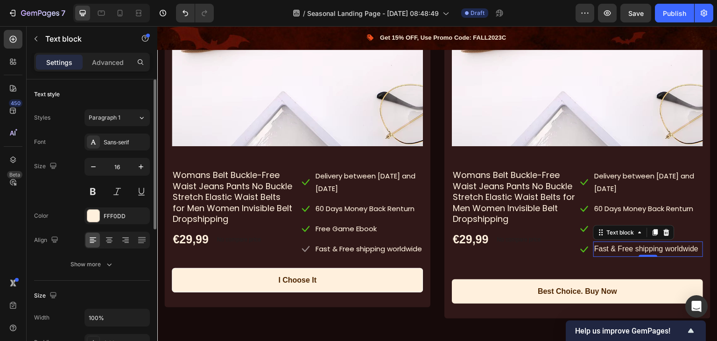
type input "15"
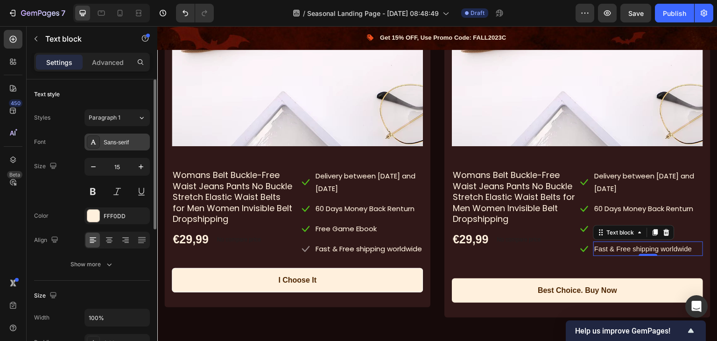
click at [109, 144] on div "Sans-serif" at bounding box center [126, 142] width 44 height 8
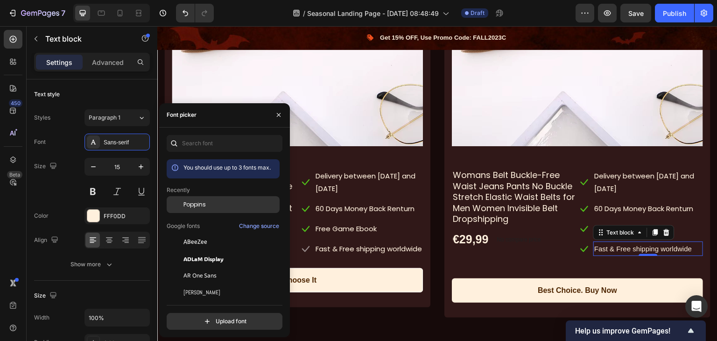
click at [221, 206] on div "Poppins" at bounding box center [230, 204] width 94 height 8
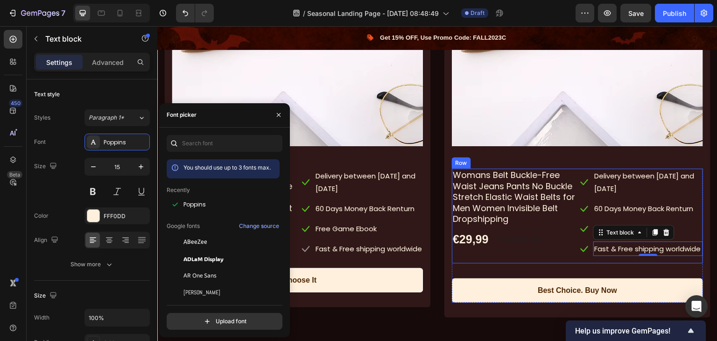
click at [531, 263] on div "Womans Belt Buckle-Free Waist Jeans Pants No Buckle Stretch Elastic Waist Belts…" at bounding box center [514, 215] width 125 height 95
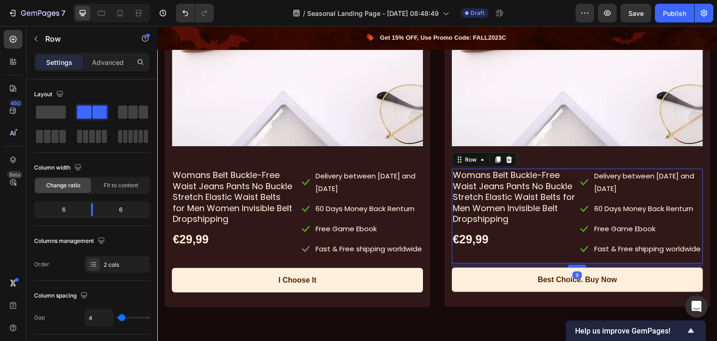
drag, startPoint x: 579, startPoint y: 286, endPoint x: 579, endPoint y: 275, distance: 10.7
click at [579, 267] on div at bounding box center [577, 266] width 19 height 3
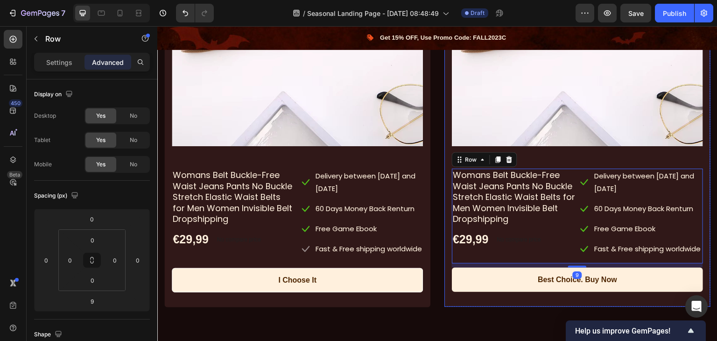
click at [444, 254] on div "Product Images & Gallery Womans Belt Buckle-Free Waist Jeans Pants No Buckle St…" at bounding box center [577, 97] width 266 height 419
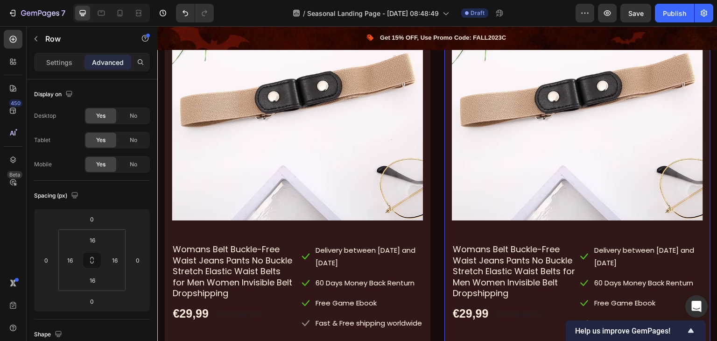
scroll to position [1680, 0]
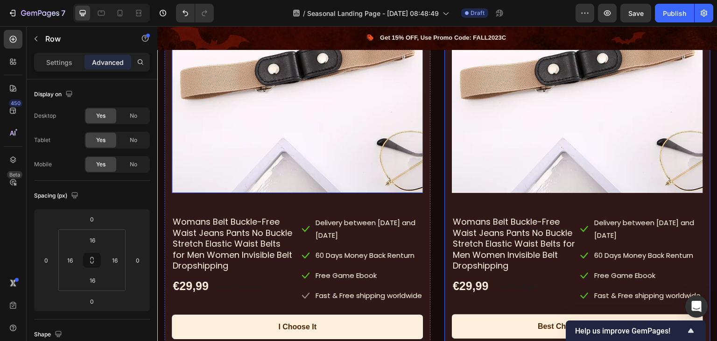
click at [284, 145] on img at bounding box center [297, 67] width 251 height 251
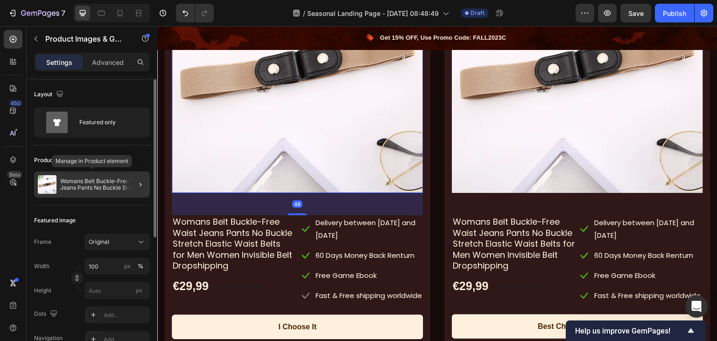
click at [87, 182] on p "Womans Belt Buckle-Free Waist Jeans Pants No Buckle Stretch Elastic Waist Belts…" at bounding box center [103, 184] width 86 height 13
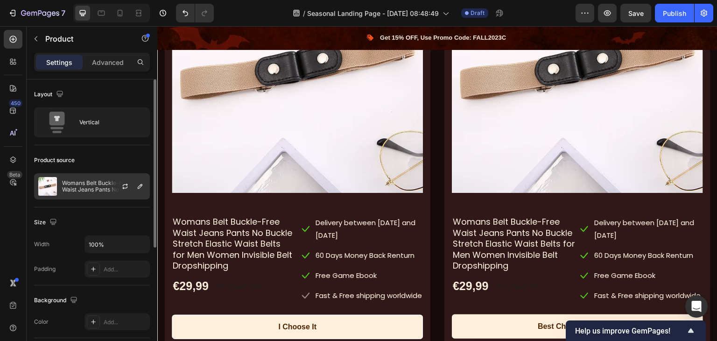
click at [102, 190] on p "Womans Belt Buckle-Free Waist Jeans Pants No Buckle Stretch Elastic Waist Belts…" at bounding box center [104, 186] width 84 height 13
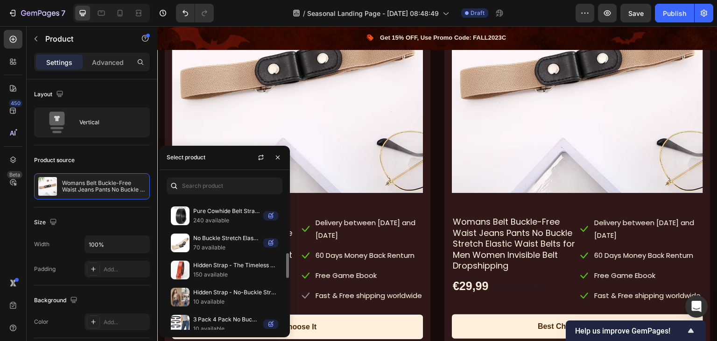
scroll to position [340, 0]
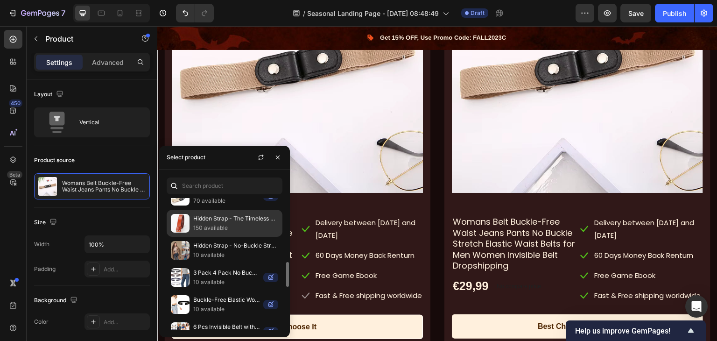
click at [197, 218] on p "Hidden Strap - The Timeless Strap" at bounding box center [235, 218] width 85 height 9
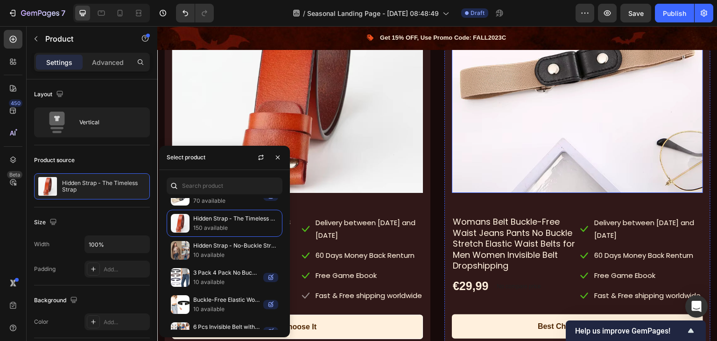
click at [591, 91] on img at bounding box center [577, 67] width 251 height 251
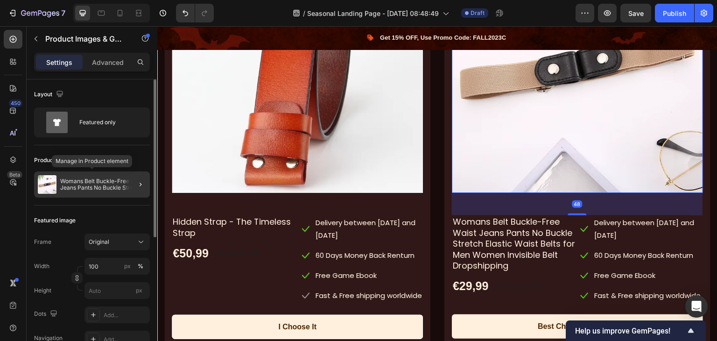
click at [73, 186] on p "Womans Belt Buckle-Free Waist Jeans Pants No Buckle Stretch Elastic Waist Belts…" at bounding box center [103, 184] width 86 height 13
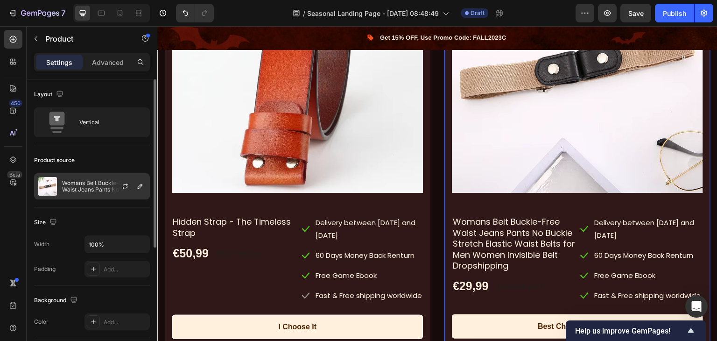
click at [78, 186] on p "Womans Belt Buckle-Free Waist Jeans Pants No Buckle Stretch Elastic Waist Belts…" at bounding box center [104, 186] width 84 height 13
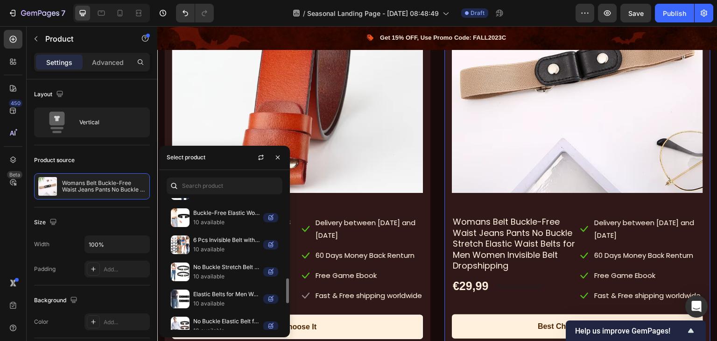
scroll to position [380, 0]
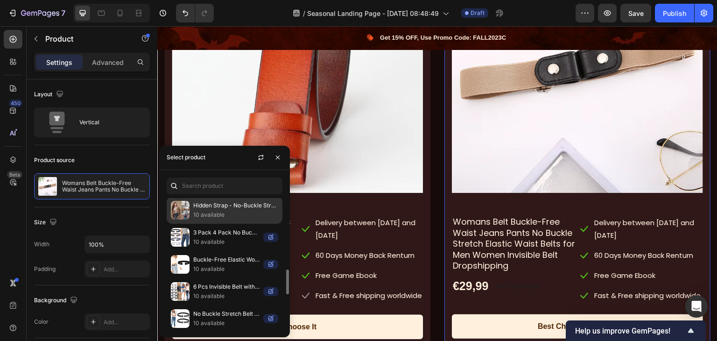
click at [228, 206] on p "Hidden Strap - No-Buckle Stretch Belt for Men and Women" at bounding box center [235, 205] width 85 height 9
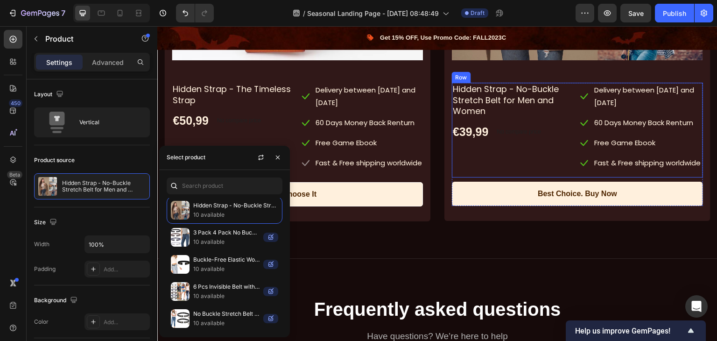
scroll to position [1866, 0]
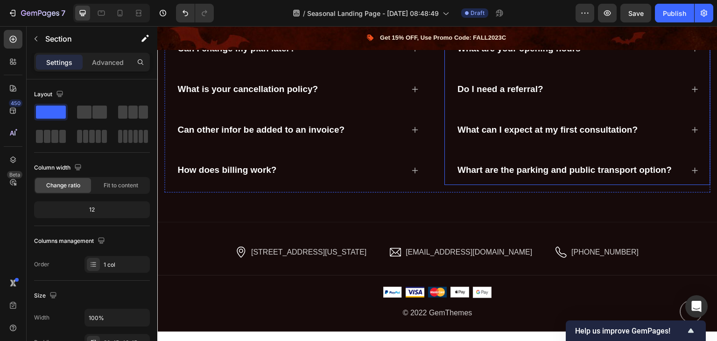
scroll to position [2316, 0]
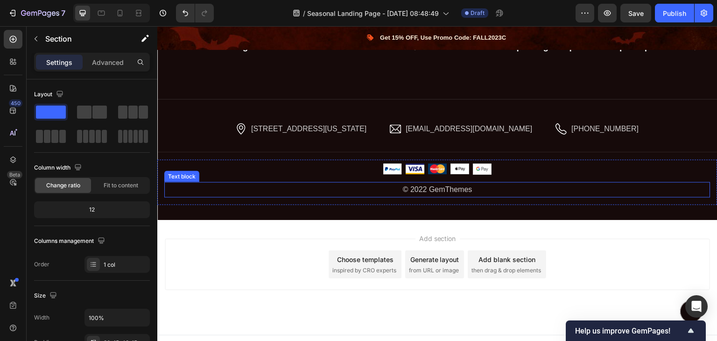
click at [421, 186] on p "© 2022 GemThemes" at bounding box center [437, 190] width 544 height 14
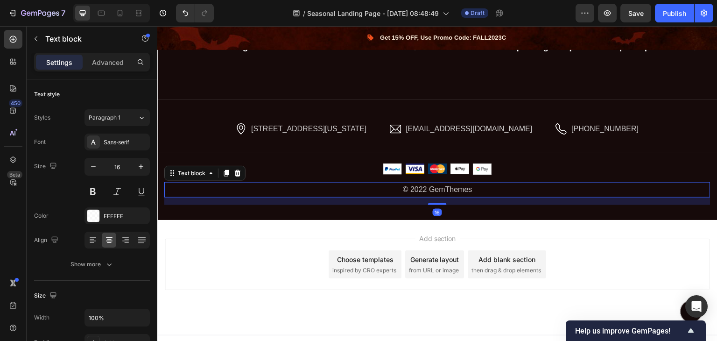
click at [422, 188] on p "© 2022 GemThemes" at bounding box center [437, 190] width 544 height 14
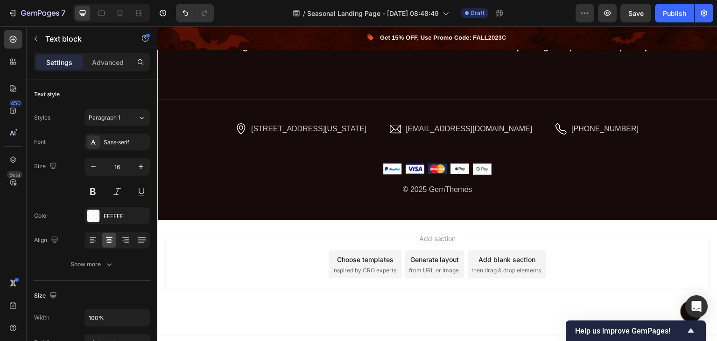
click at [589, 225] on div "Add section Choose templates inspired by CRO experts Generate layout from URL o…" at bounding box center [437, 277] width 560 height 115
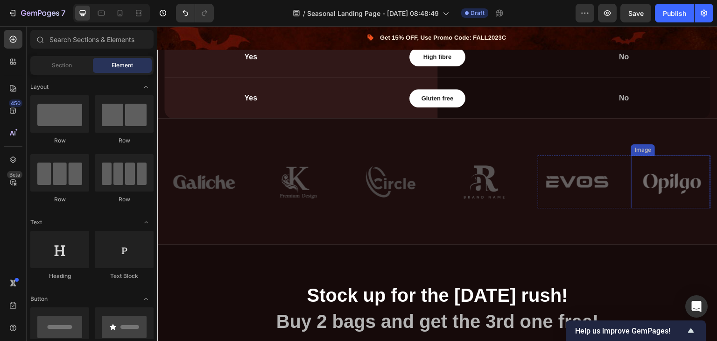
scroll to position [1150, 0]
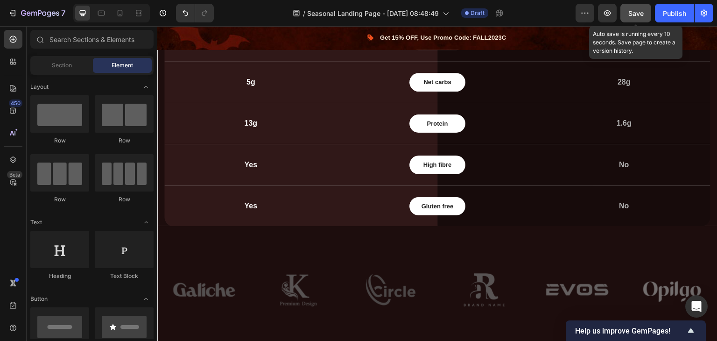
click at [631, 12] on span "Save" at bounding box center [635, 13] width 15 height 8
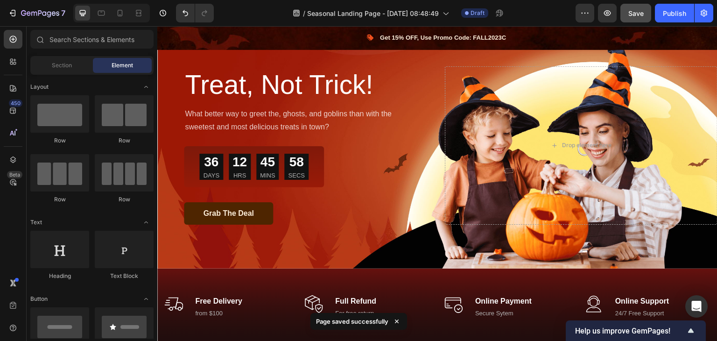
scroll to position [0, 0]
